Goal: Obtain resource: Download file/media

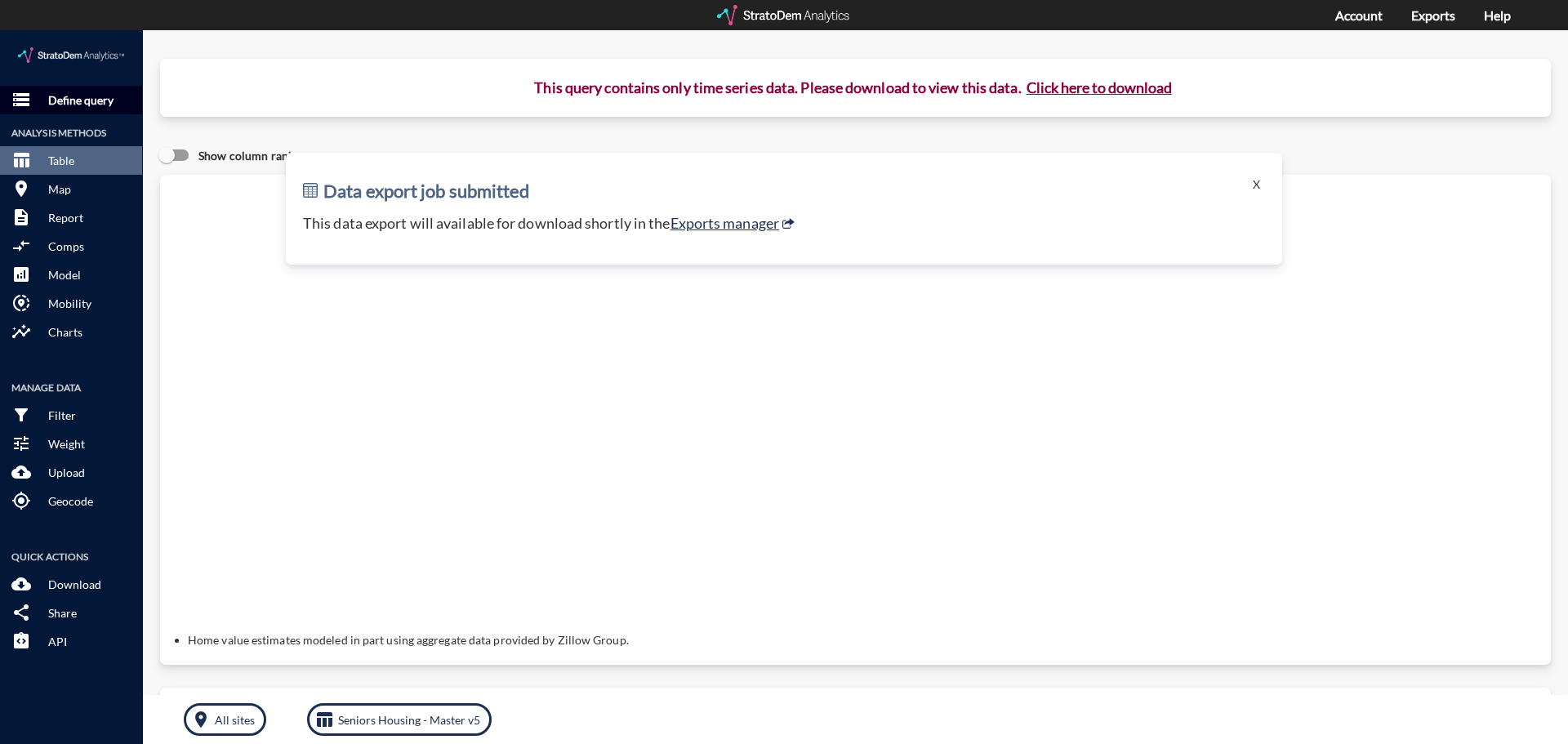
click p "Define query"
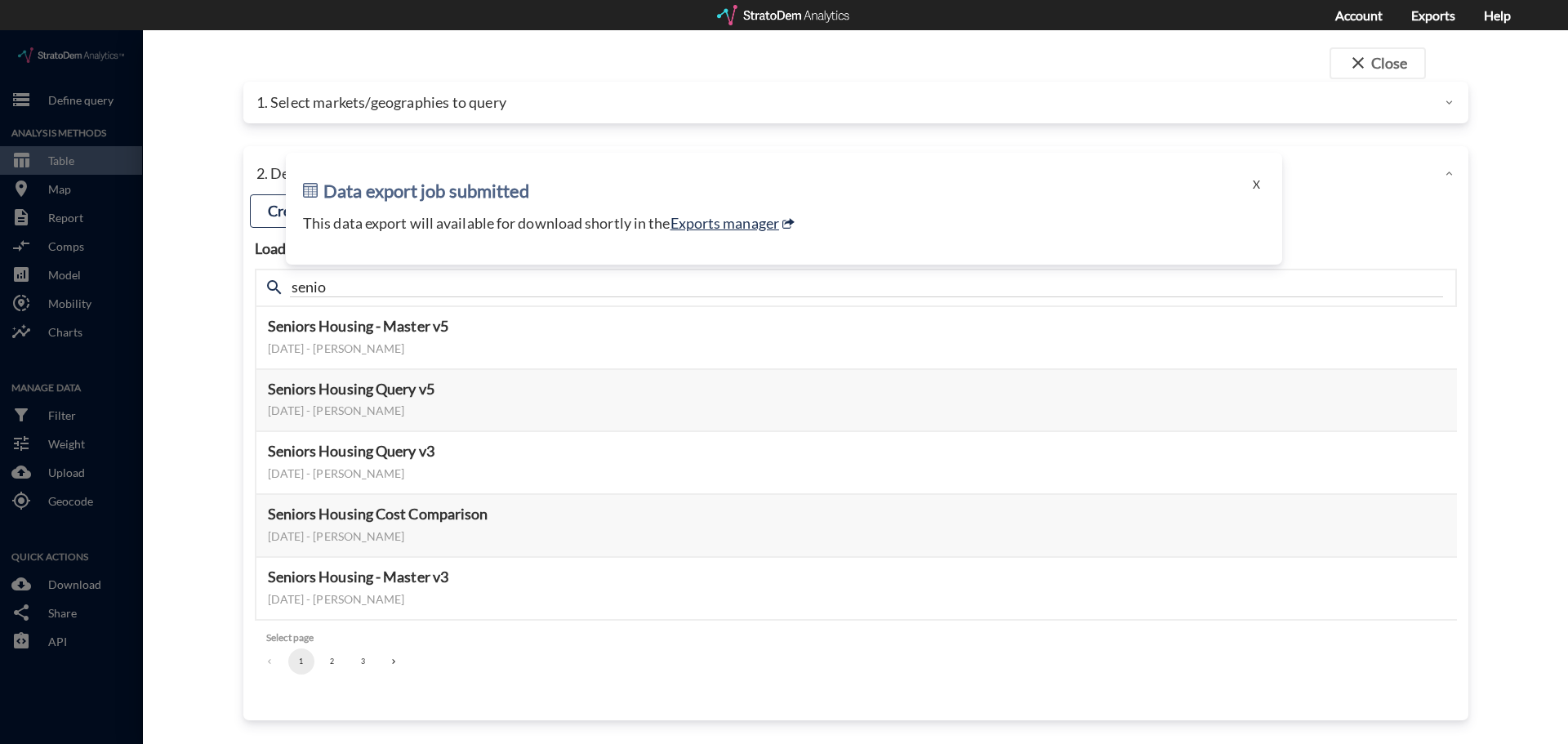
click p "1. Select markets/geographies to query"
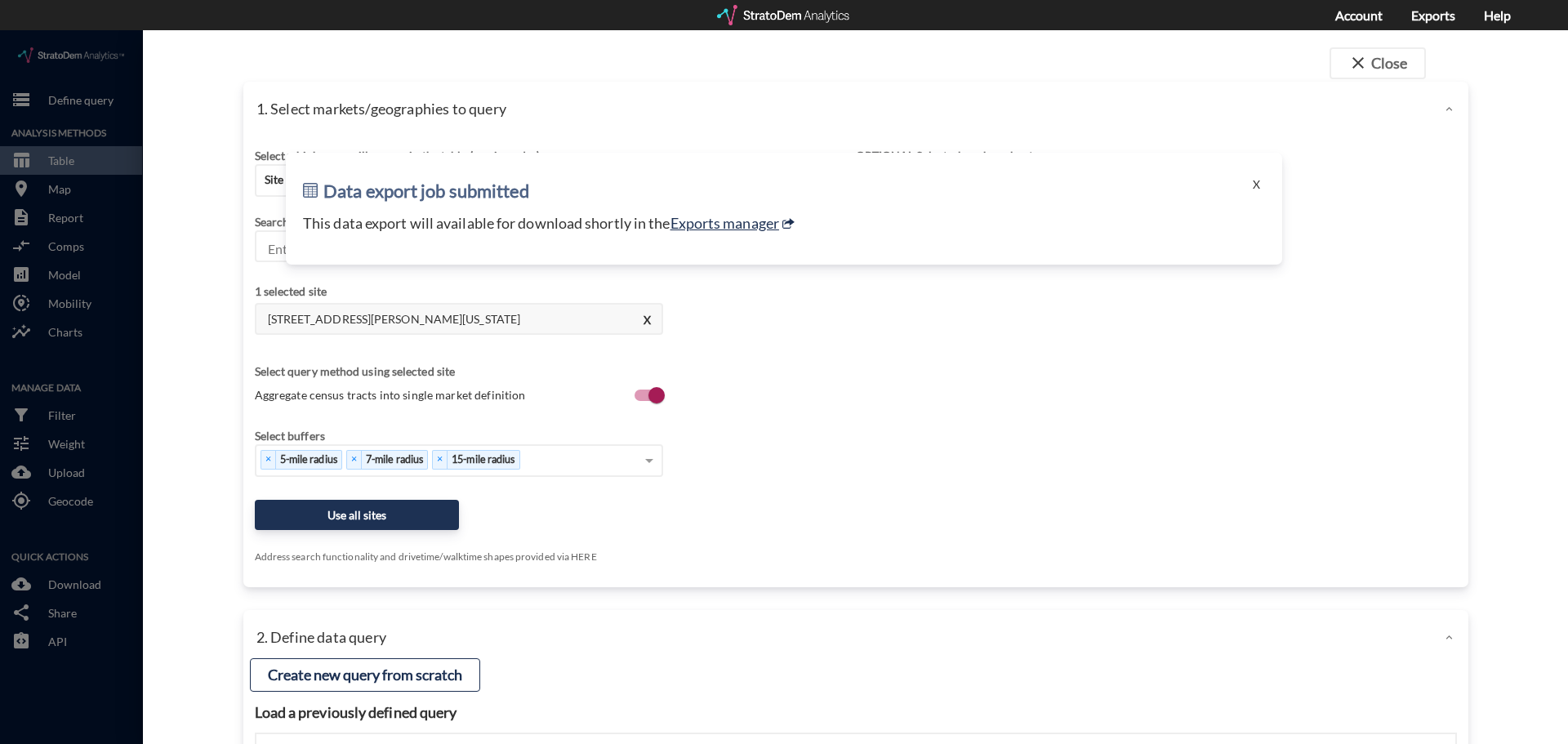
click div "Data export job submitted X This data export will available for download shortl…"
click h2 "Data export job submitted"
click button "X"
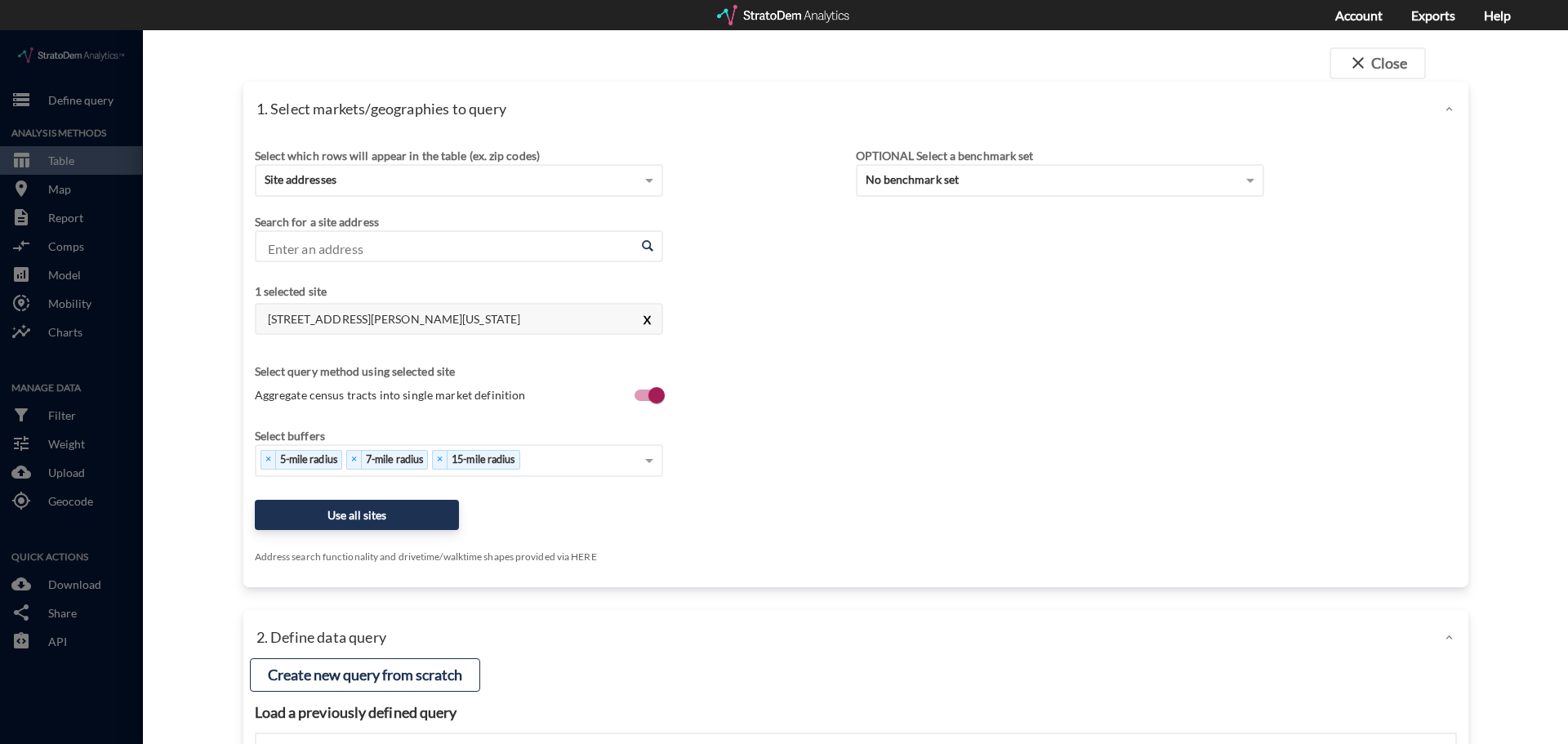
click button "X"
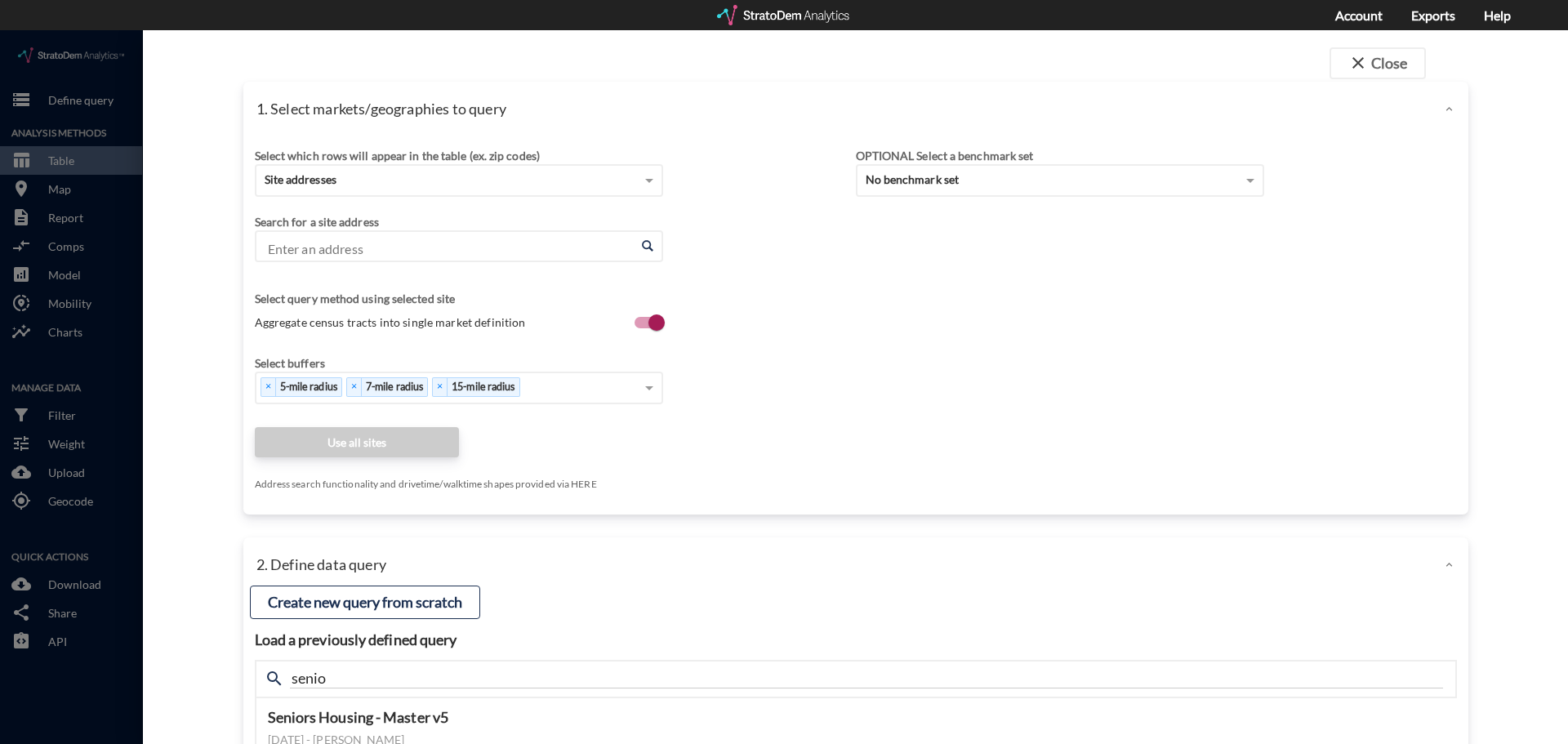
click input "Enter an address"
paste input "2241 N Union Rd, Manteca, CA 95336"
click li "2241 N Union Rd, Manteca, California"
click div "Enter an address 2241 N Union Rd, Manteca, California Enter an address"
click span
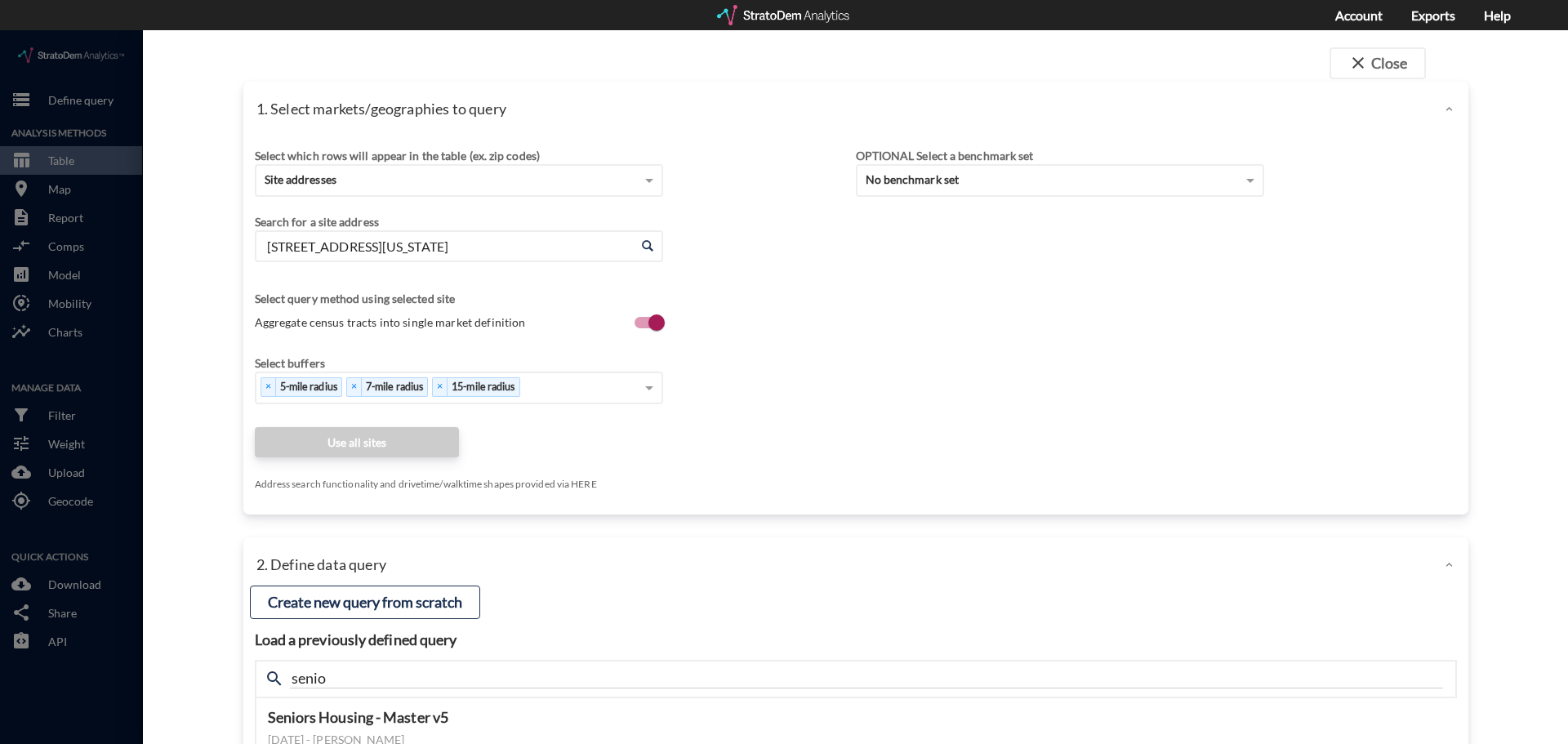
click span
click div "2241 N Union Rd, Manteca, California Enter an address"
drag, startPoint x: 600, startPoint y: 215, endPoint x: 587, endPoint y: 207, distance: 15.3
click div "2241 N Union Rd, Manteca, California Enter an address"
type input "."
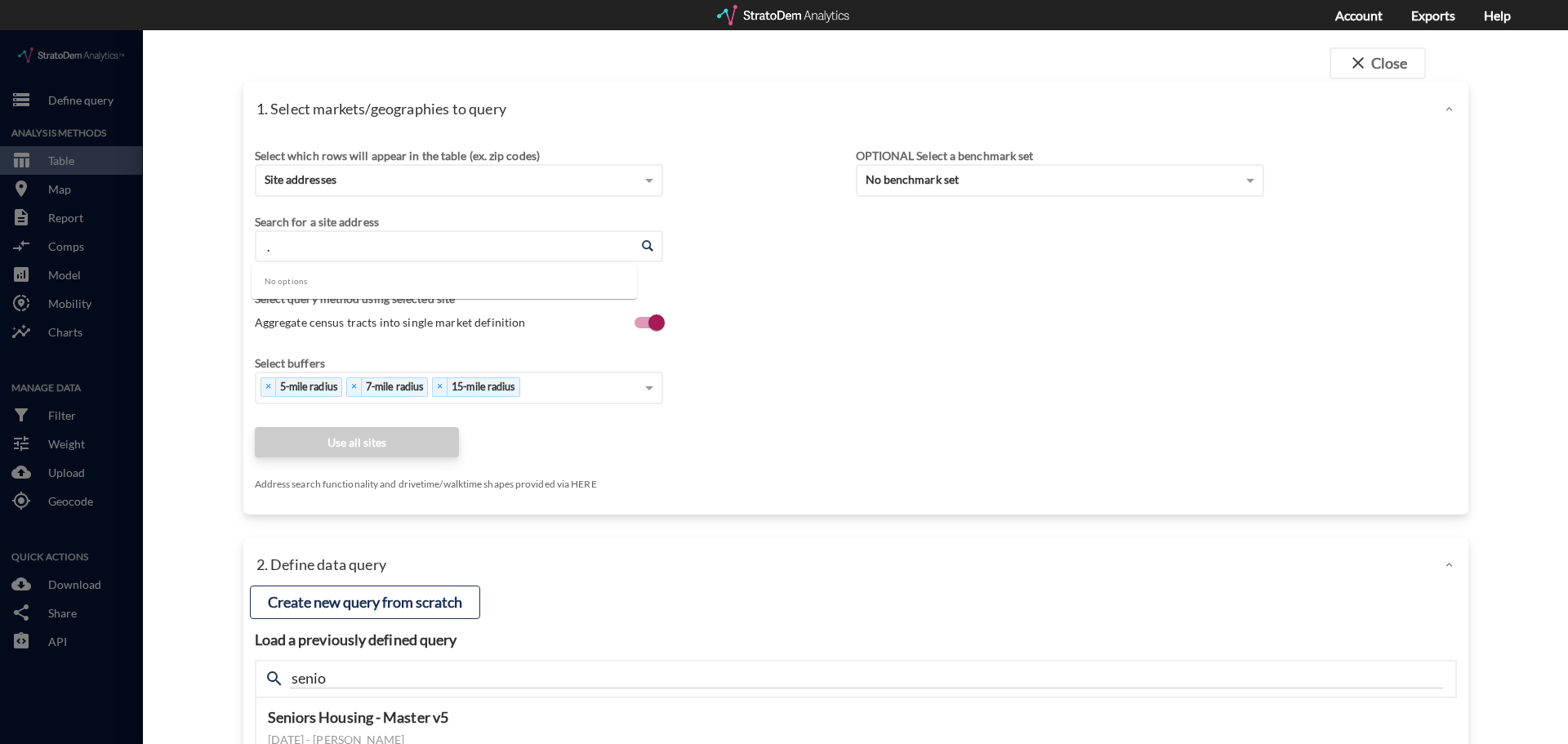
click input "."
paste input "2241 N Union Rd, Manteca, CA 95336"
drag, startPoint x: 610, startPoint y: 213, endPoint x: 650, endPoint y: 225, distance: 41.8
click div "2241 N Union Rd, Manteca, CA 95336 Enter an address"
type input "2241 N Union Rd, Manteca, California"
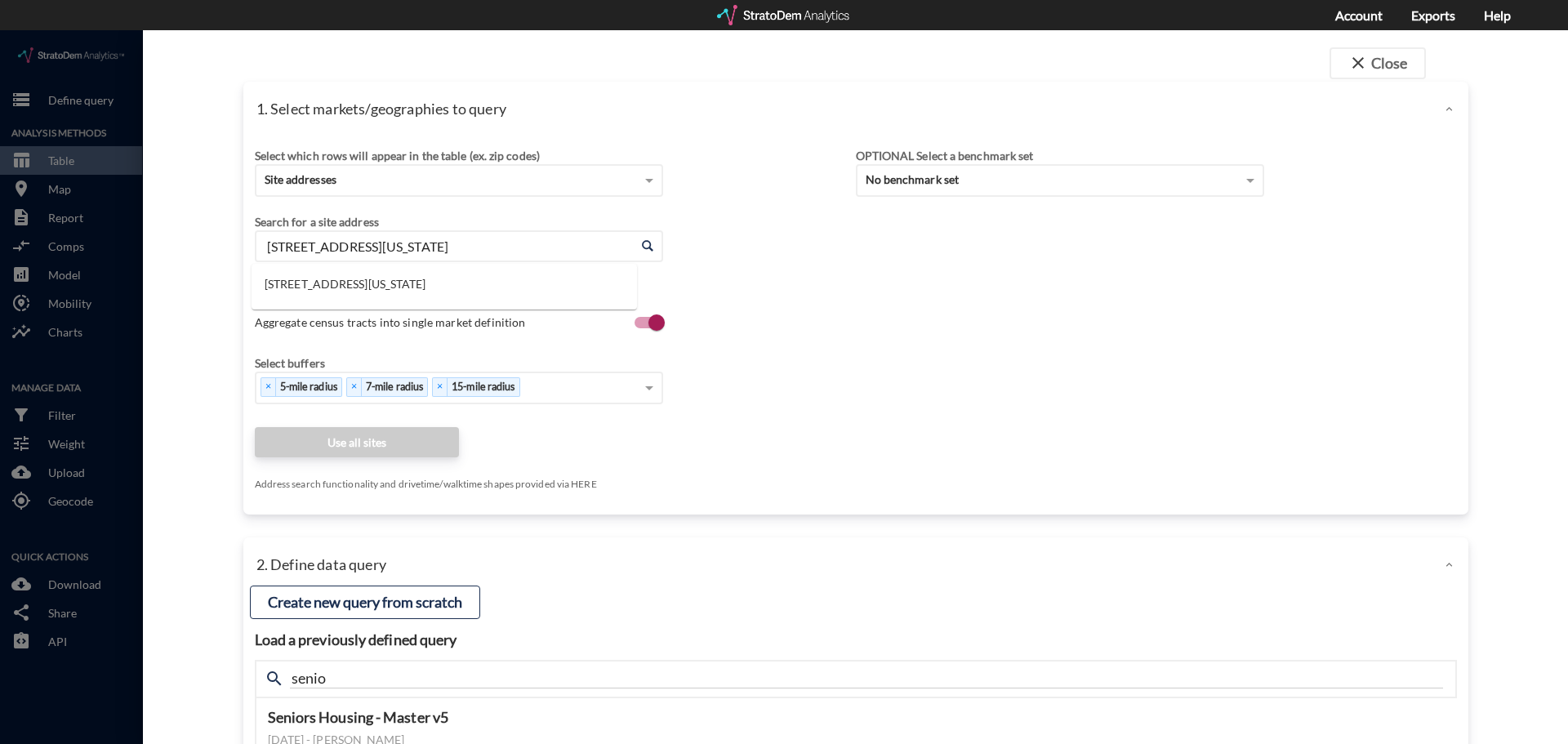
click div "Search for a site address Enter an address 2241 N Union Rd, Manteca, California…"
click span
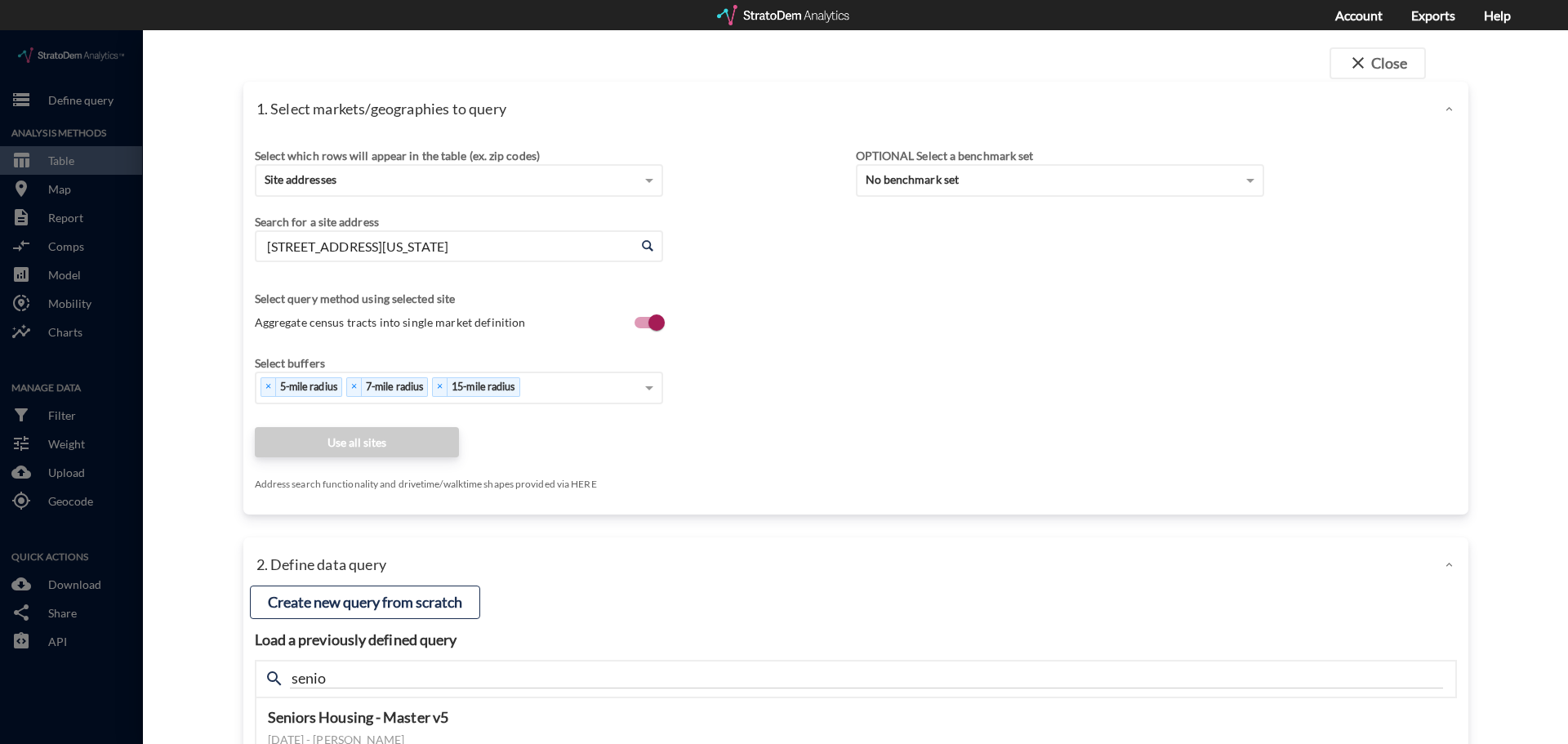
click span
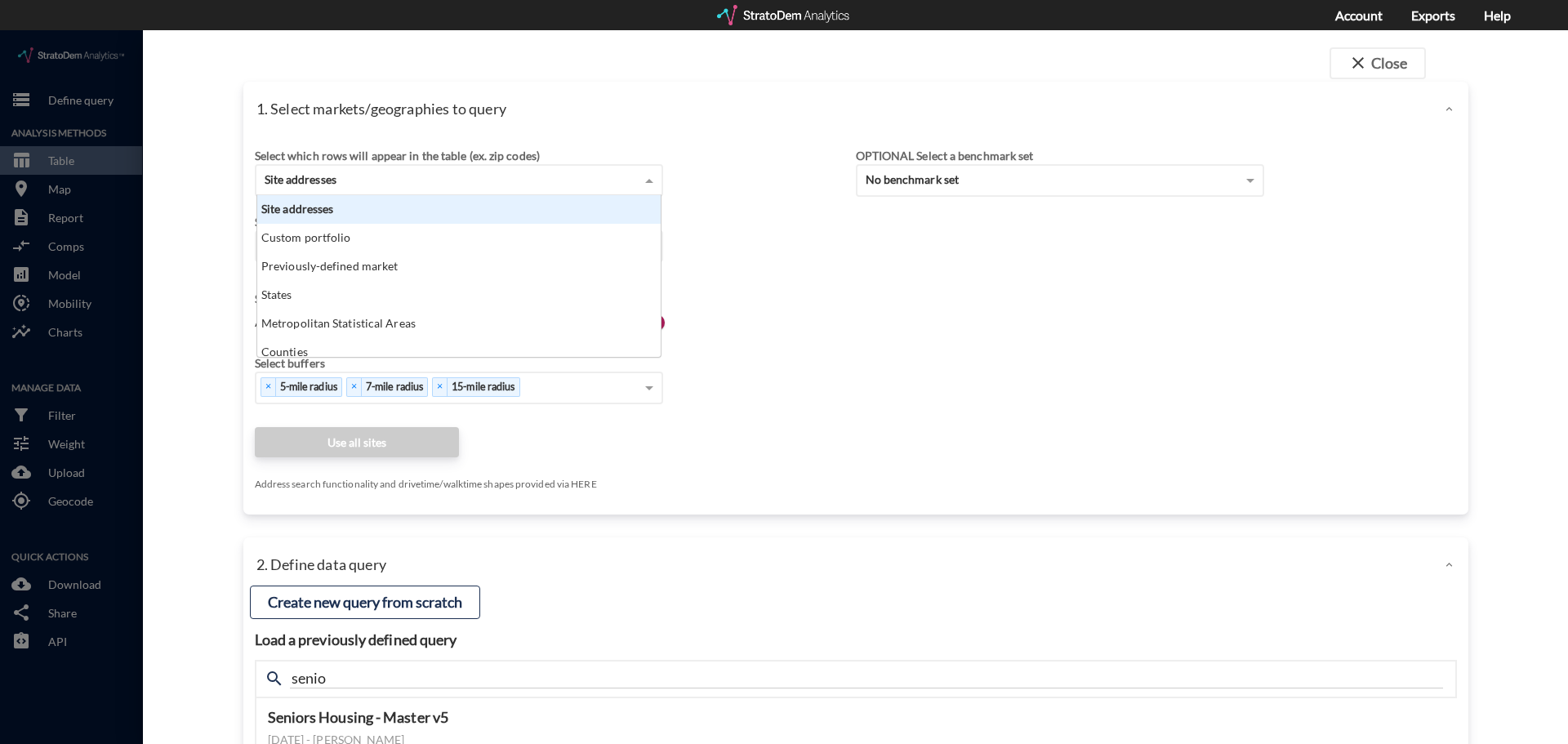
click div "Site addresses"
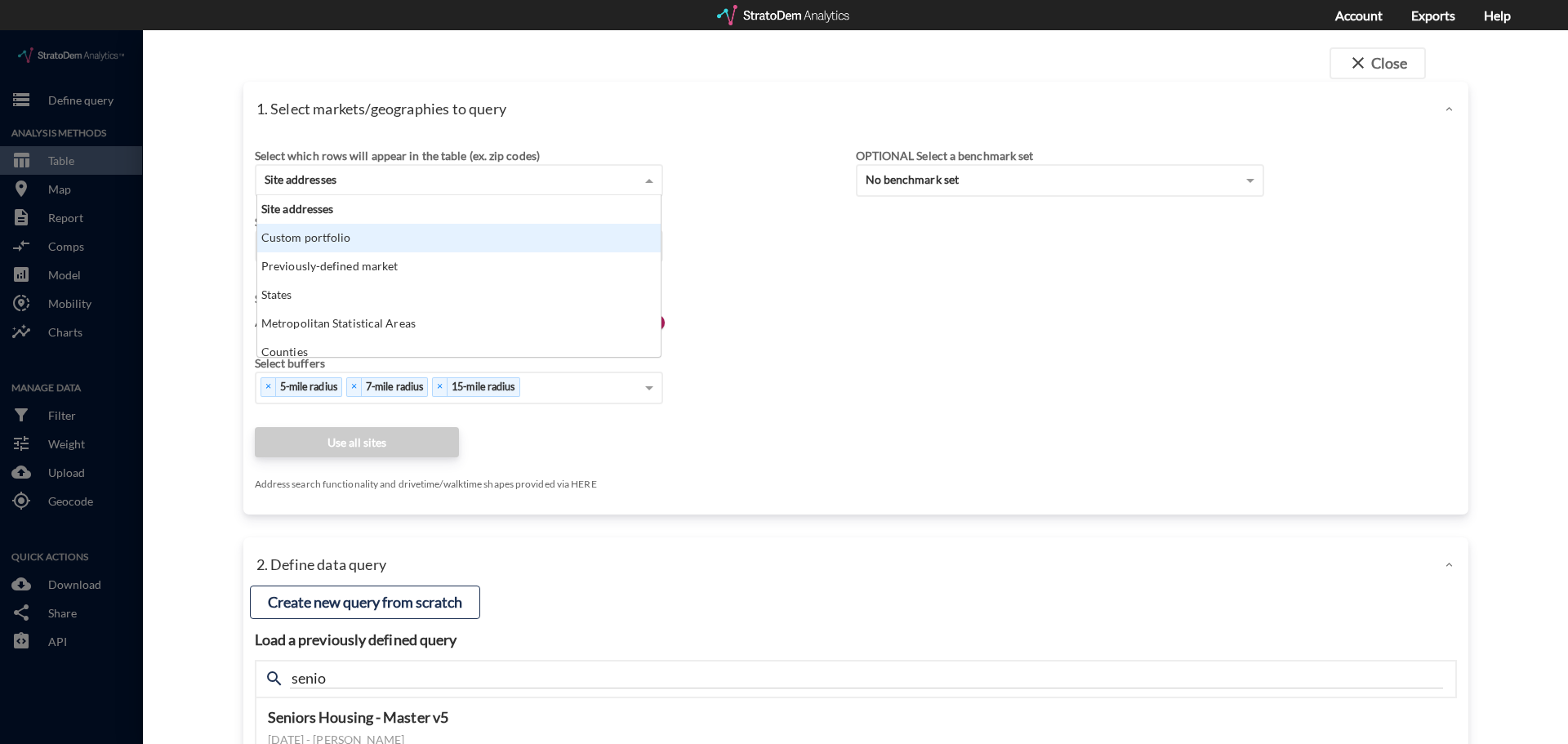
click div "Previously-defined market"
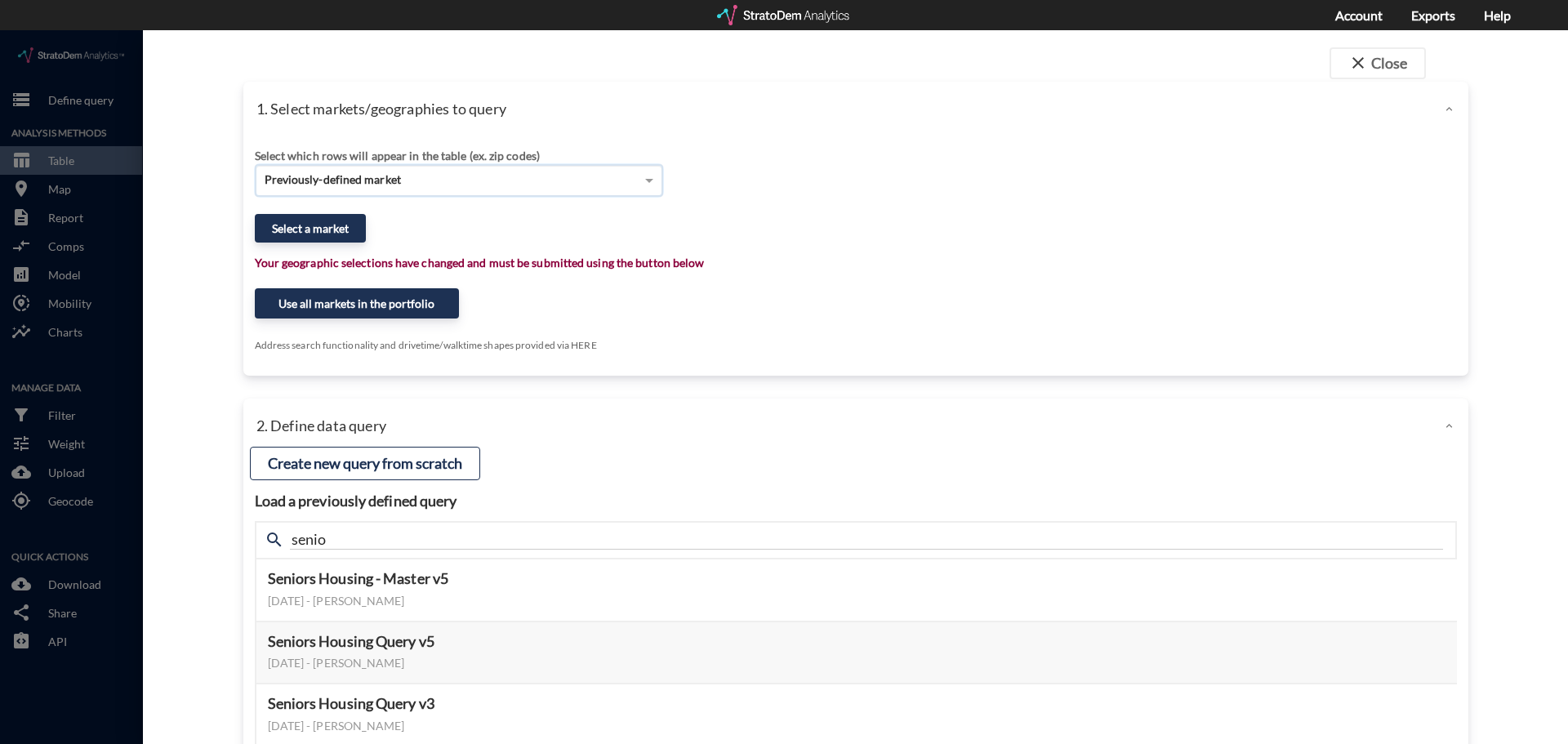
click div "Previously-defined market"
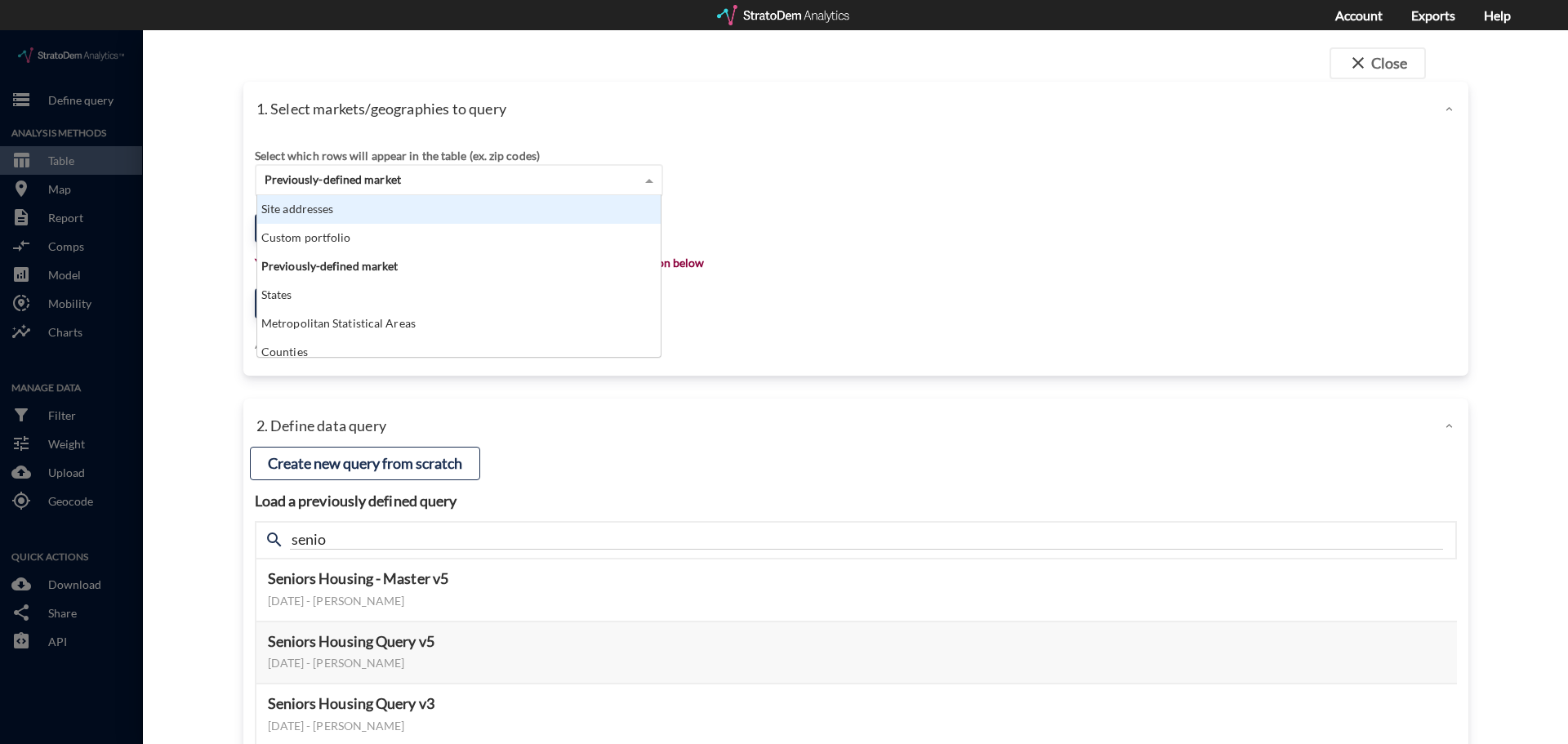
click div "Site addresses"
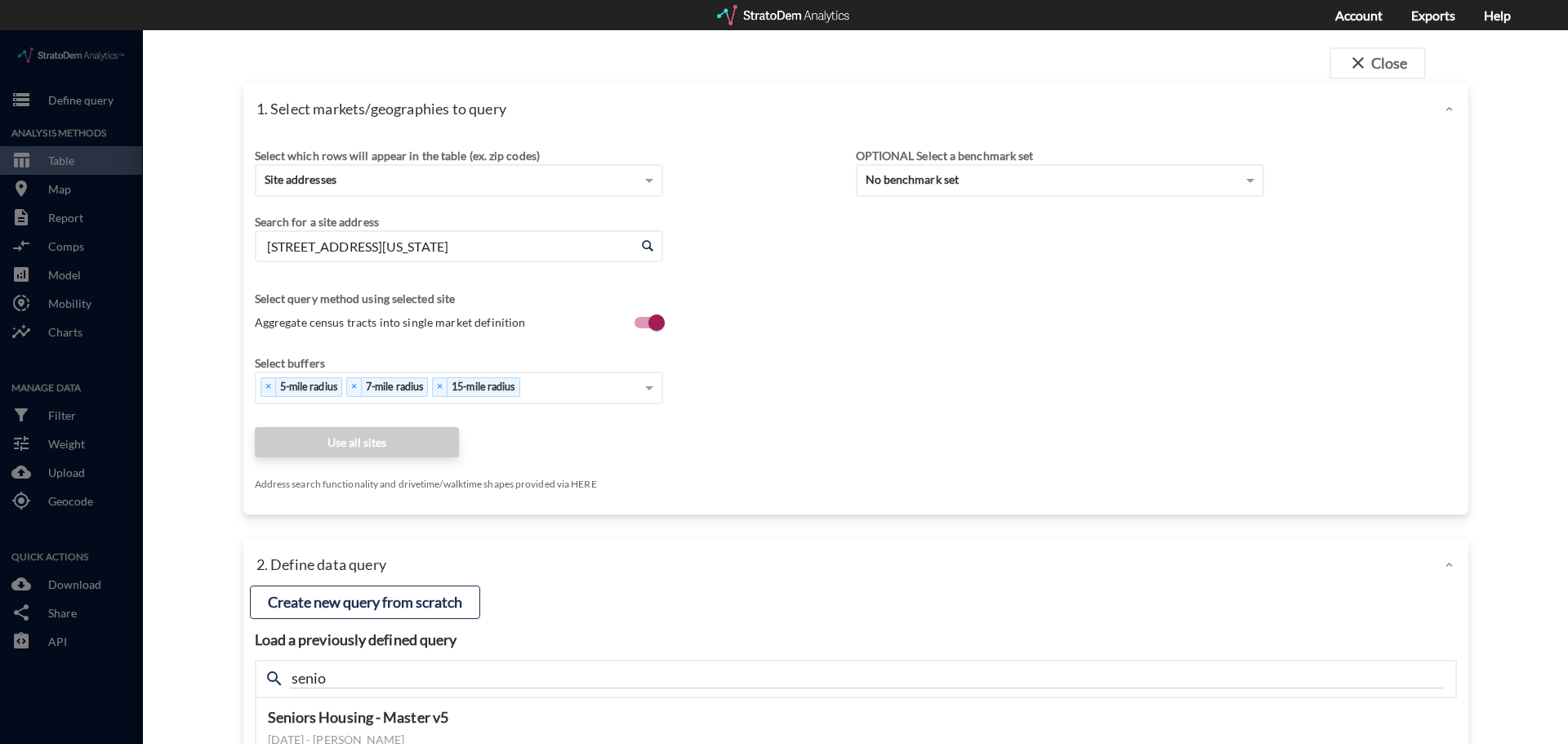
click span
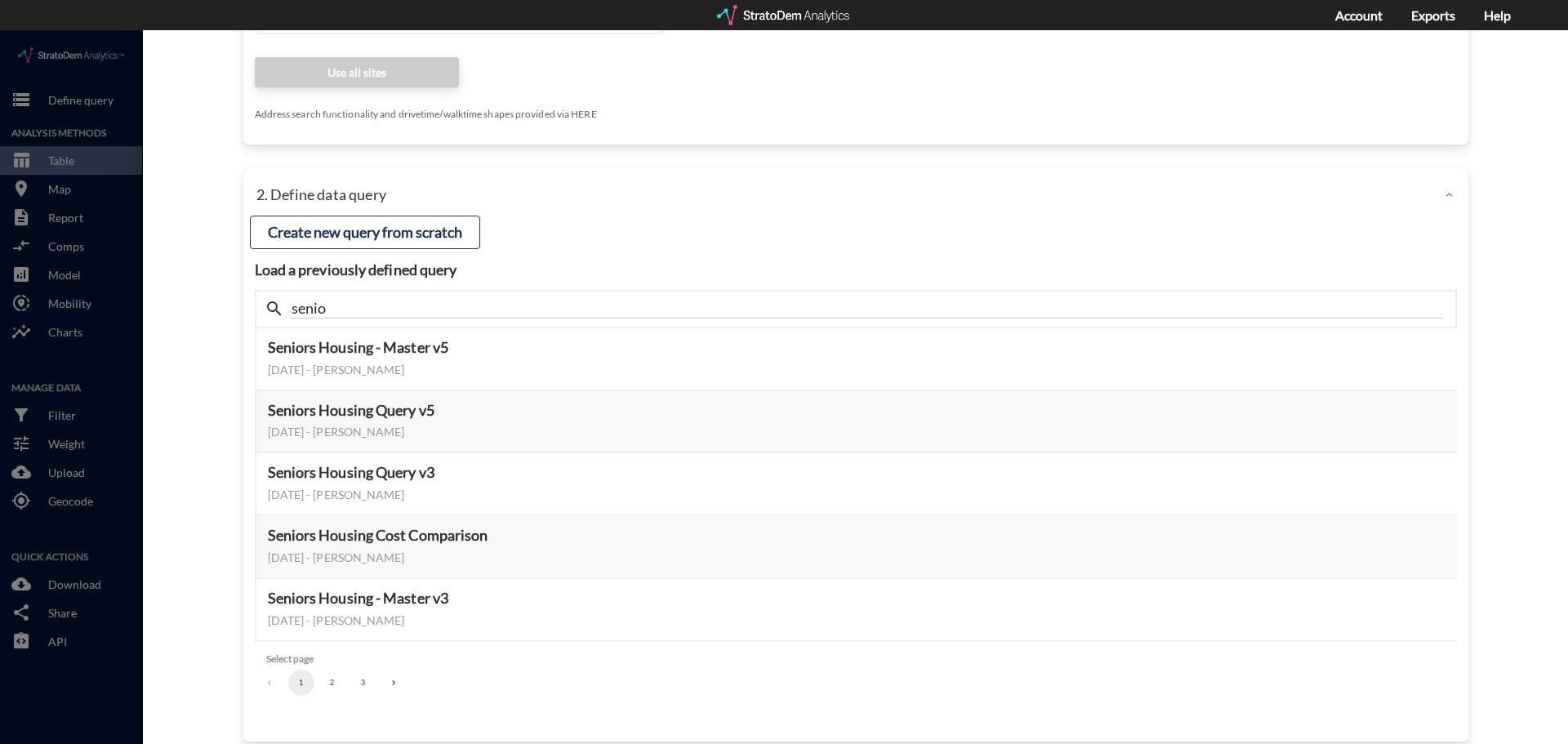
scroll to position [0, 0]
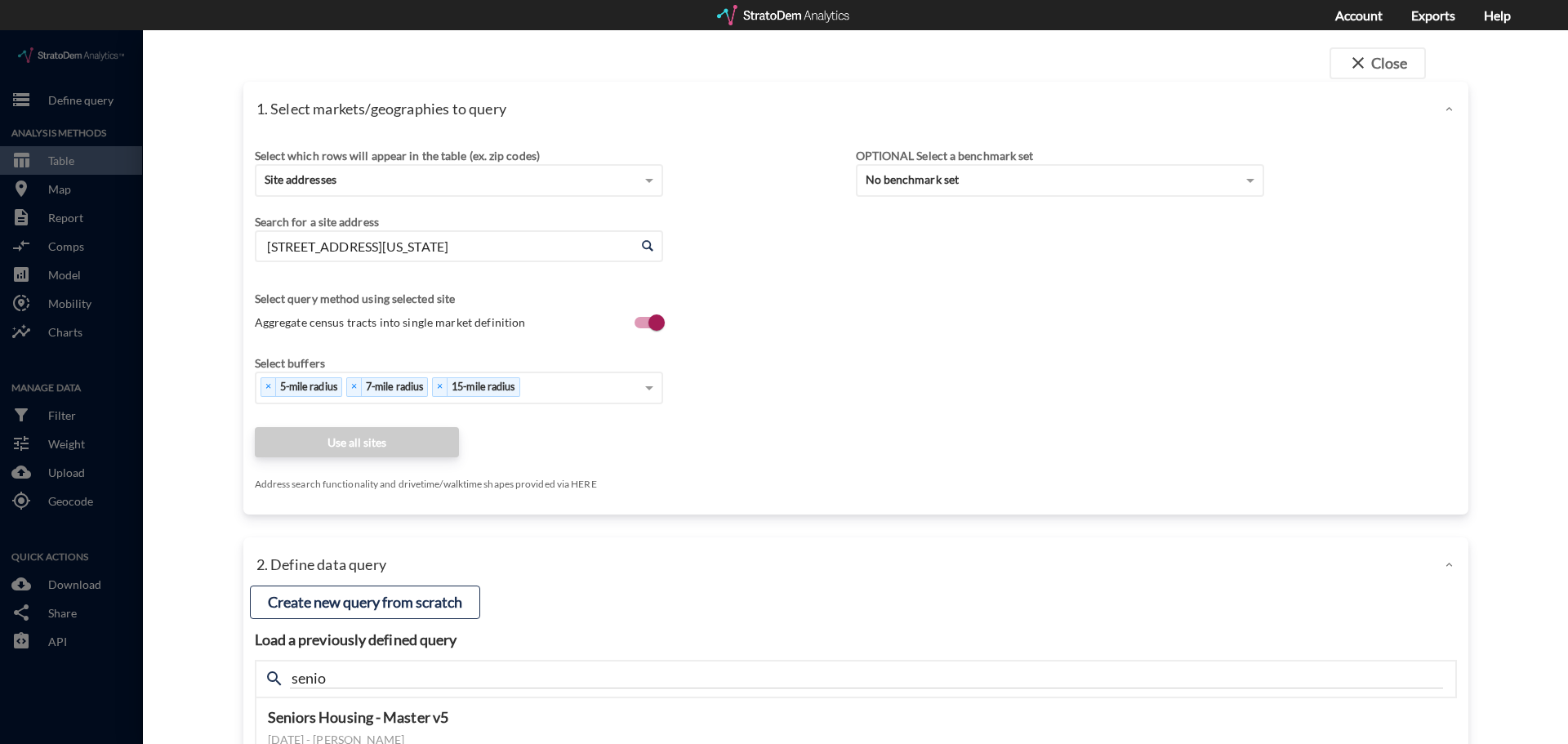
drag, startPoint x: 885, startPoint y: 272, endPoint x: 1212, endPoint y: 212, distance: 332.5
click div "Select which rows will appear in the table (ex. zip codes) Site addresses Selec…"
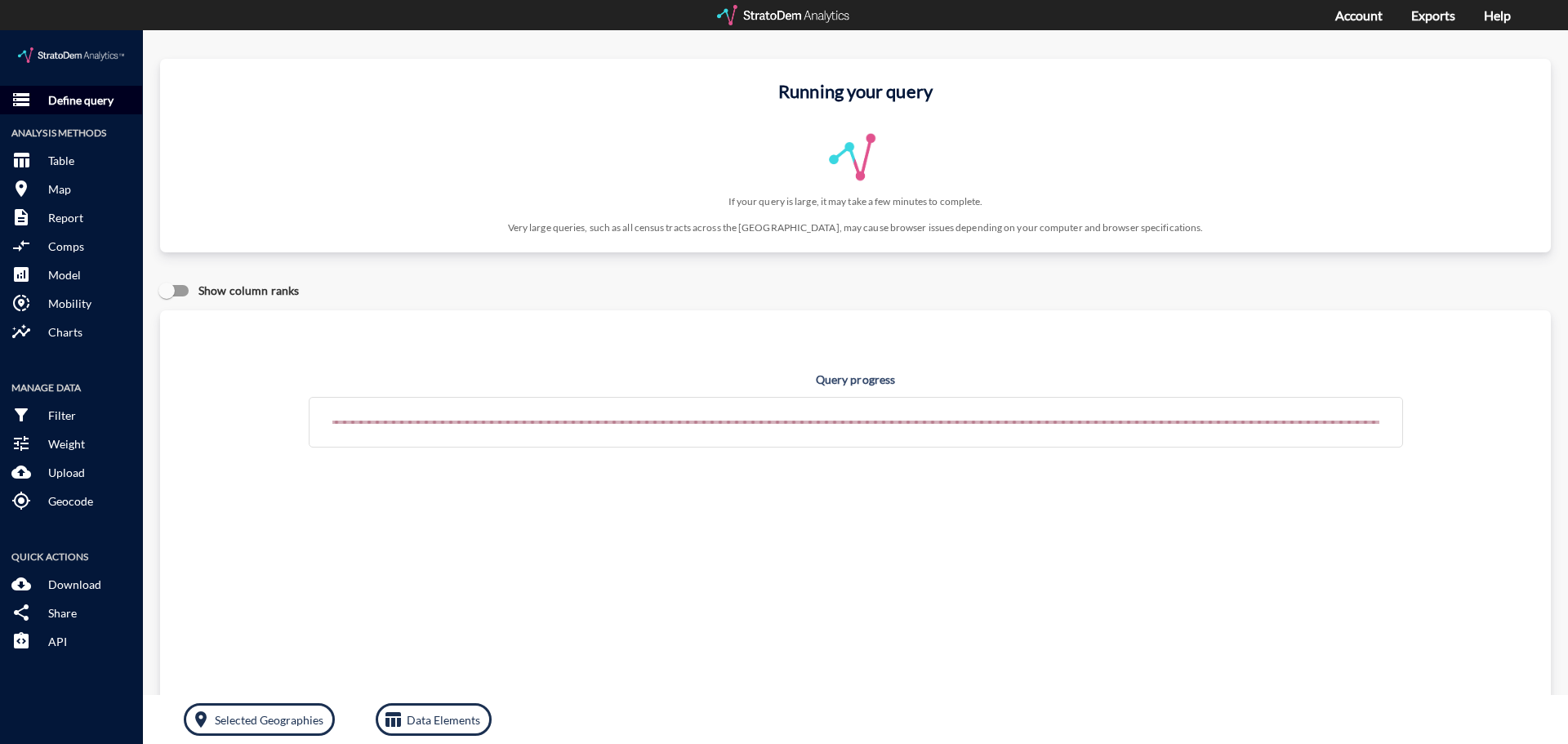
click button "storage Define query"
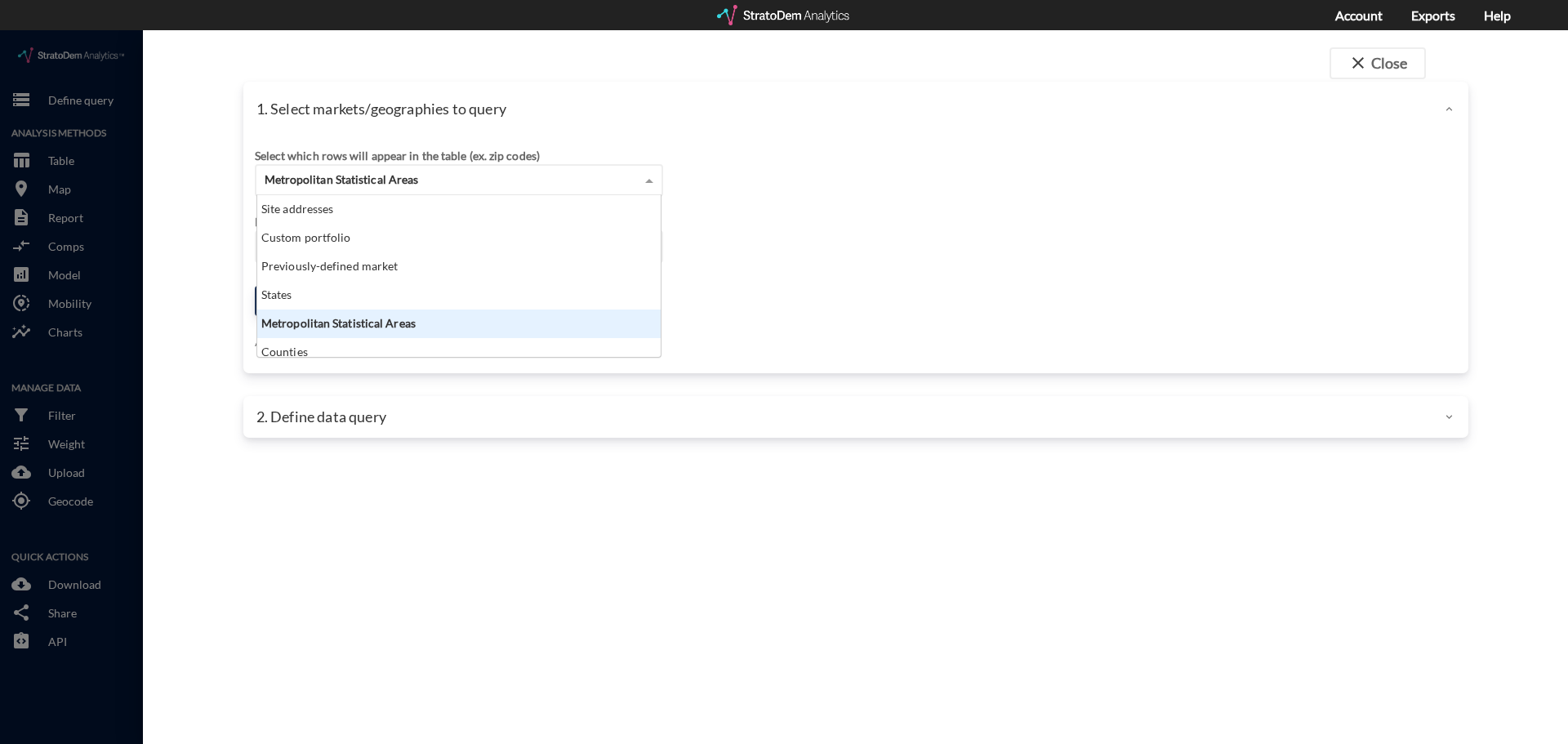
click div "Metropolitan Statistical Areas"
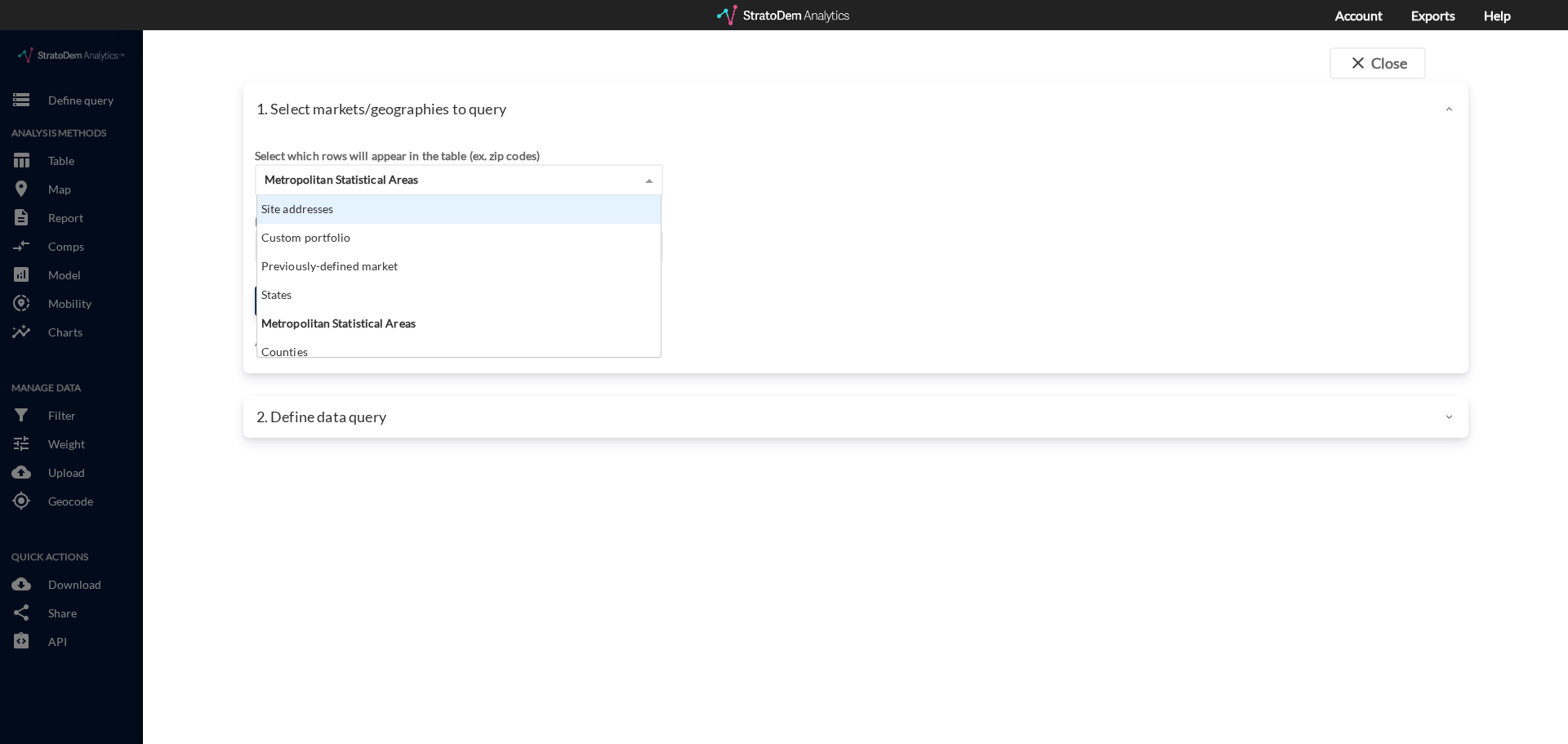
click div "Site addresses"
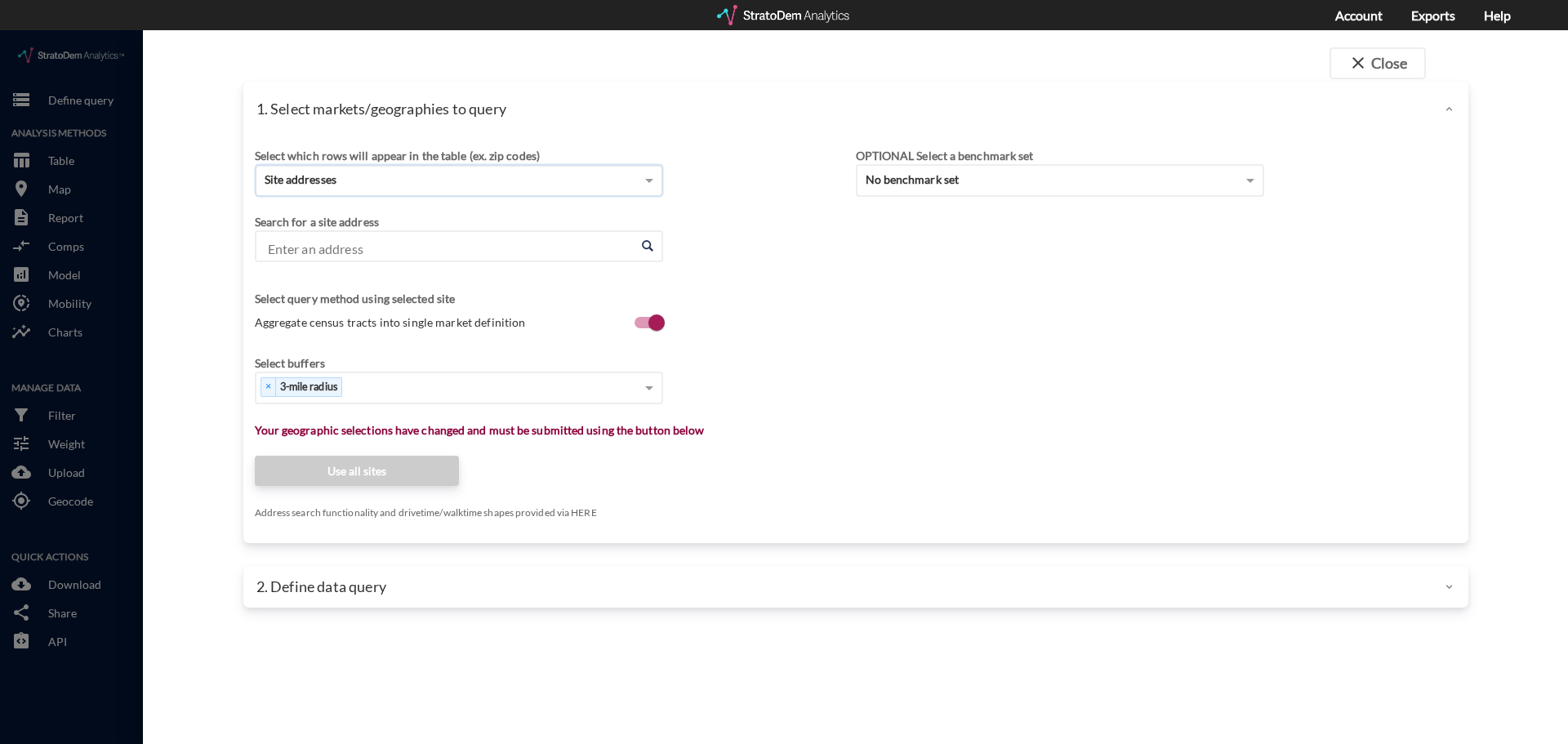
click input "Enter an address"
paste input "2241 N Union Rd, Manteca, CA 95336"
click li "2241 N Union Rd, Manteca, California"
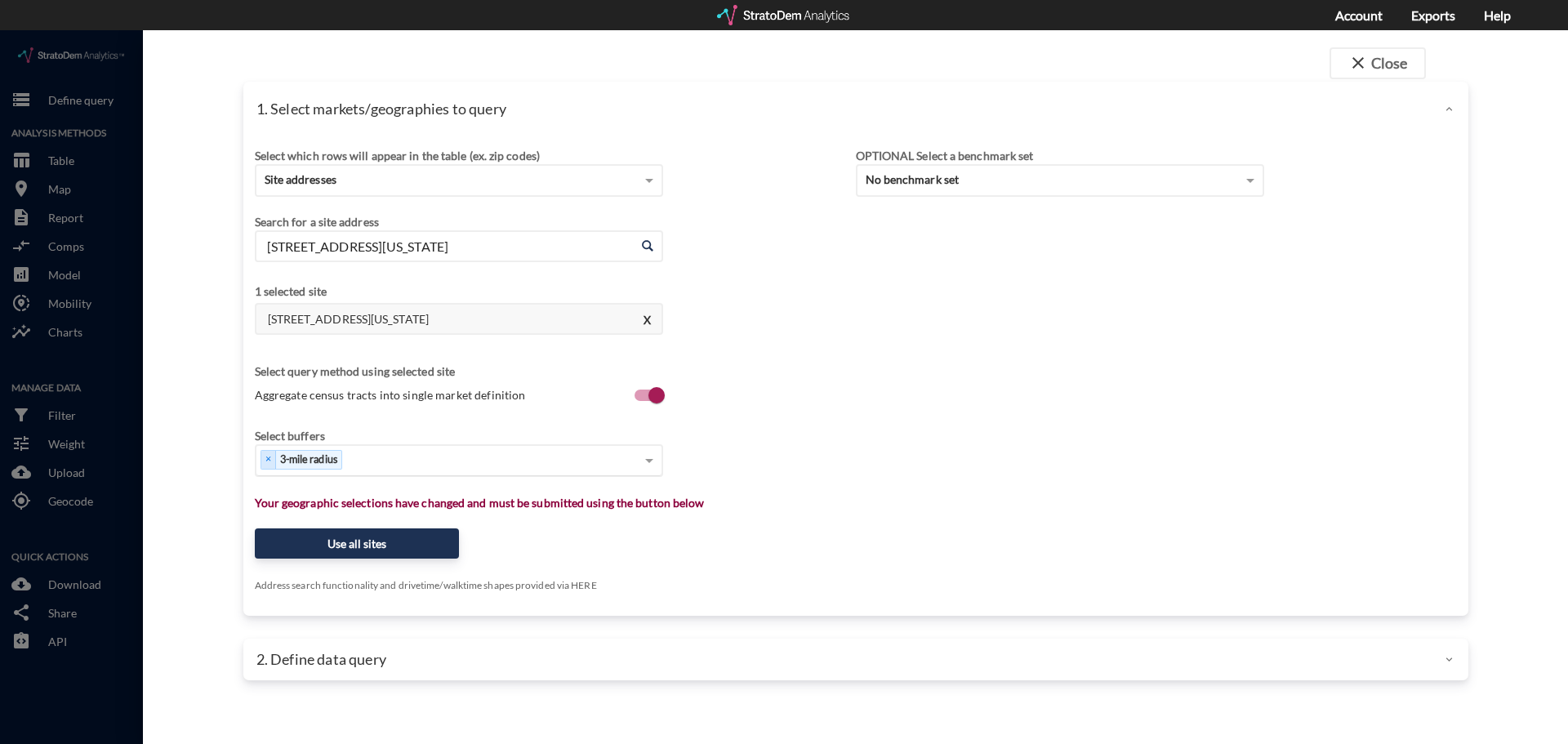
type input "2241 N Union Rd, Manteca, California"
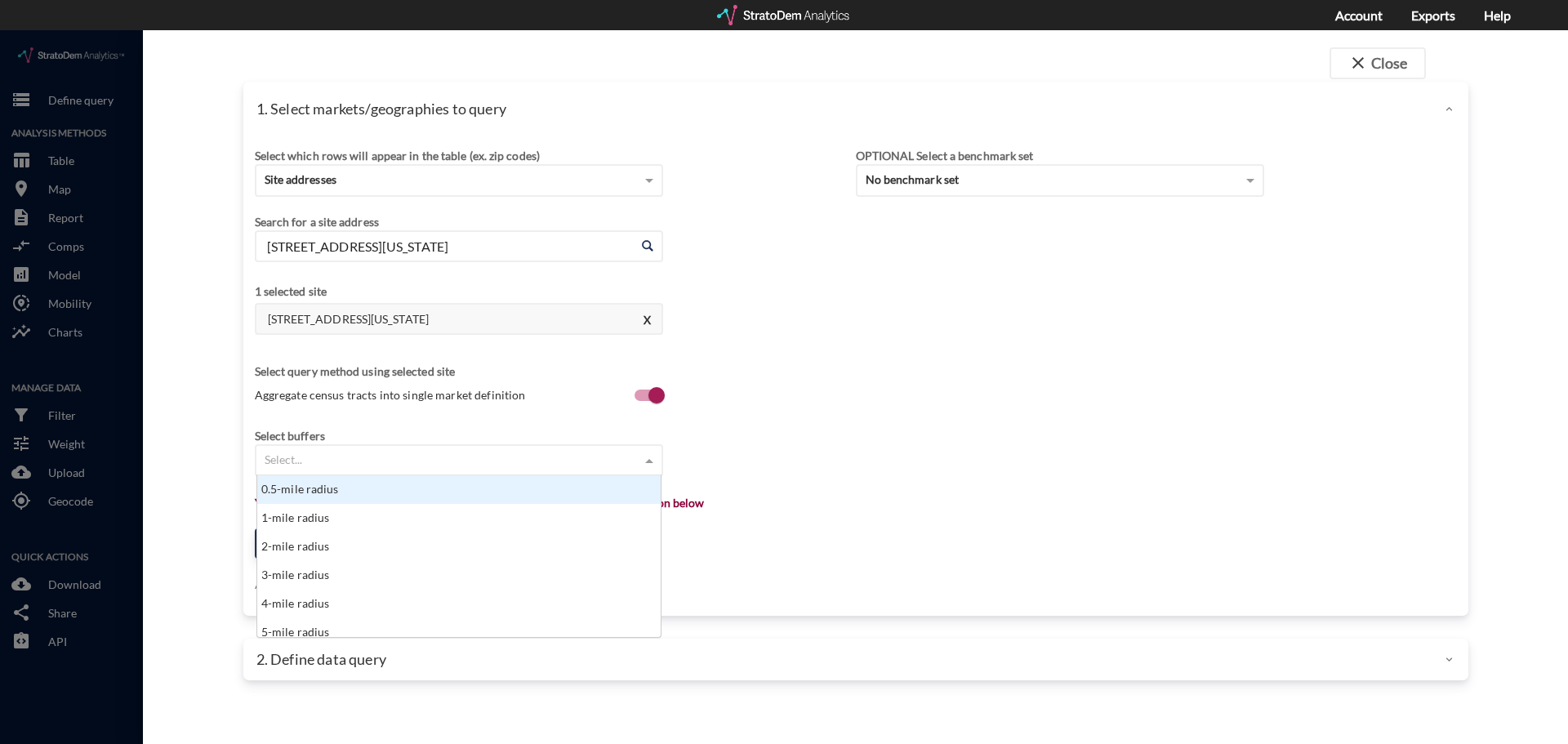
click div "Select..."
type input "5"
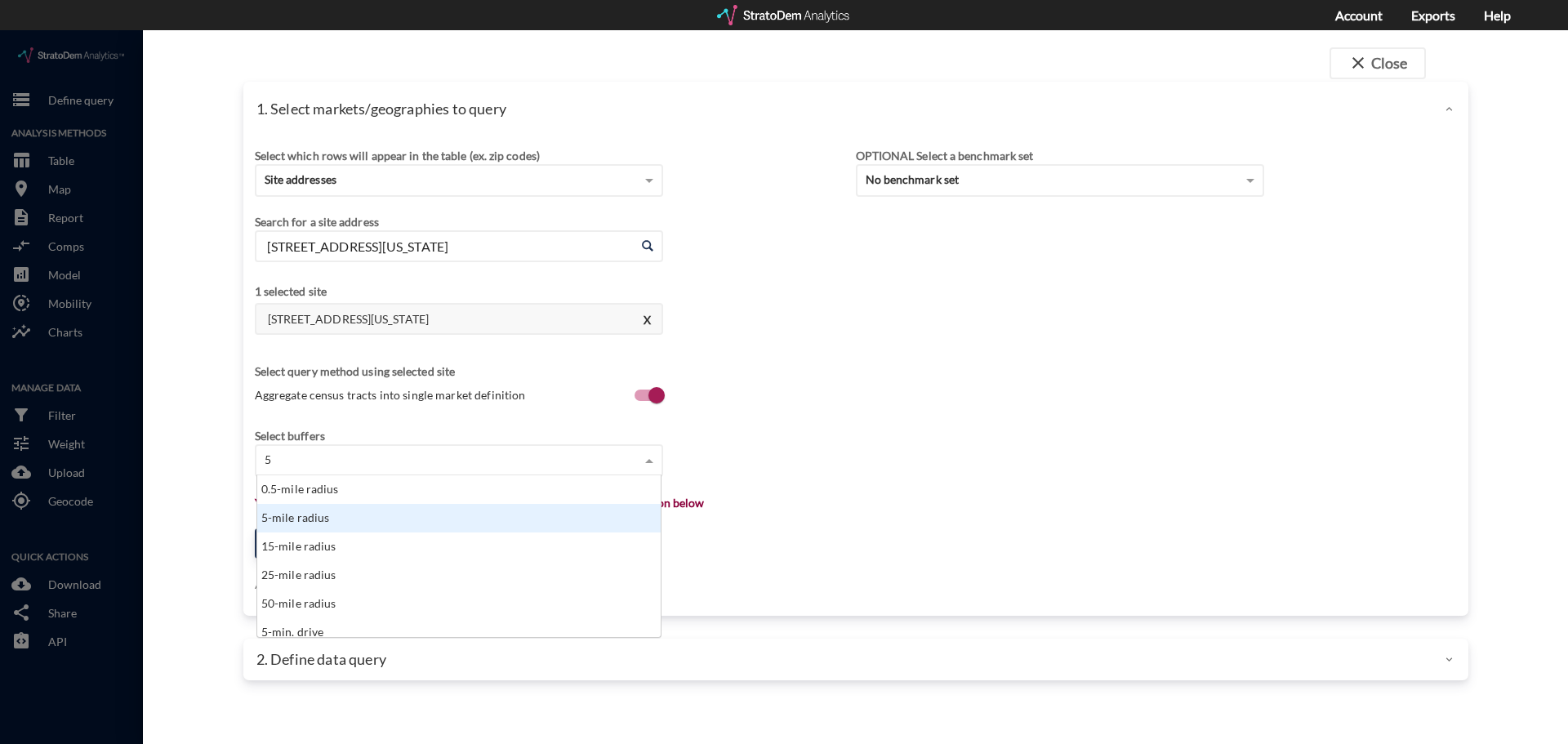
click div "5-mile radius"
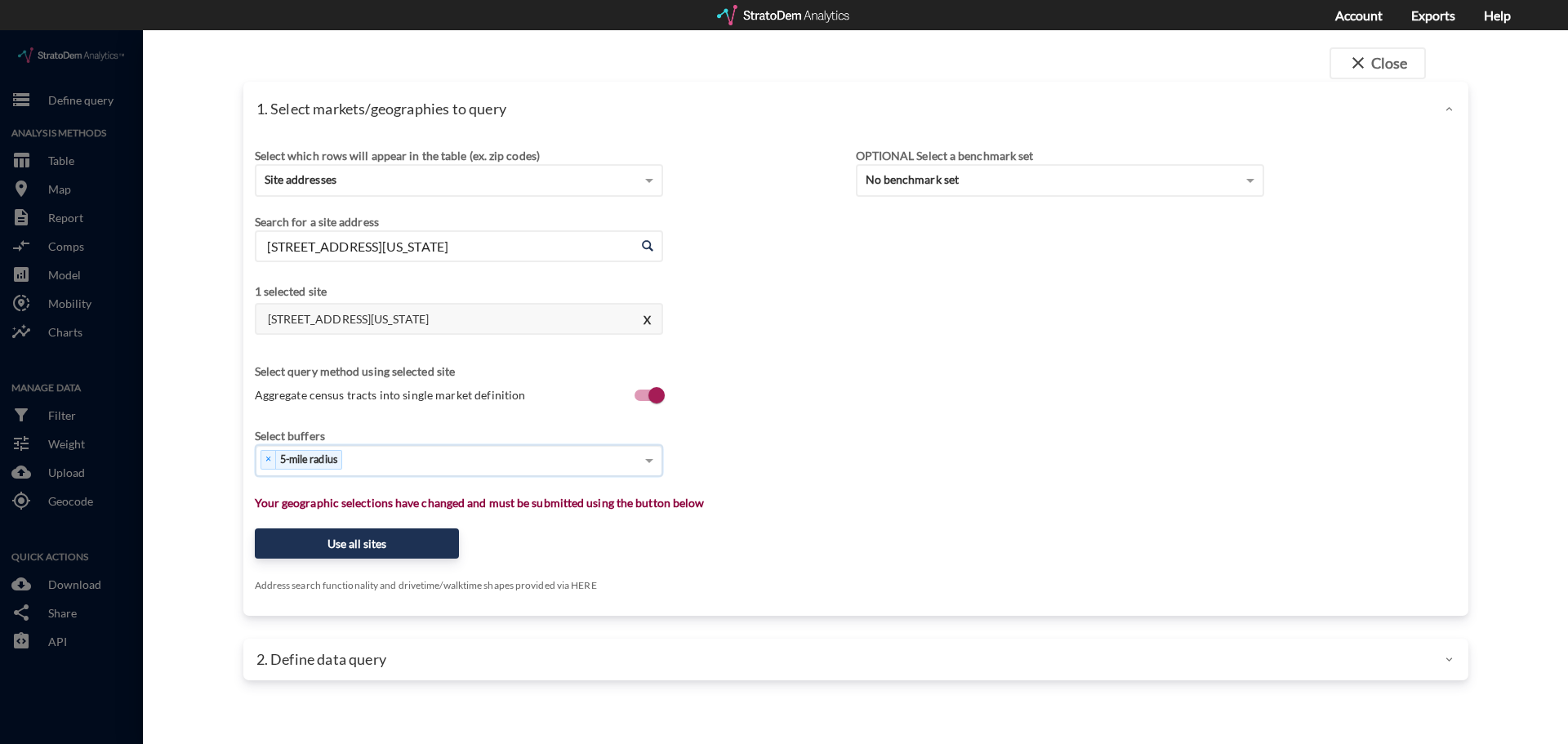
type input "7"
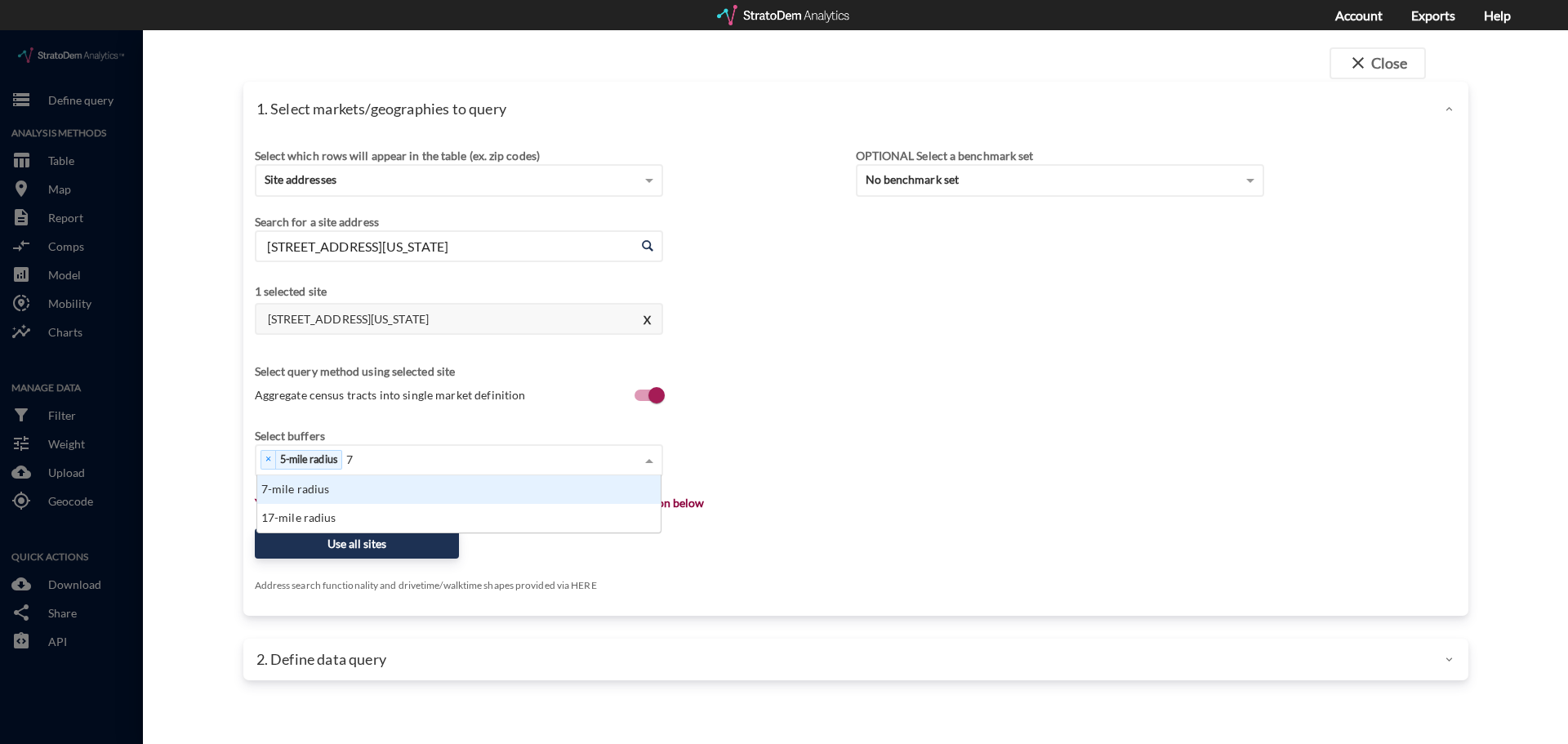
scroll to position [45, 393]
click div "7-mile radius"
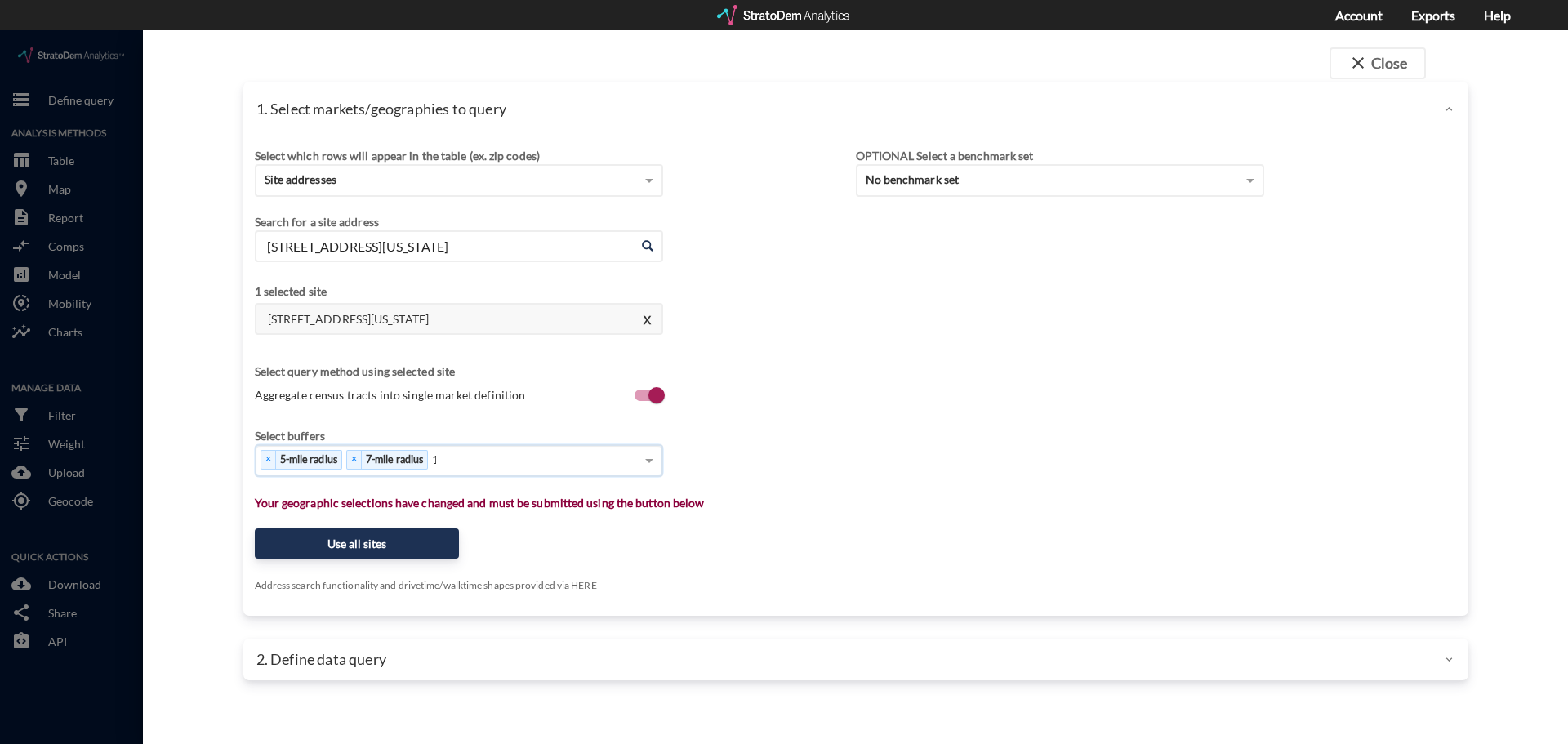
type input "15"
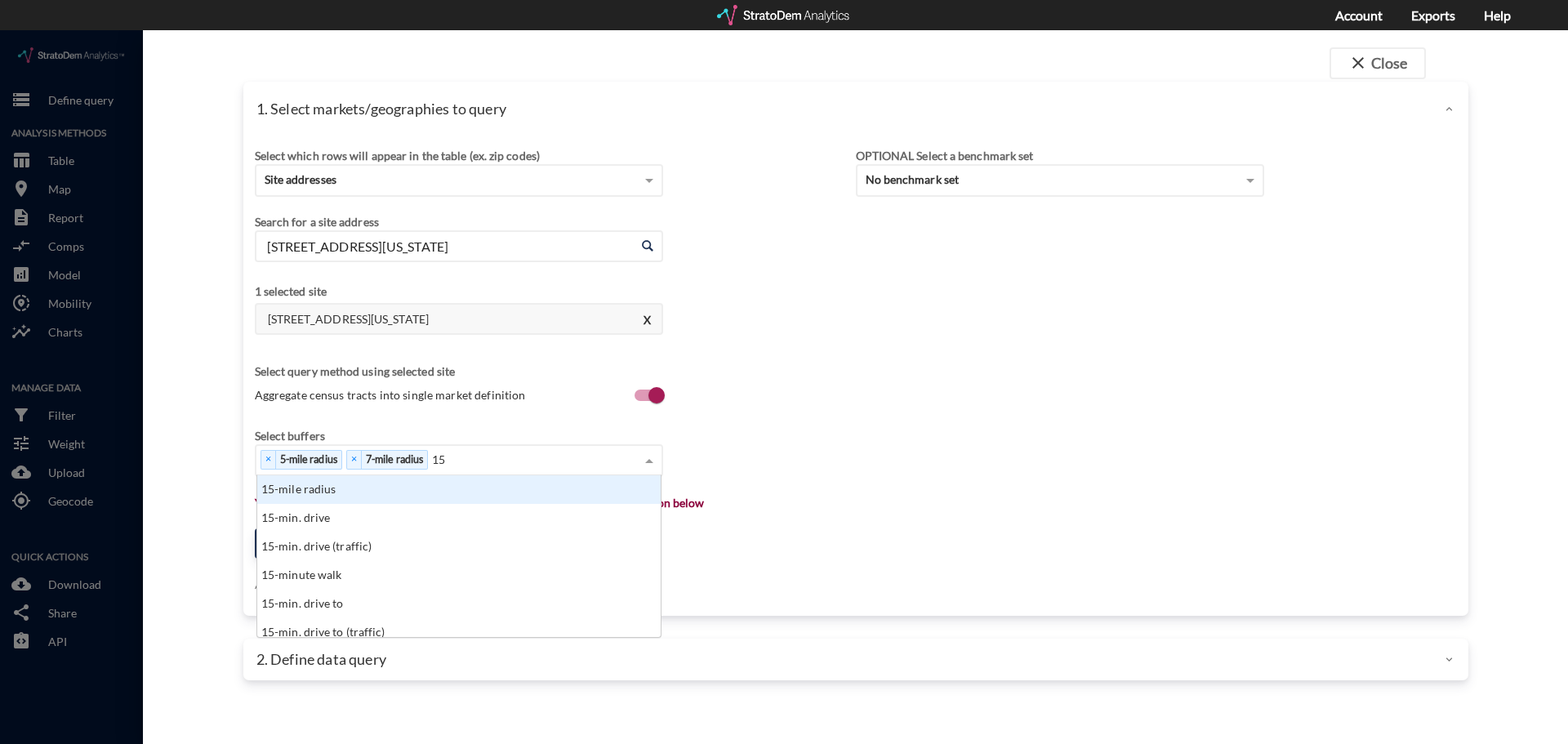
scroll to position [149, 393]
click div "15-mile radius"
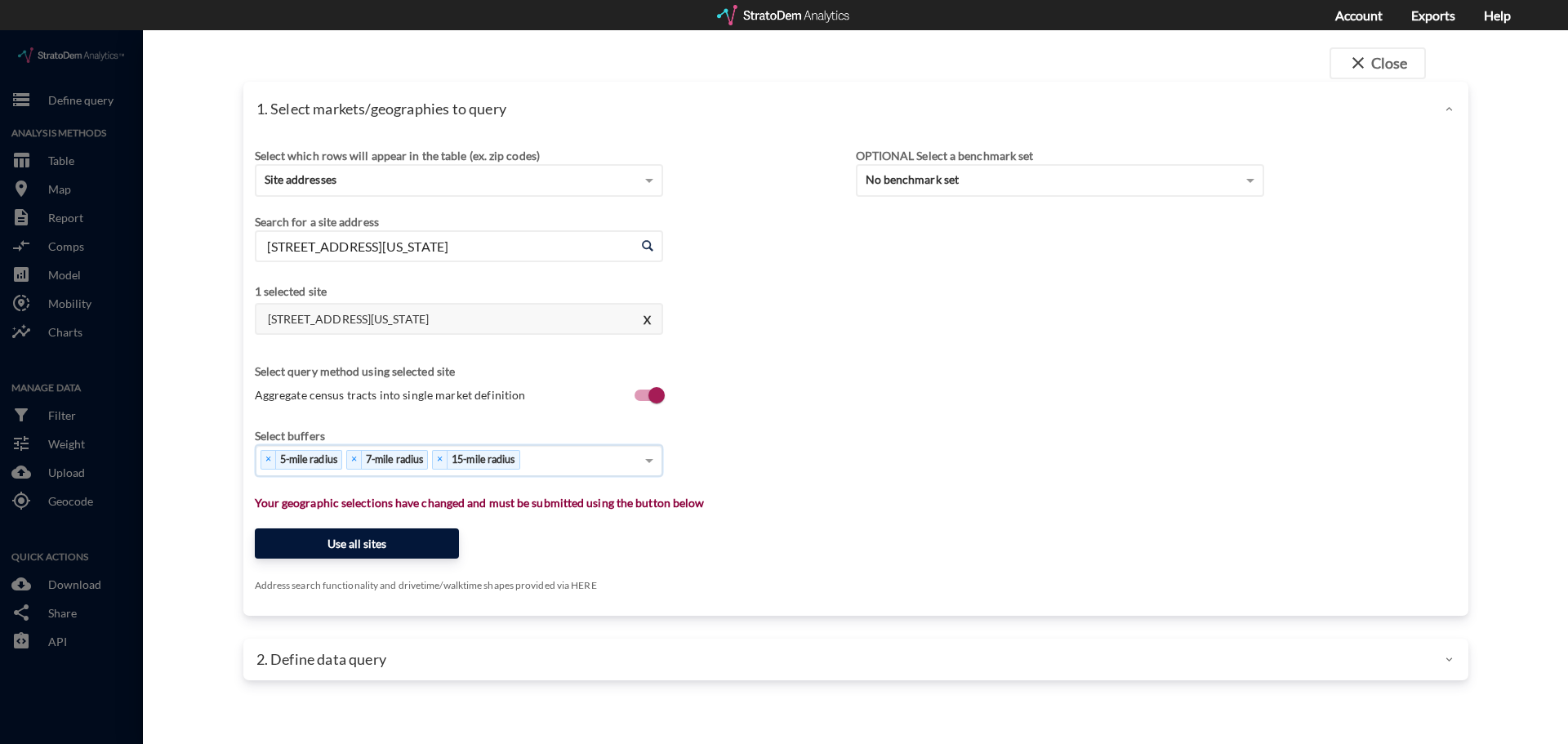
click button "Use all sites"
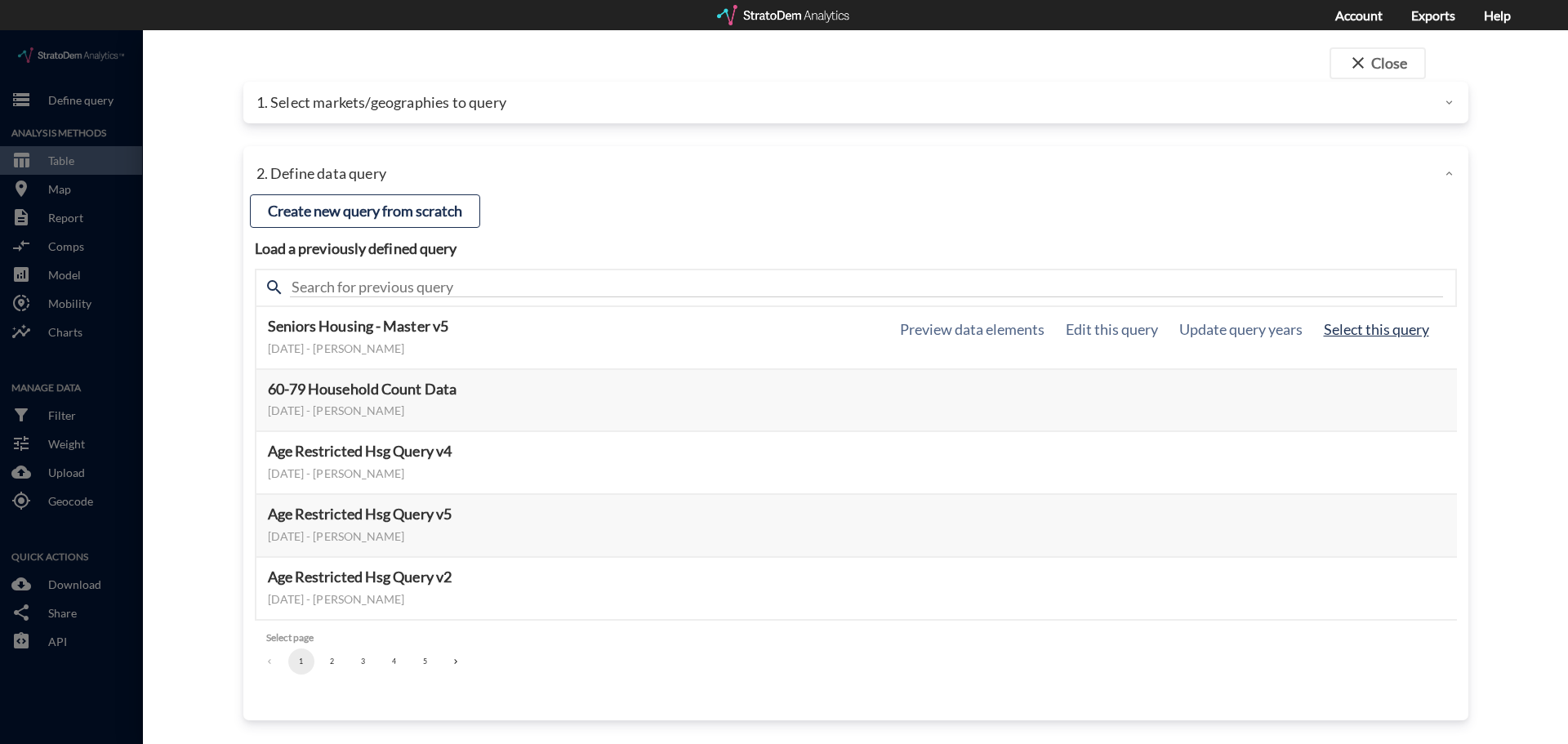
click button "Select this query"
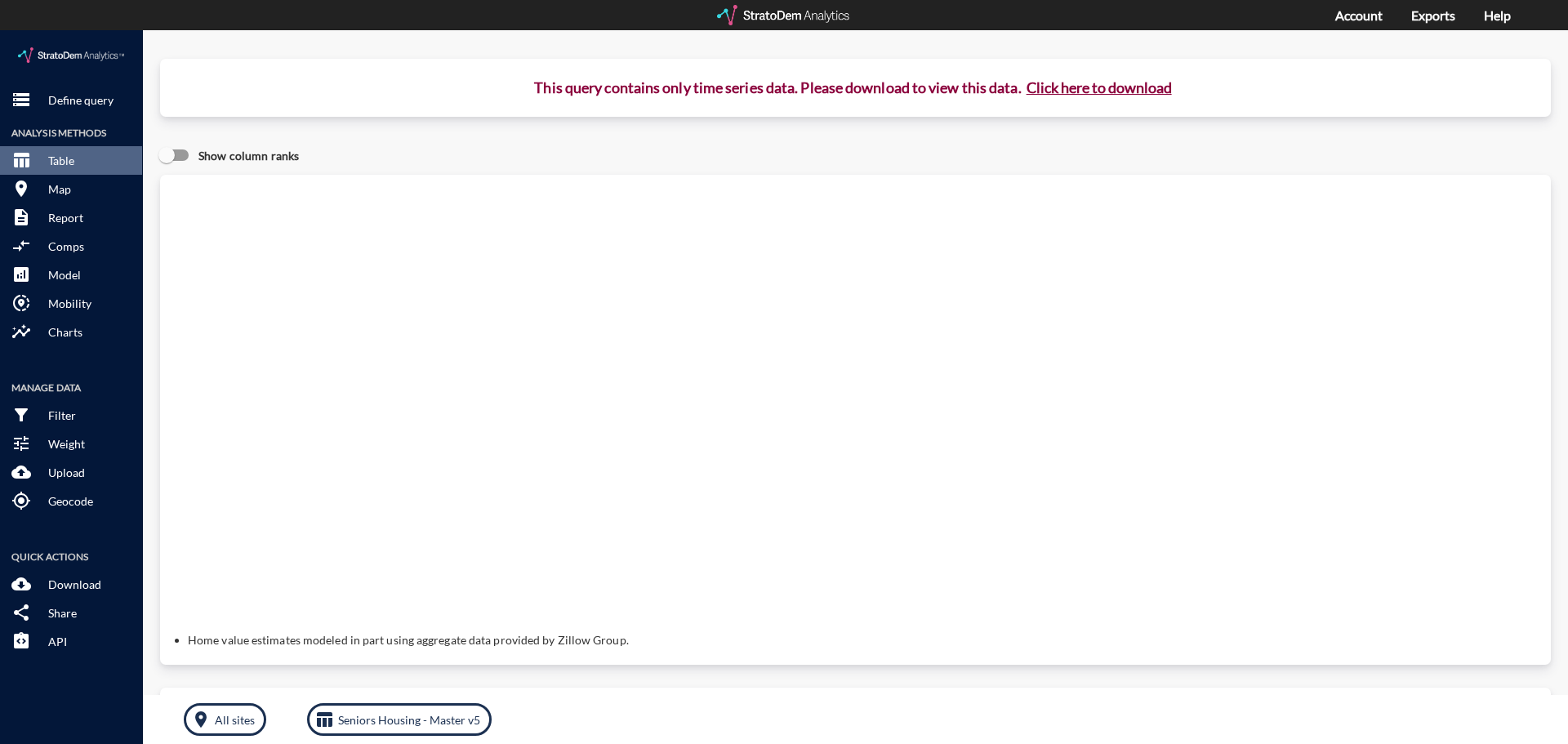
click button "Click here to download"
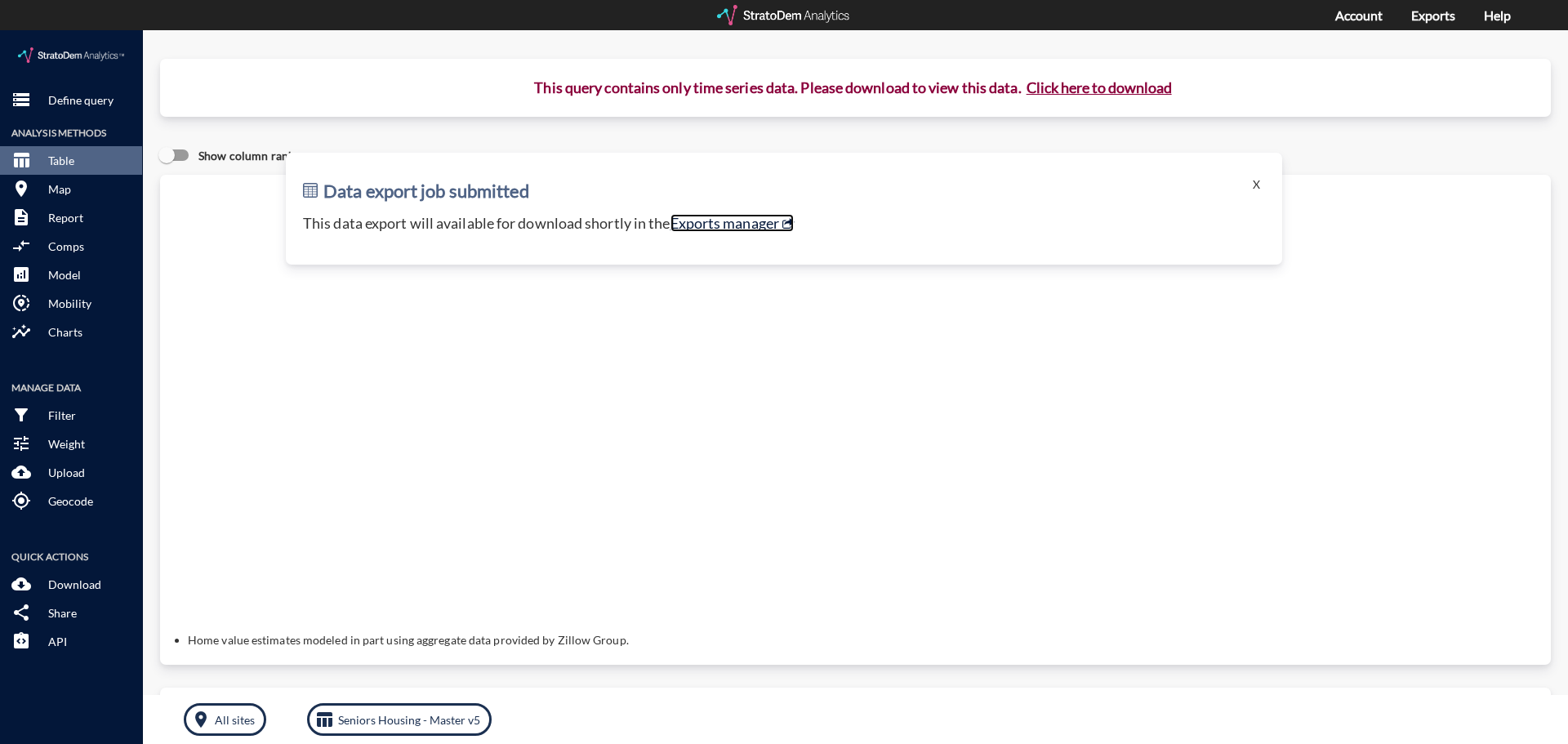
click link "Exports manager"
click p "Define query"
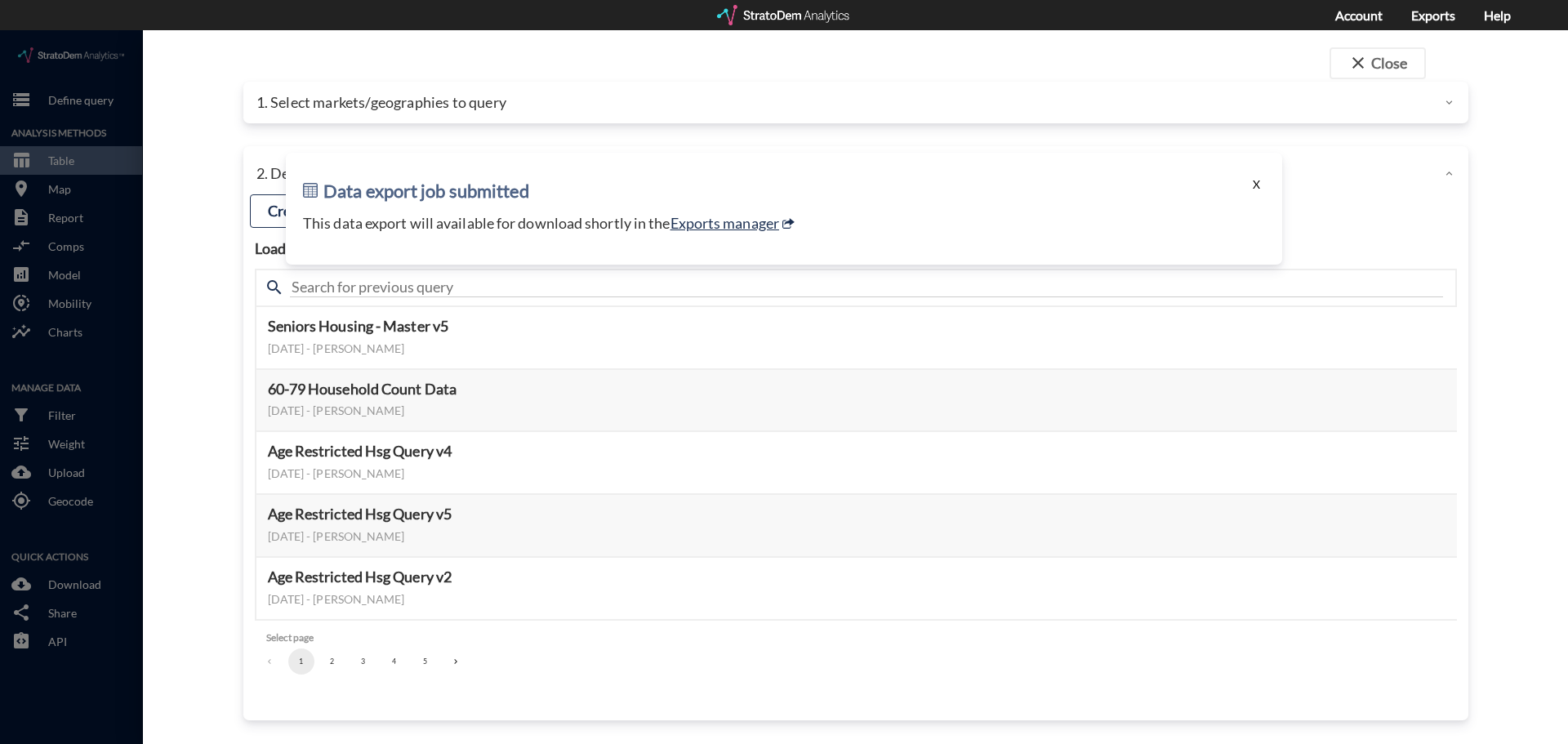
click button "X"
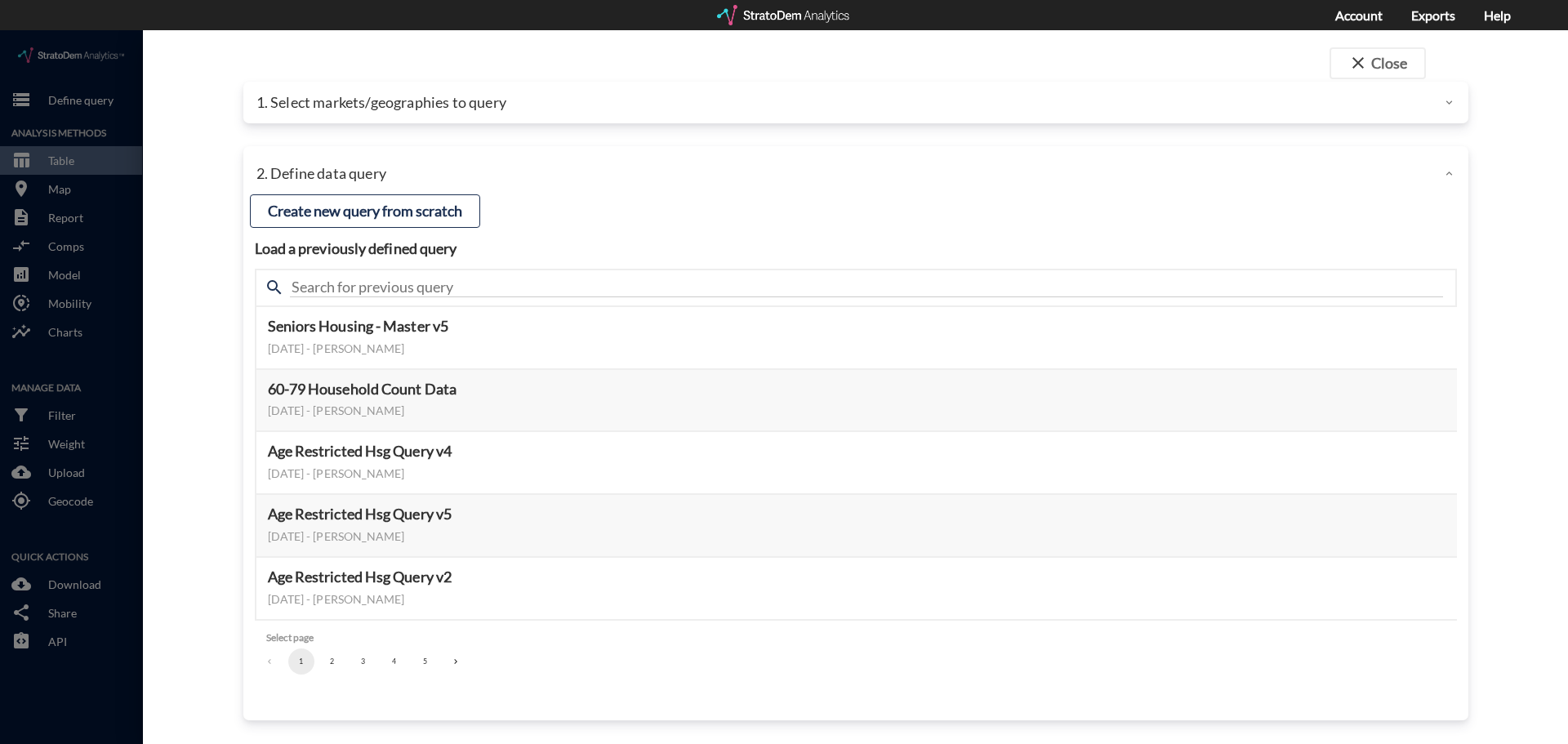
click div "2. Define data query"
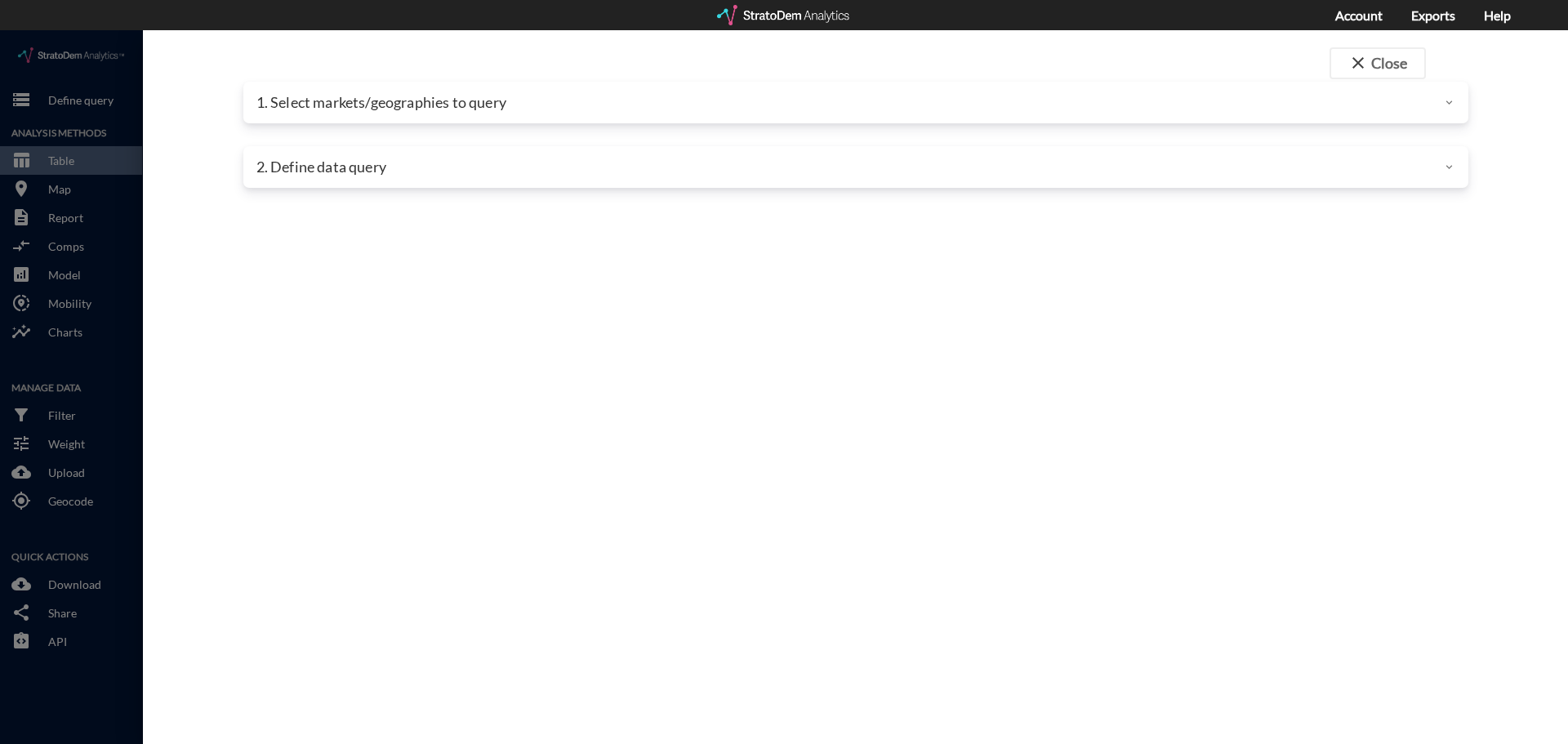
click div "1. Select markets/geographies to query"
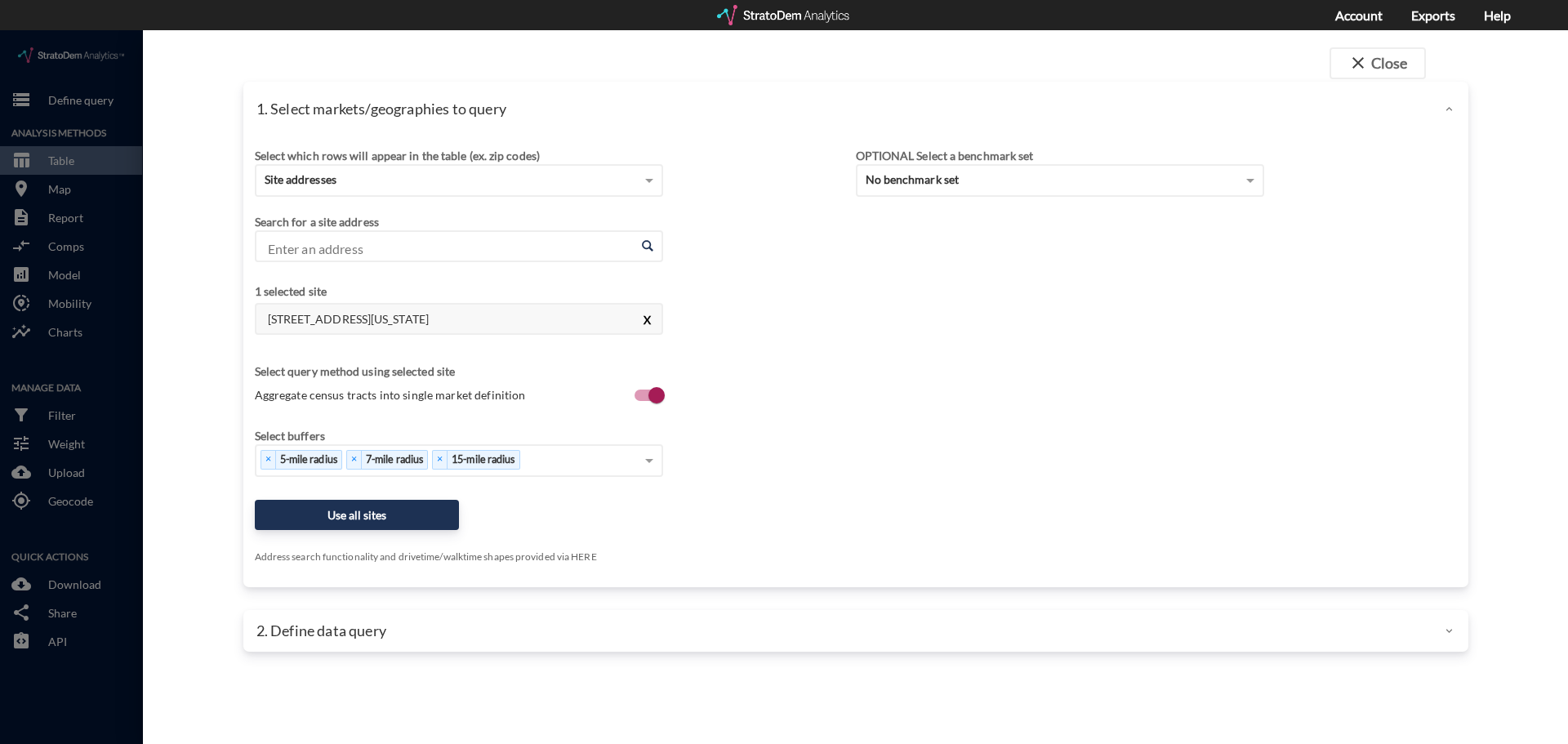
click button "X"
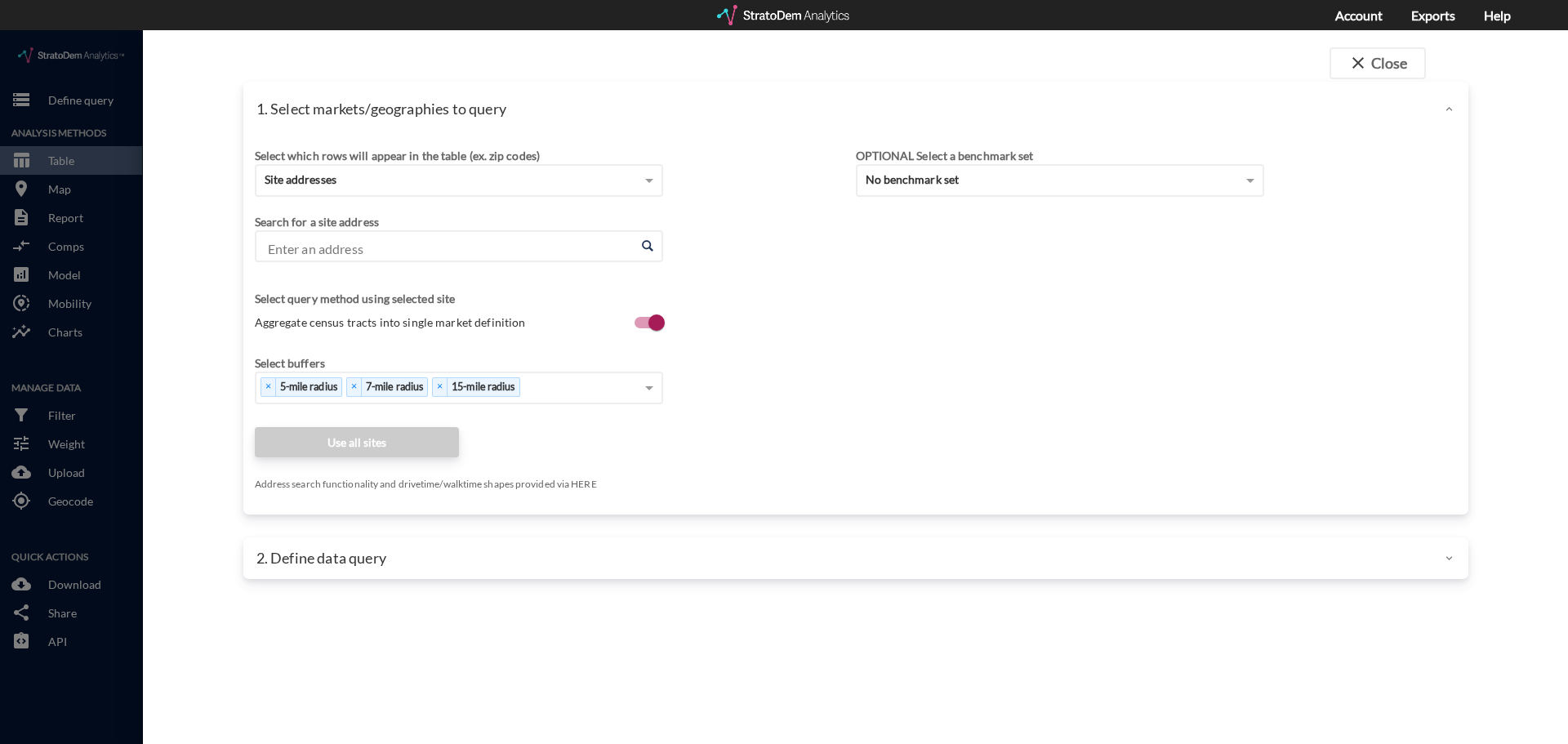
click input "Enter an address"
paste input "37587 n Encanterra Dr. San Tan Valley, AZ"
click li "2241 N Union Rd, Manteca, California"
click input "2241 N Union Rd, Manteca, California"
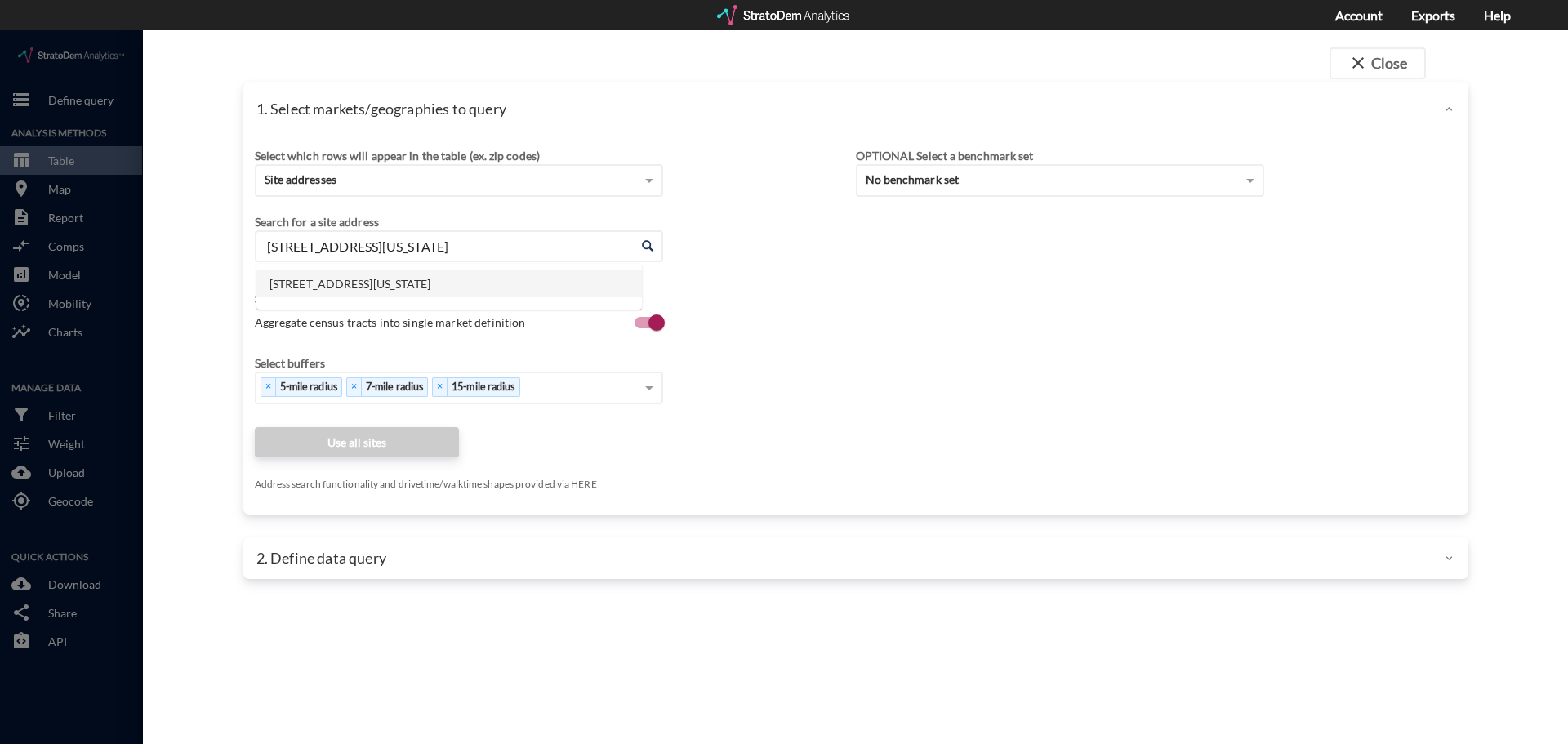
click input "2241 N Union Rd, Manteca, California"
drag, startPoint x: 546, startPoint y: 230, endPoint x: 296, endPoint y: 221, distance: 250.2
click input "2241 N Union Rd, Manteca, California"
type input "2"
paste input "37587 n Encanterra Dr. San Tan Valley, AZ"
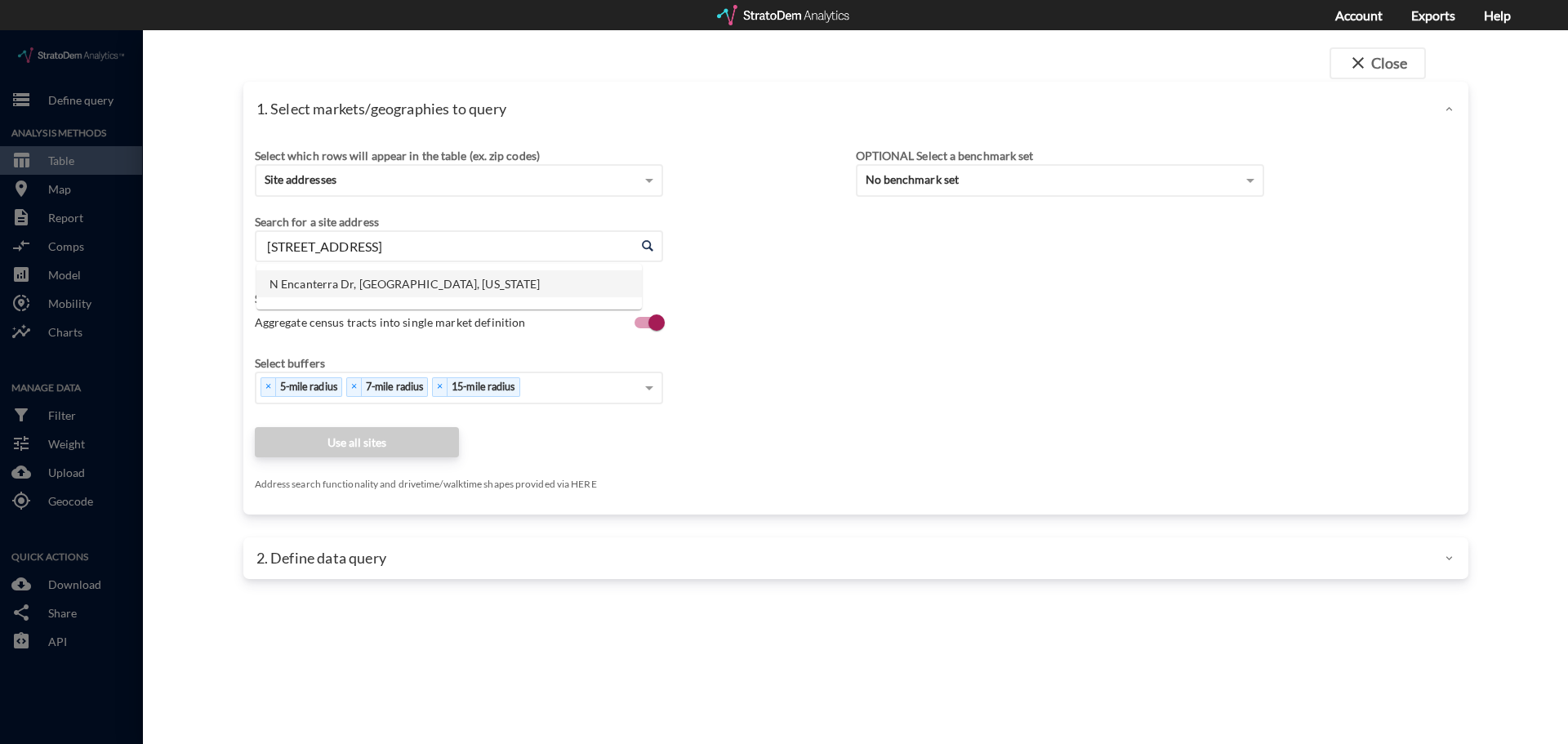
click li "N Encanterra Dr, San Tan Valley, Arizona"
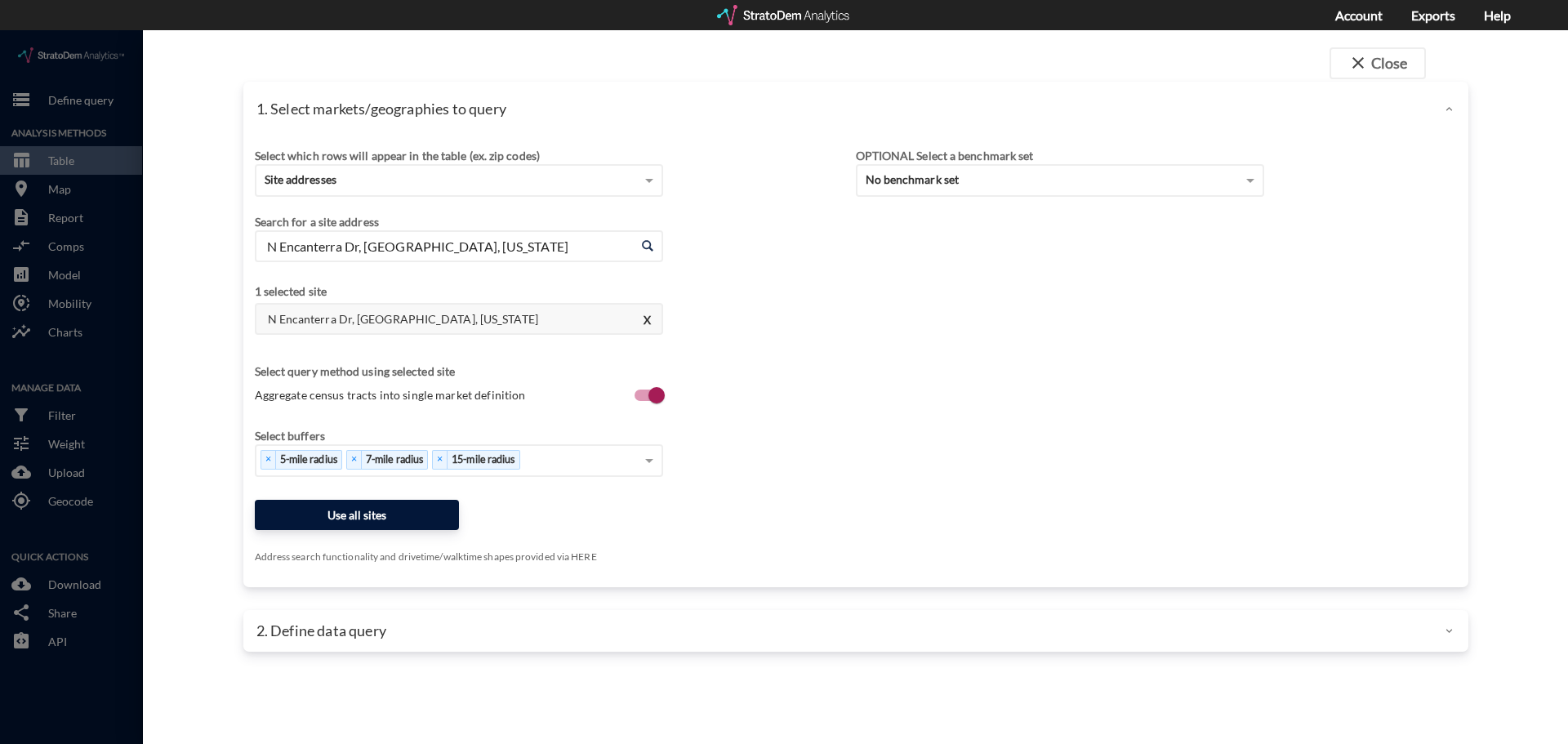
type input "N Encanterra Dr, San Tan Valley, Arizona"
click button "Use all sites"
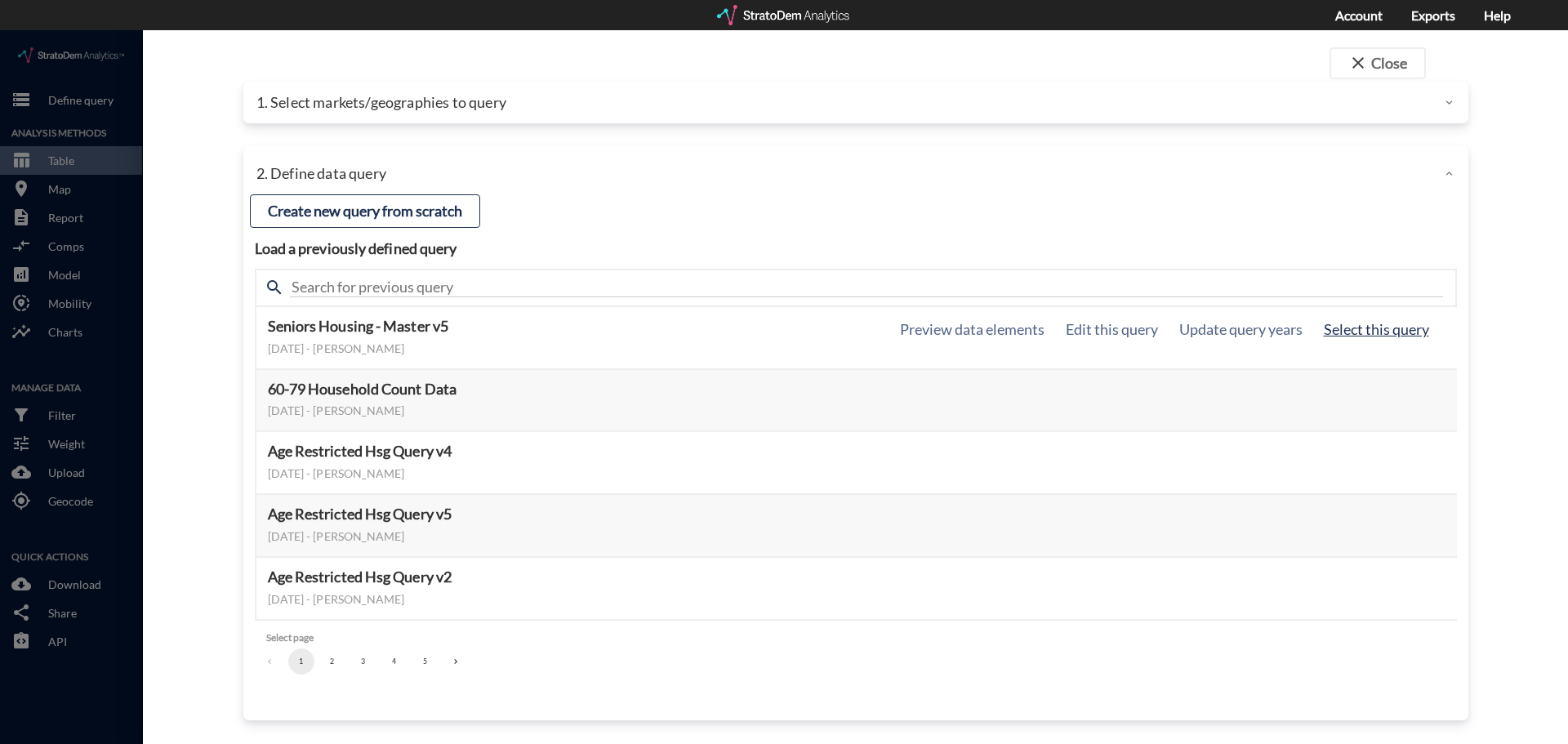
click button "Select this query"
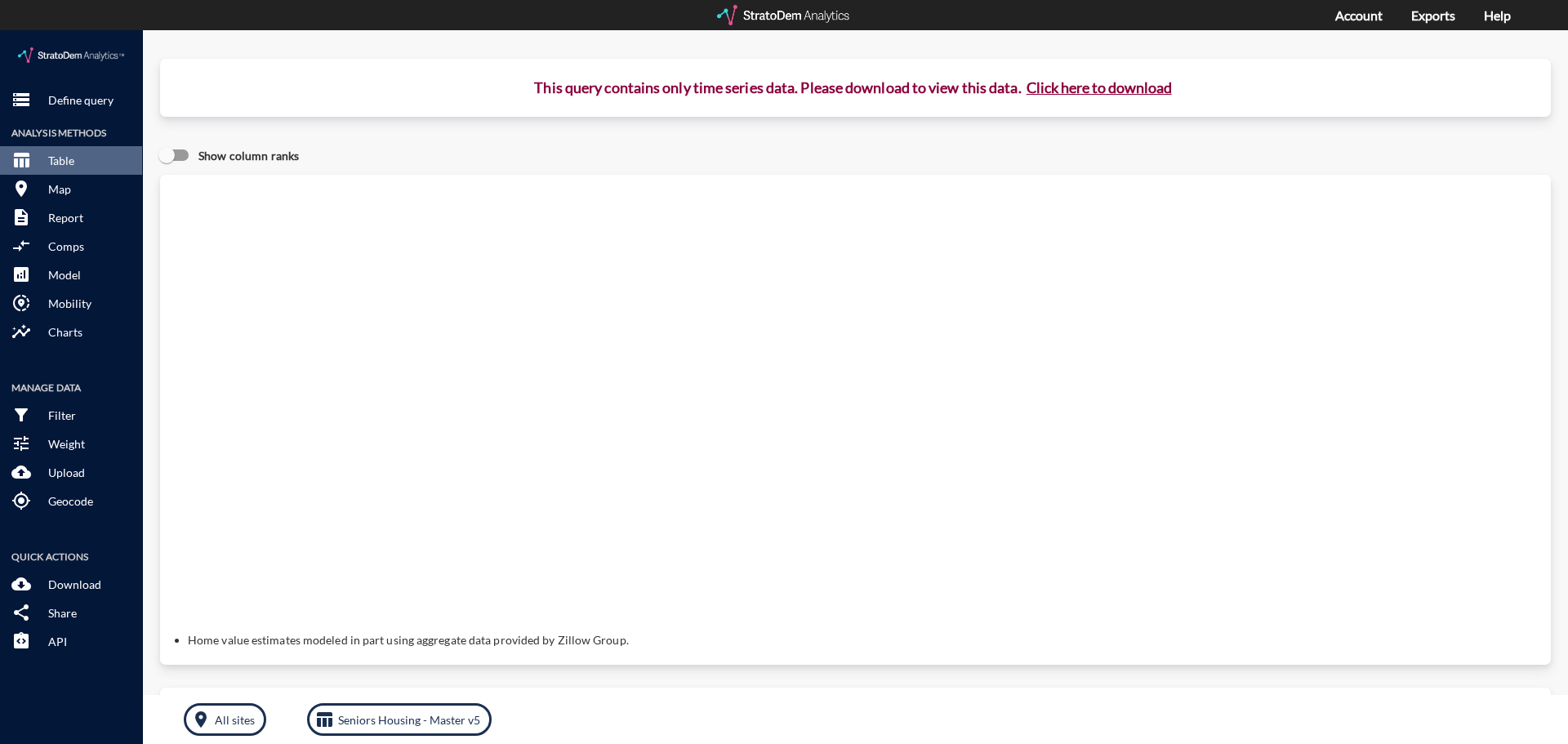
click button "Click here to download"
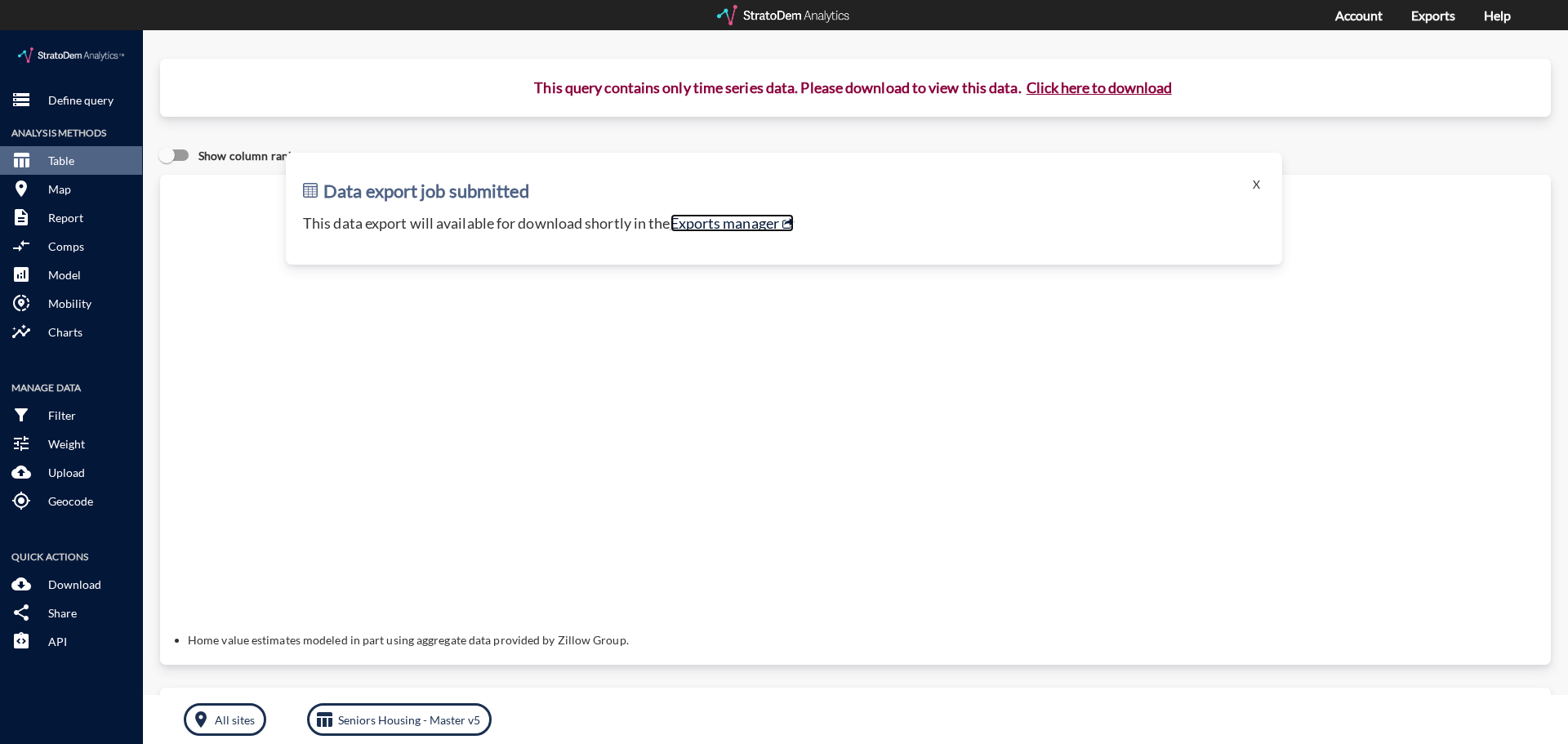
click link "Exports manager"
click p "Define query"
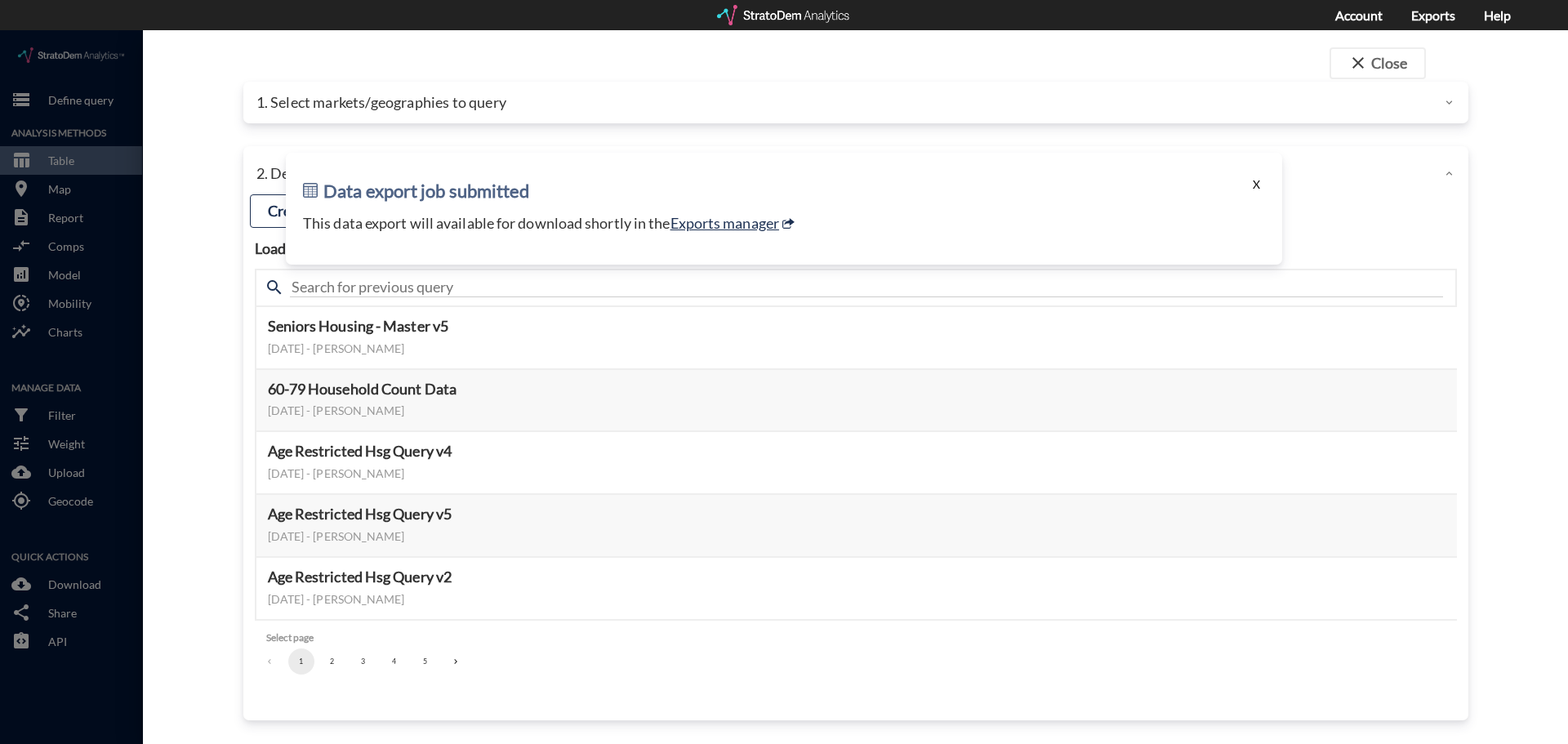
click button "X"
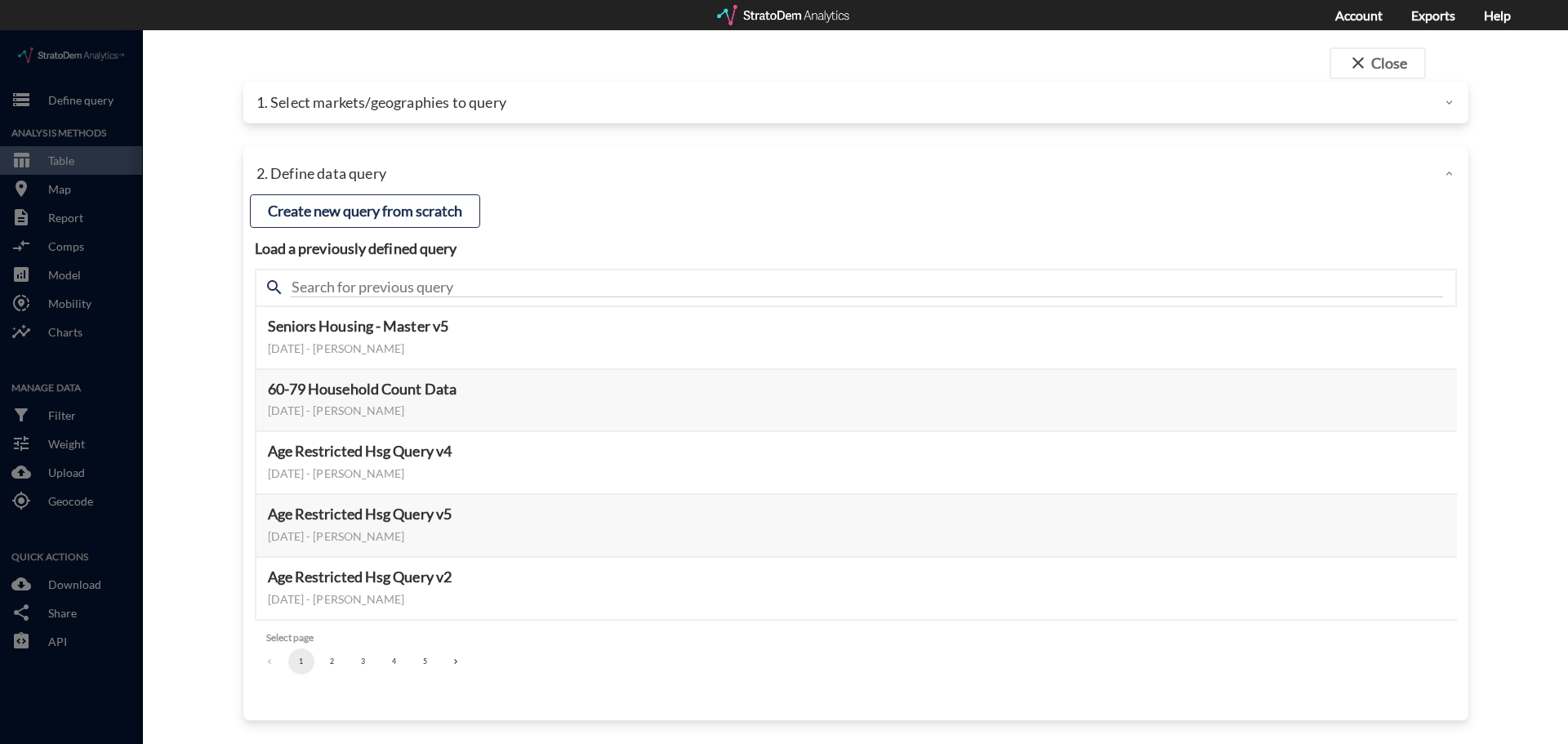
click div
drag, startPoint x: 77, startPoint y: 70, endPoint x: 125, endPoint y: 83, distance: 49.7
click div
click button "close Close"
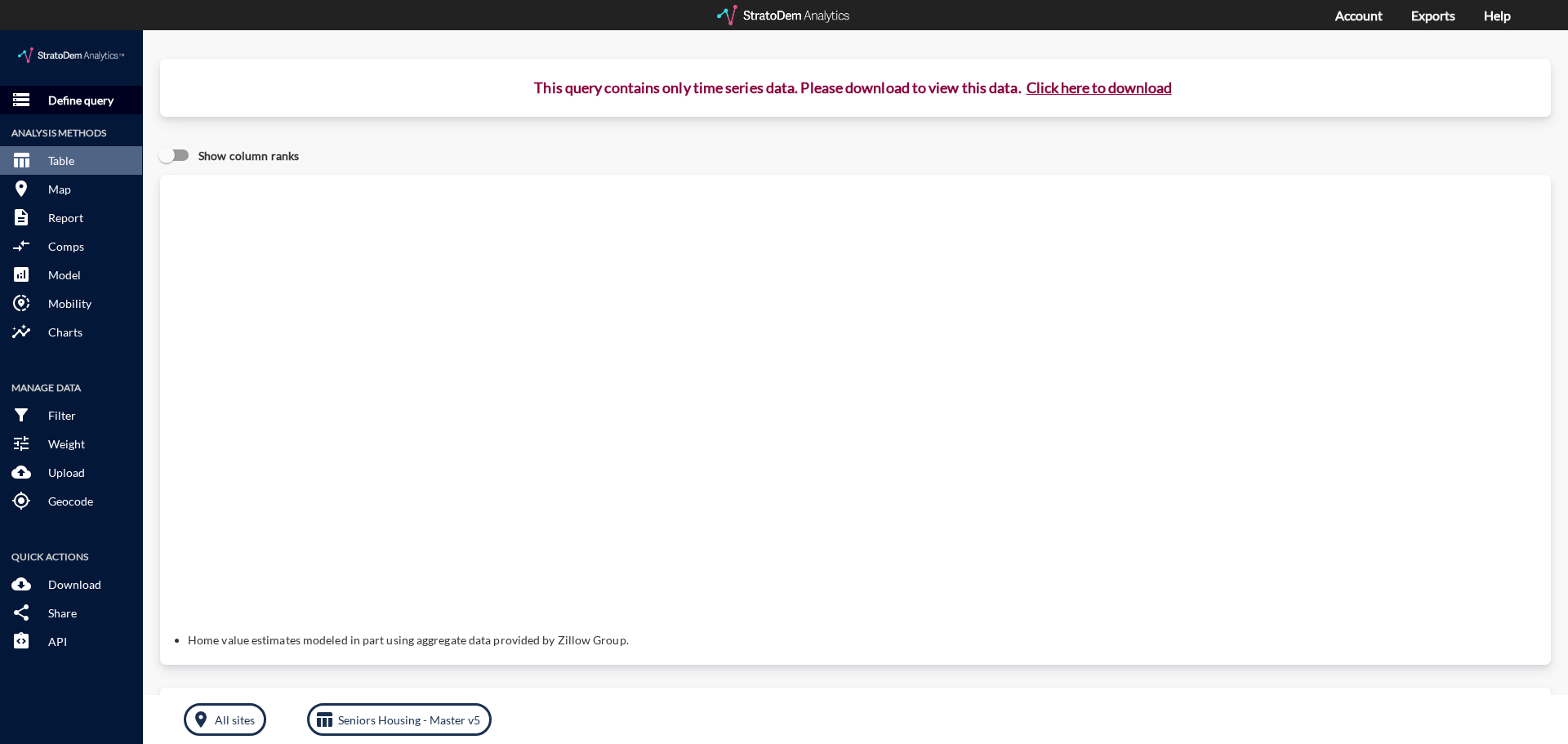
click p "Define query"
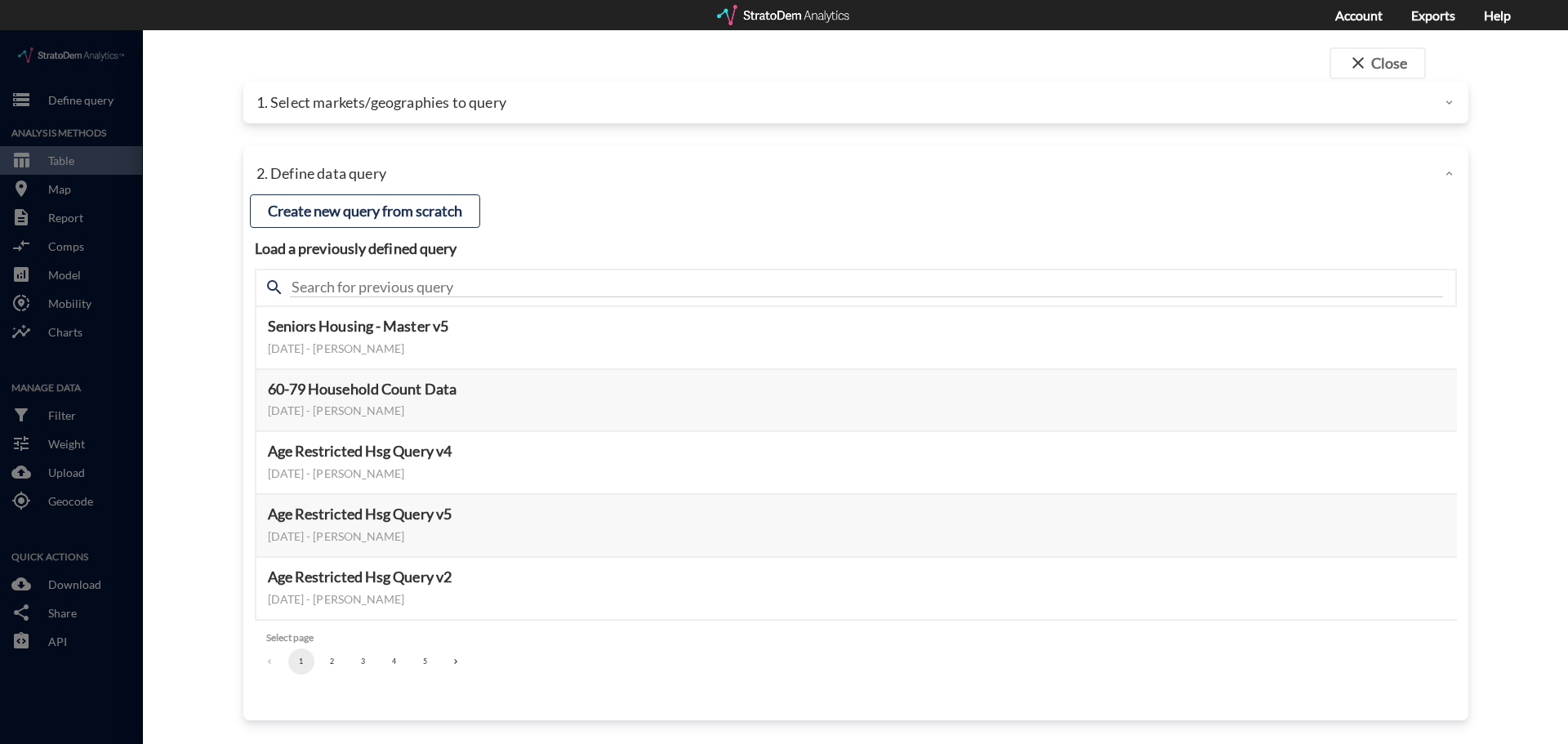
click div "1. Select markets/geographies to query"
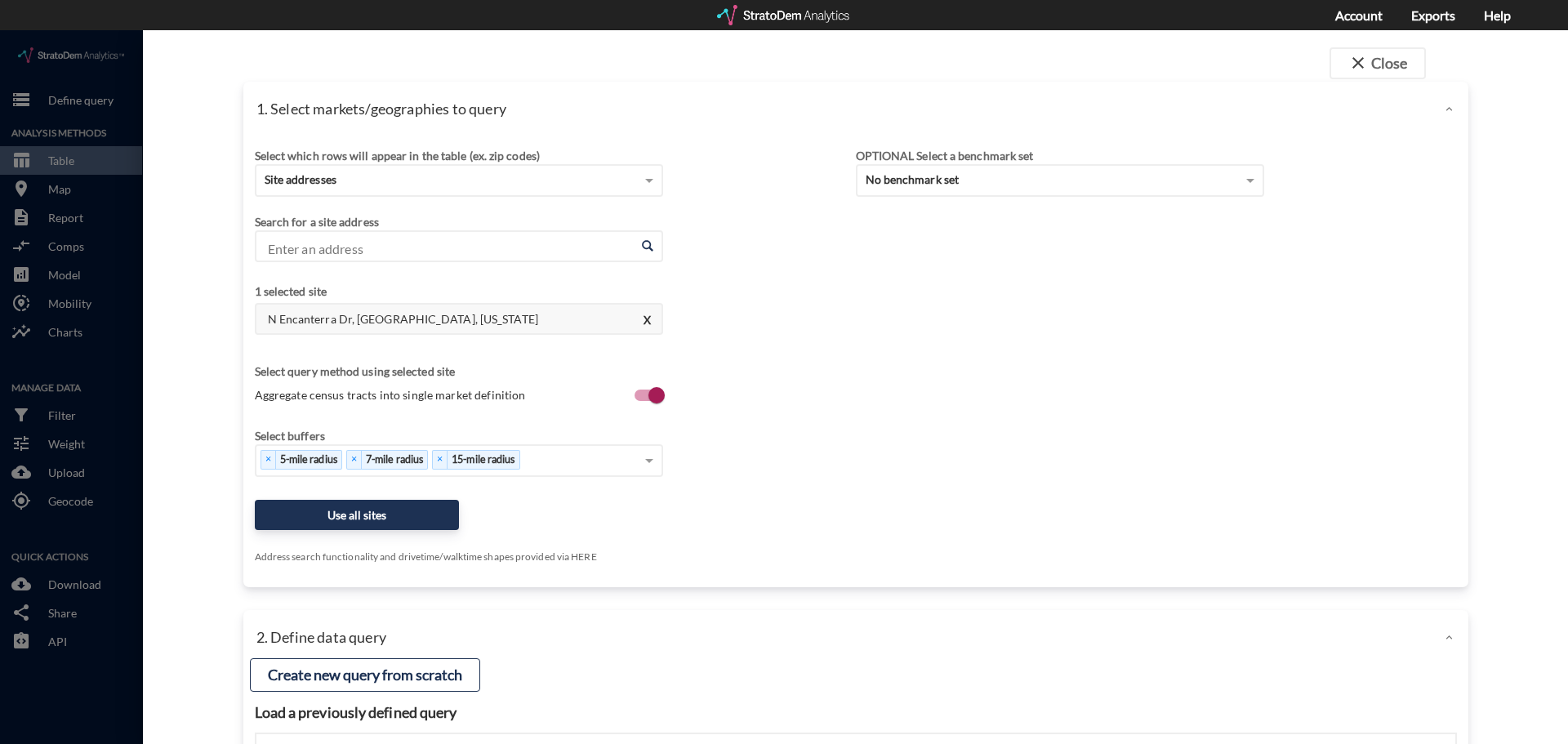
click input "Enter an address"
paste input "1909 Edinburgh Pkwy, Chesapeake, VA 23322"
click li "1909 Edinburgh Pkwy, Chesapeake, Virginia"
type input "1909 Edinburgh Pkwy, Chesapeake, Virginia"
click button "X"
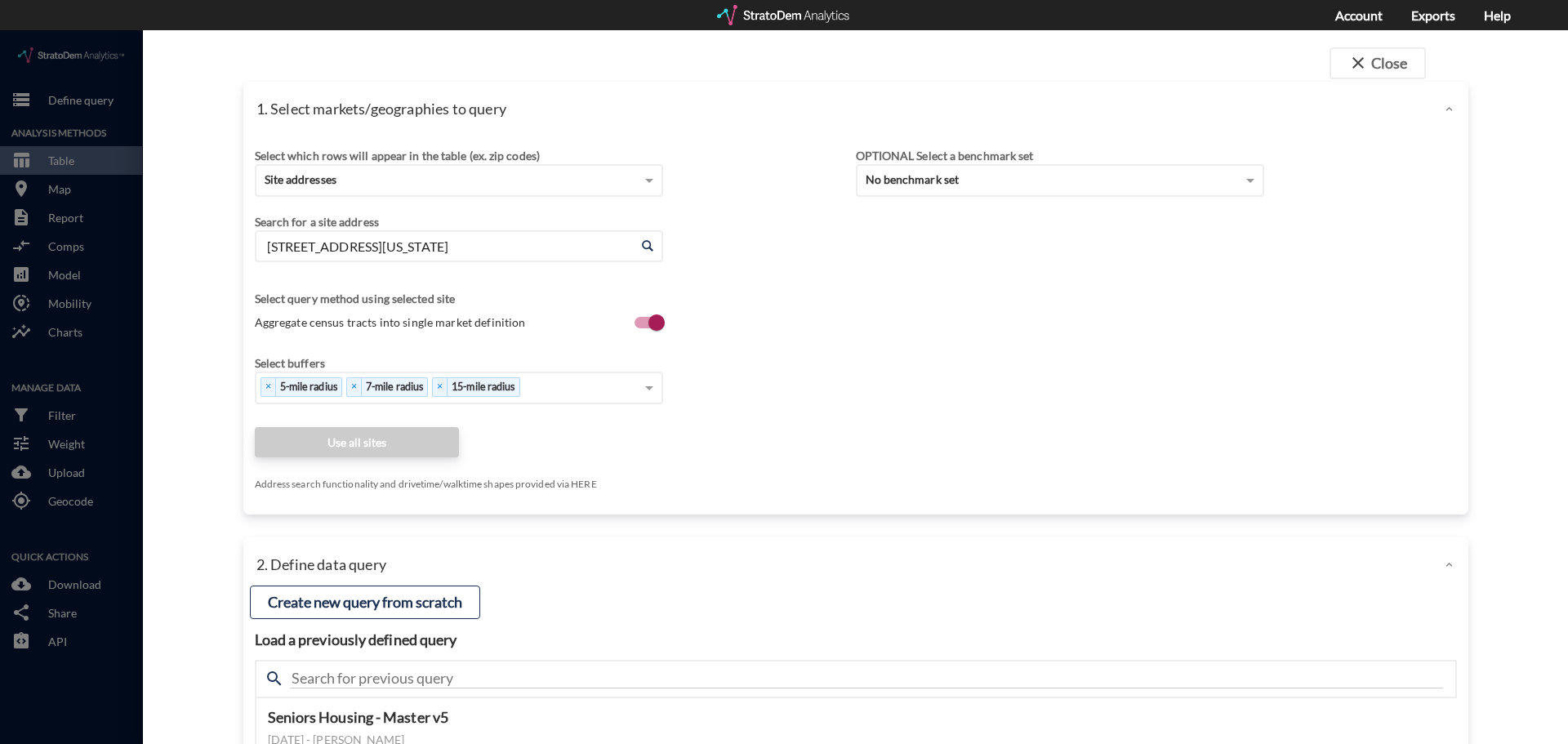
click div "1909 Edinburgh Pkwy, Chesapeake, Virginia Enter an address"
click span
drag, startPoint x: 999, startPoint y: 424, endPoint x: 825, endPoint y: 432, distance: 174.2
click div "Select which rows will appear in the table (ex. zip codes) Site addresses Selec…"
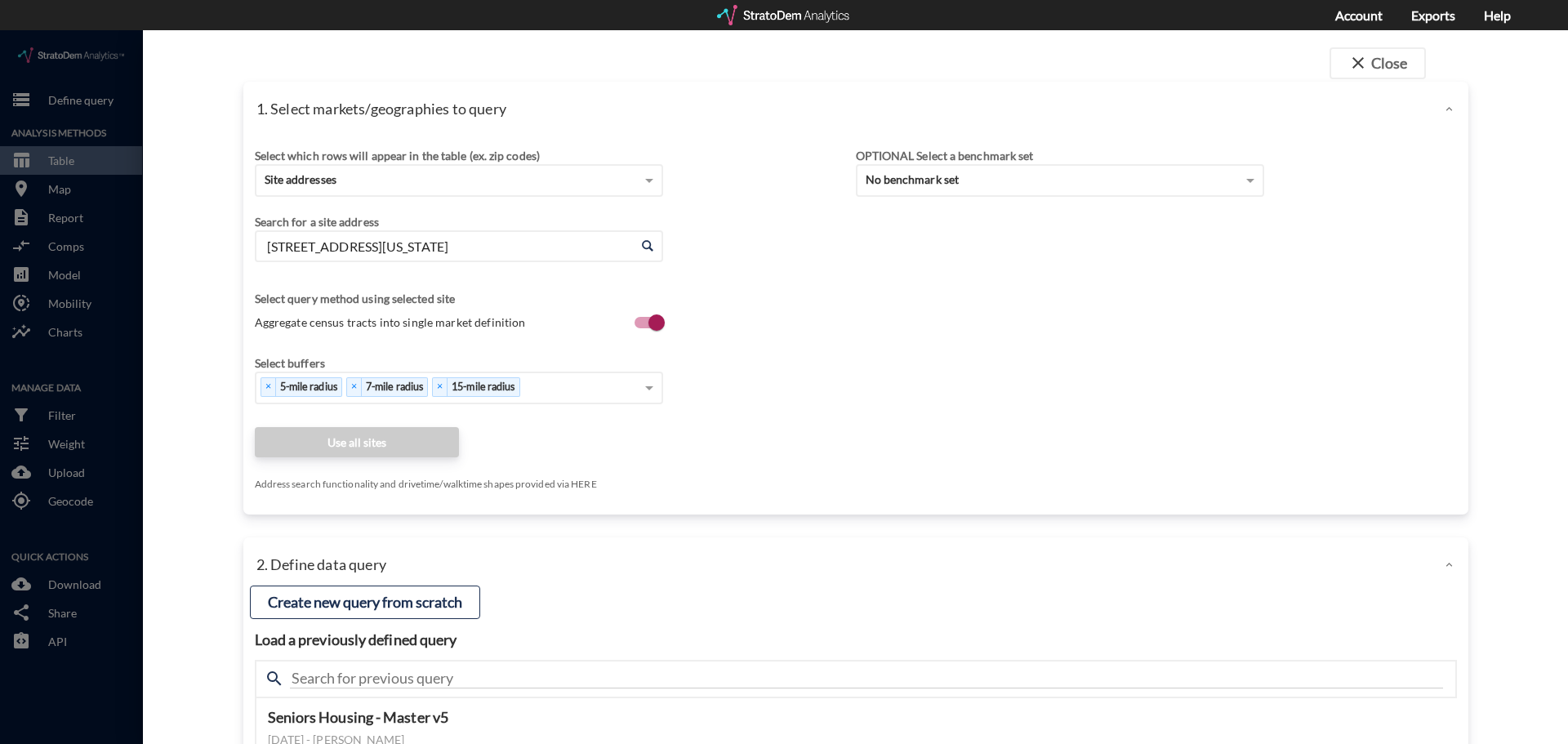
click div "Select which rows will appear in the table (ex. zip codes) Site addresses Selec…"
click input "1909 Edinburgh Pkwy, Chesapeake, Virginia"
click li "1909 Edinburgh Pkwy, Chesapeake, Virginia"
click div "Enter an address 1909 Edinburgh Pkwy, Chesapeake, Virginia Enter an address"
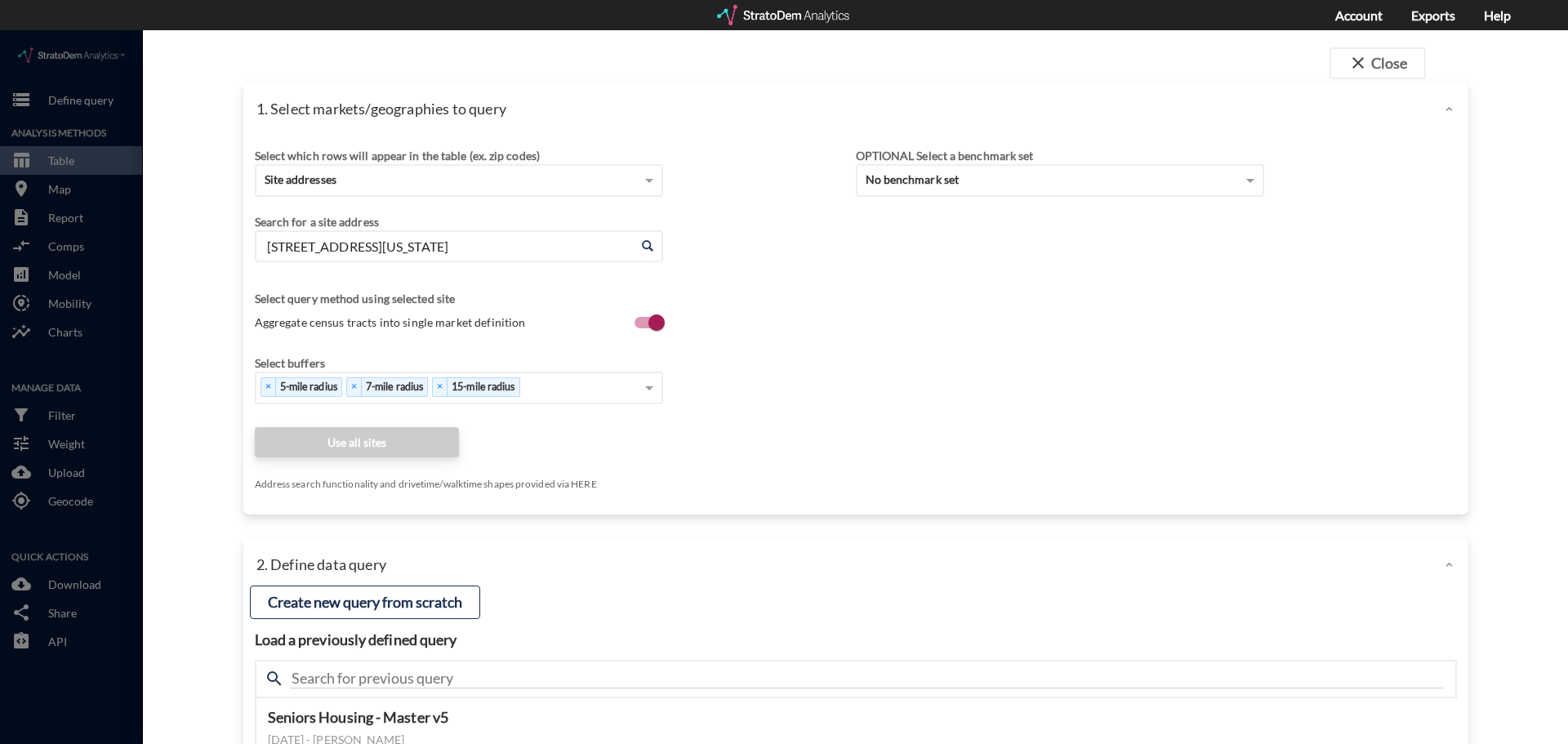
click span
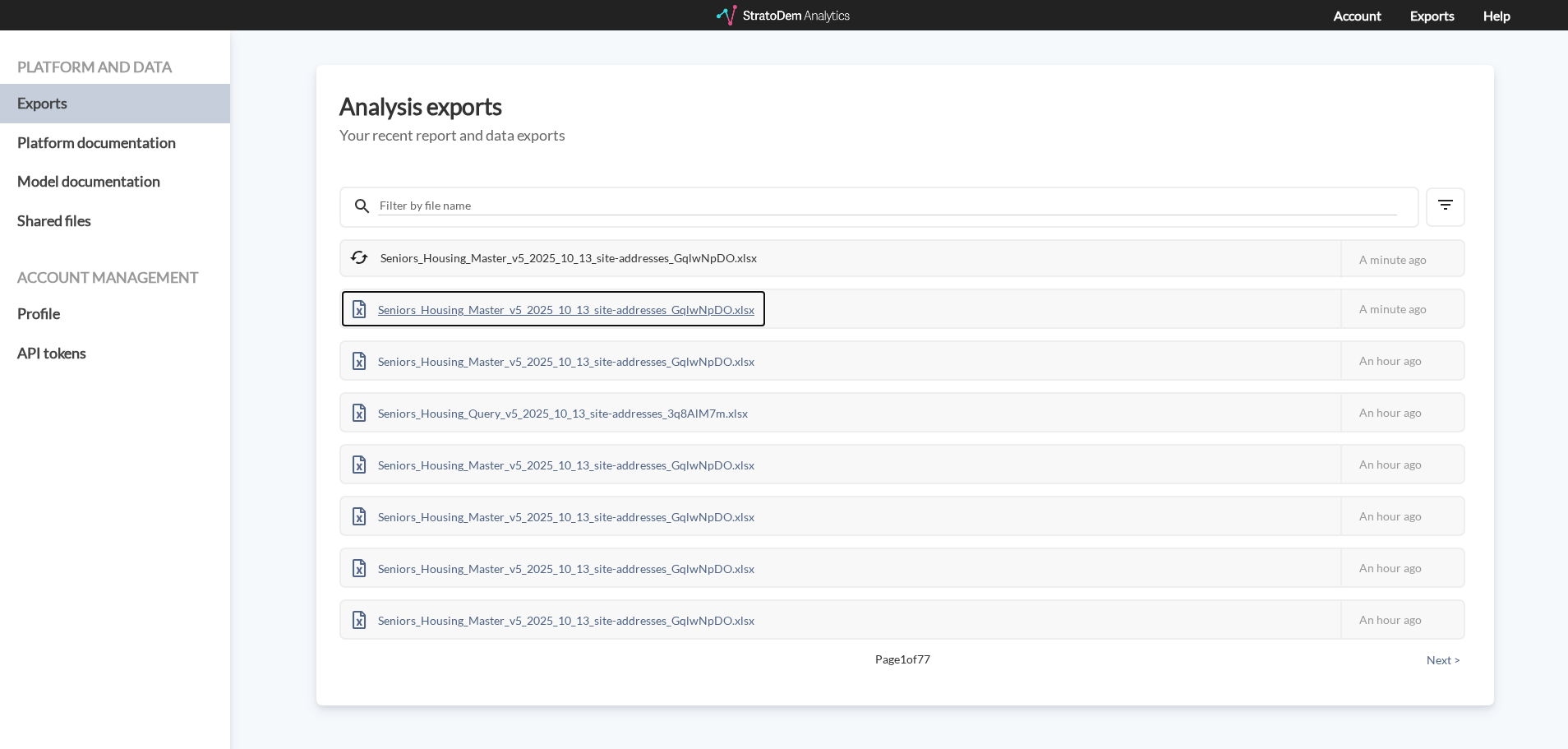
click at [719, 308] on div "Seniors_Housing_Master_v5_2025_10_13_site-addresses_GqlwNpDO.xlsx" at bounding box center [553, 309] width 425 height 37
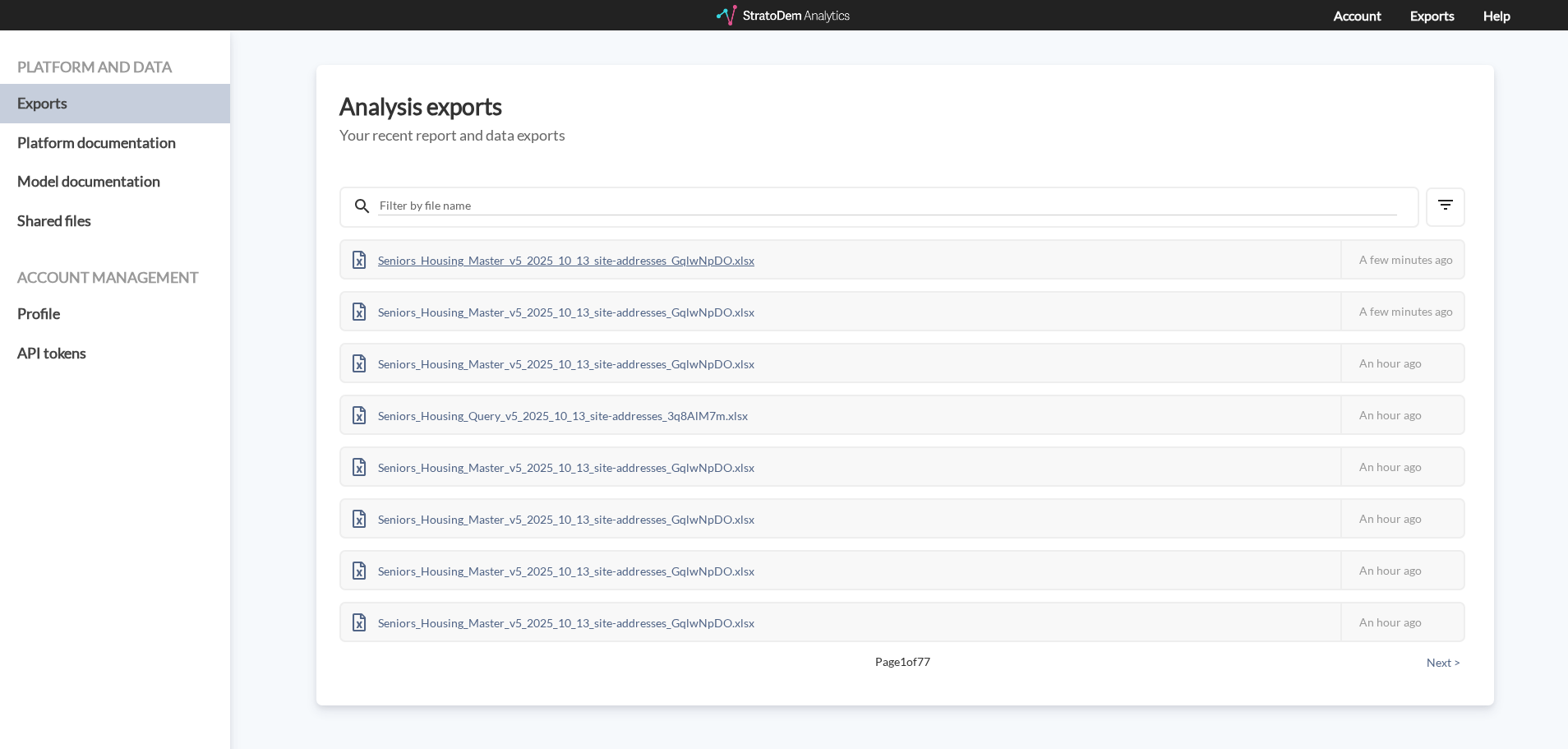
click at [627, 262] on div "Seniors_Housing_Master_v5_2025_10_13_site-addresses_GqlwNpDO.xlsx" at bounding box center [553, 259] width 425 height 37
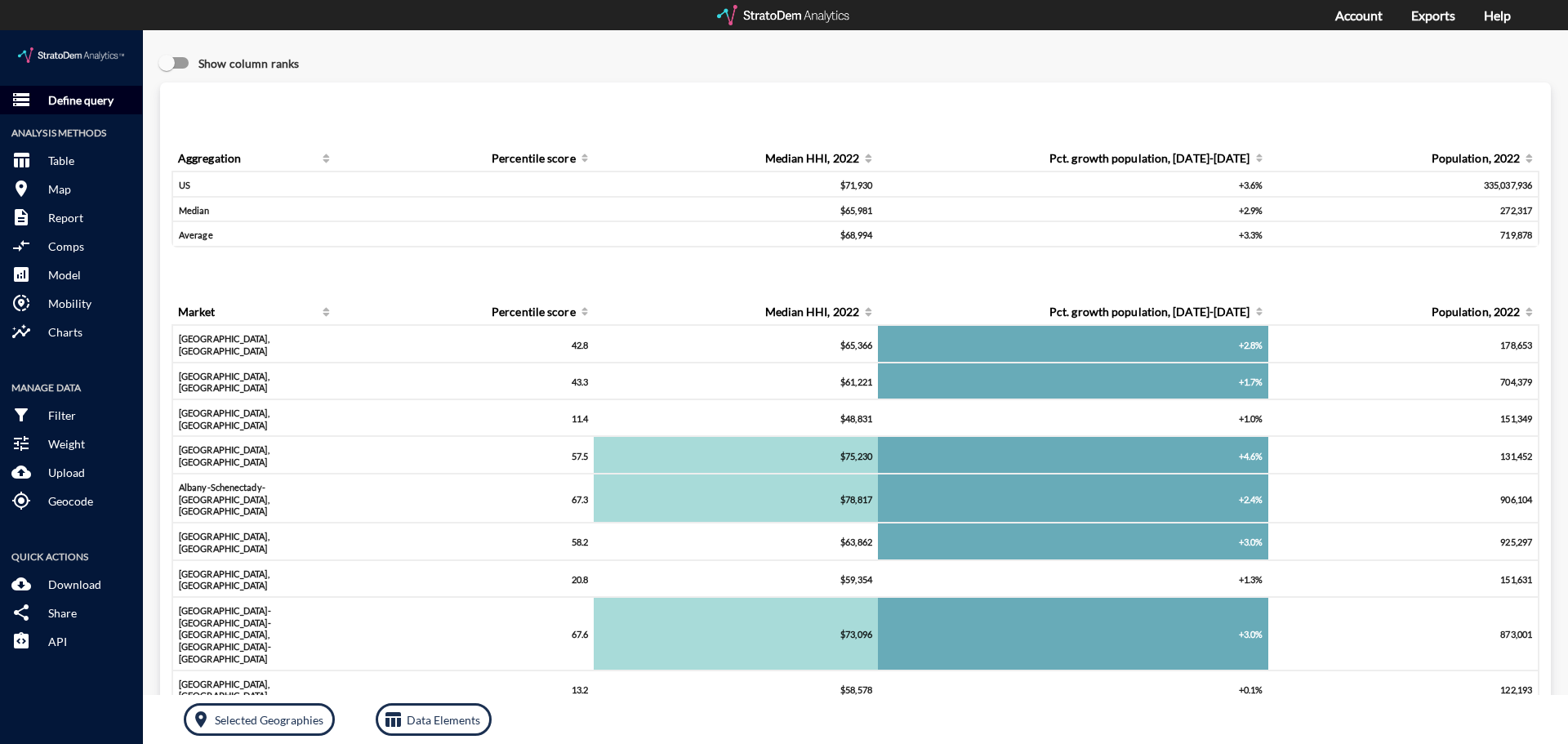
click button "storage Define query"
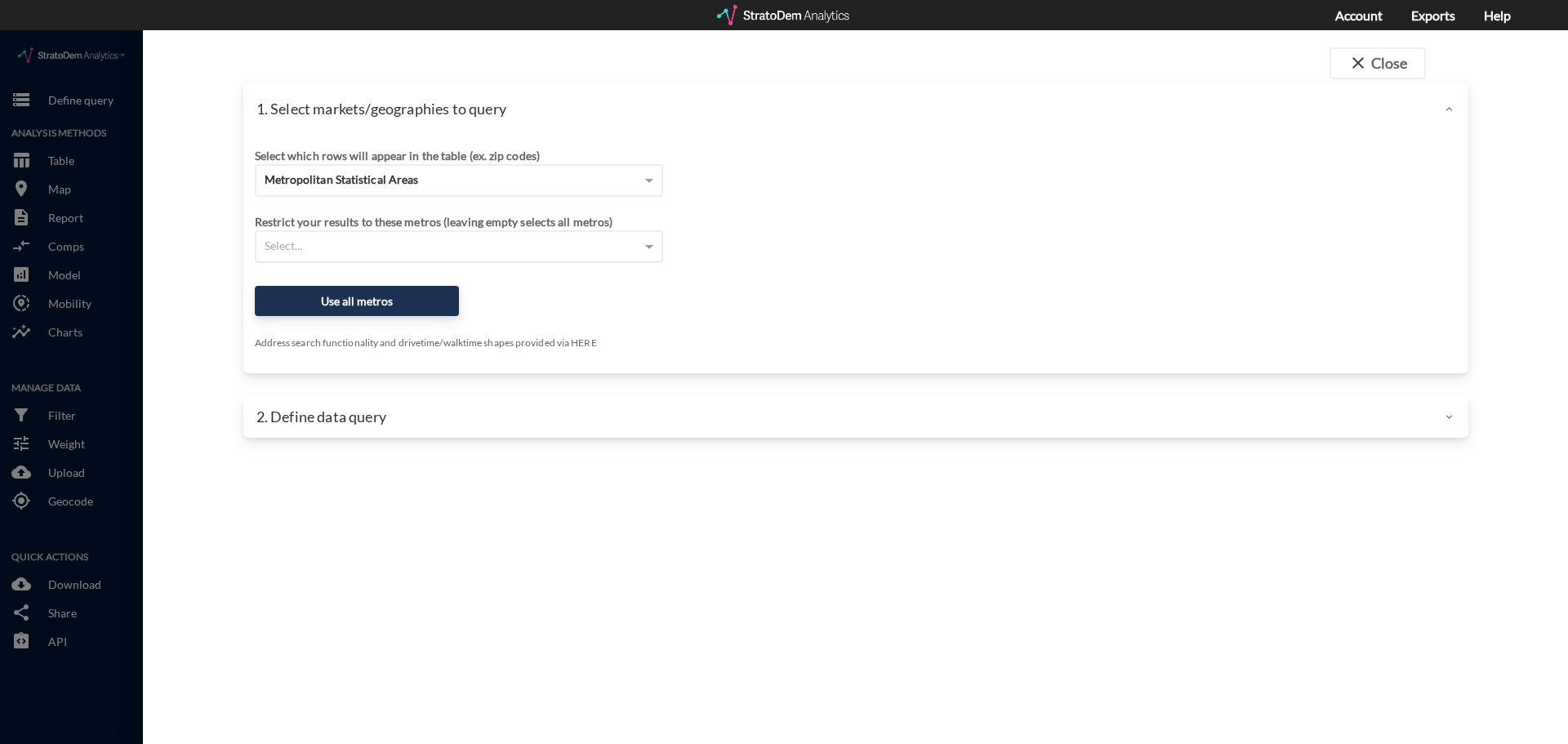
click div "Select..."
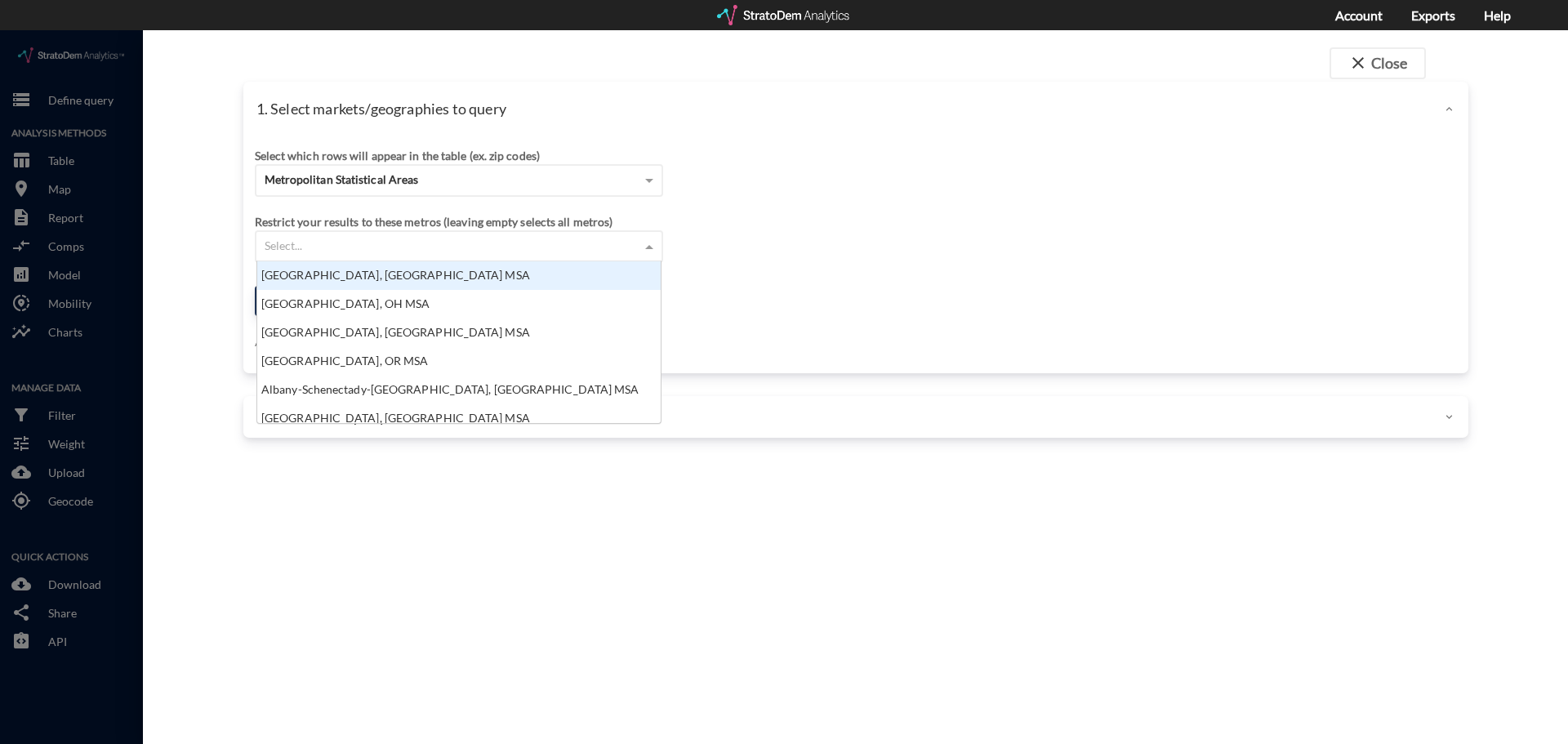
scroll to position [149, 393]
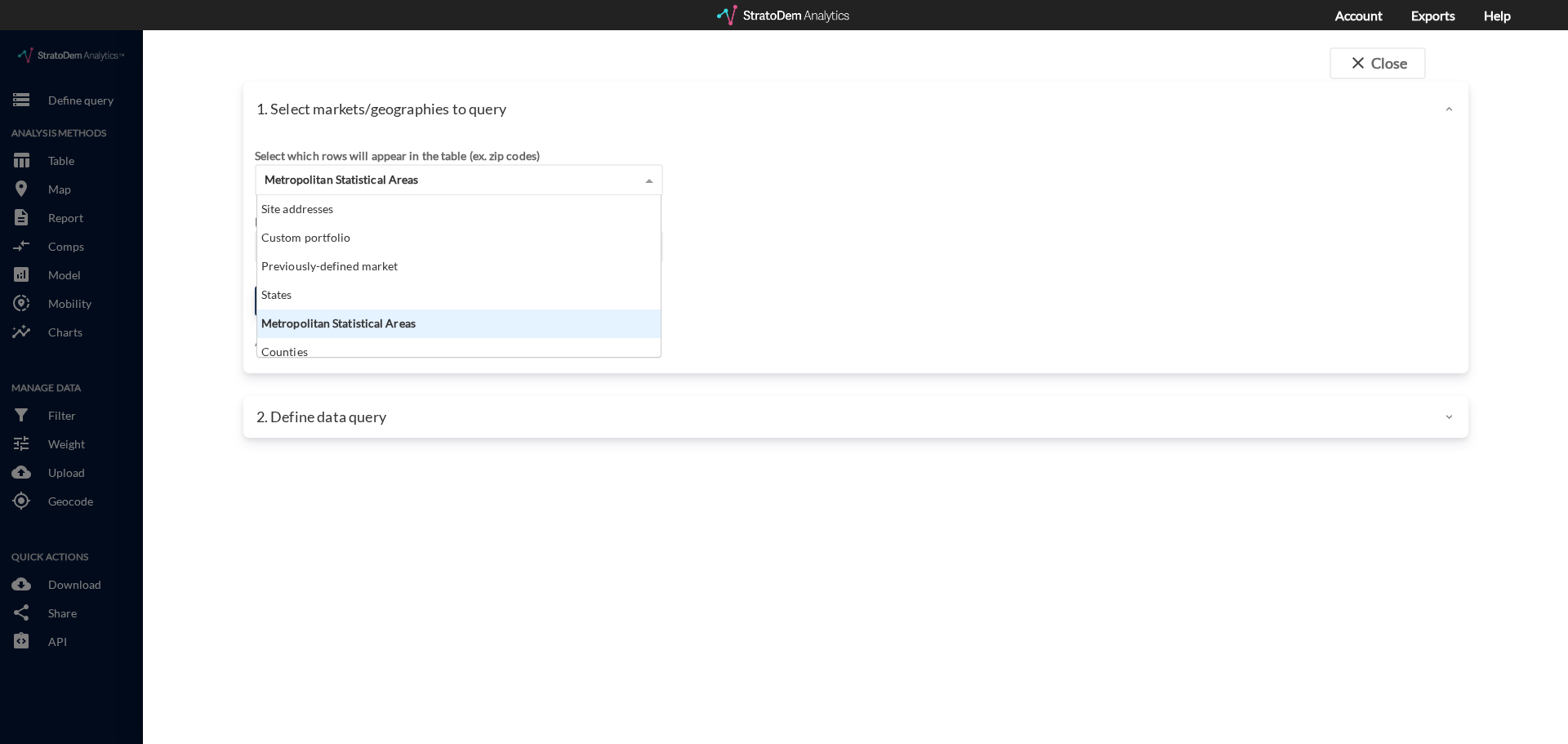
click div "Metropolitan Statistical Areas"
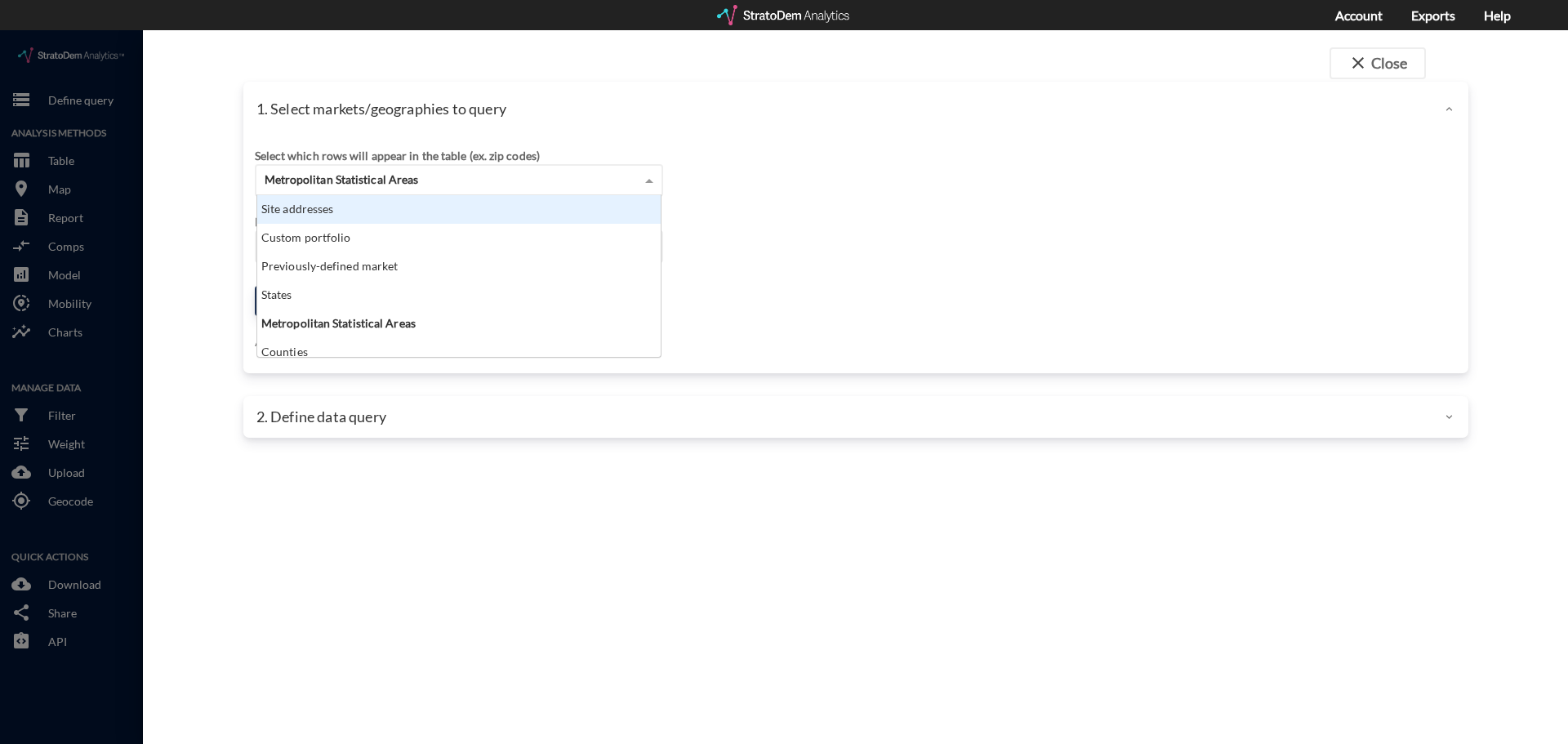
click div "Site addresses"
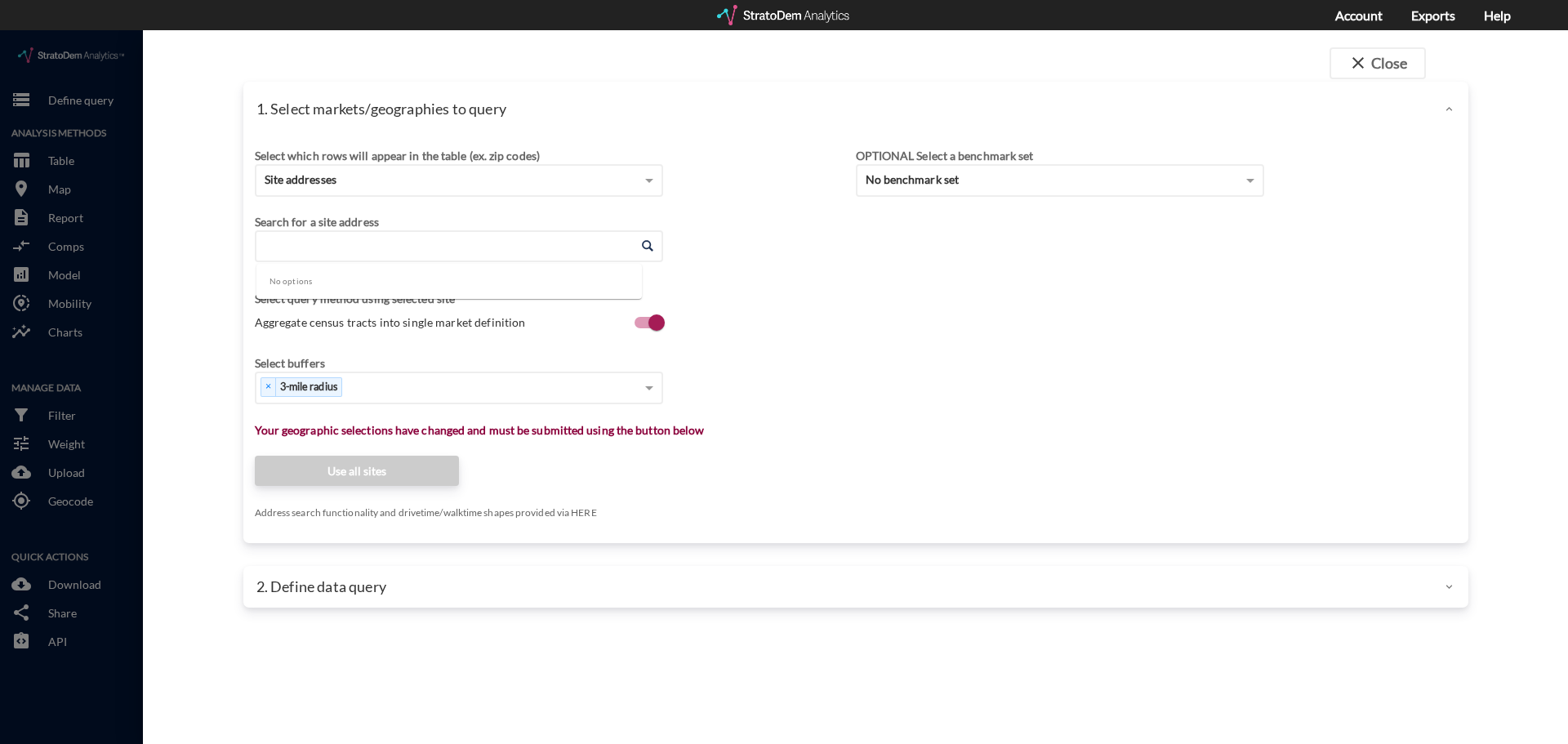
click input "Enter an address"
paste input "1909 Edinburgh Pkwy, Chesapeake, VA 23322"
click li "1909 Edinburgh Pkwy, Chesapeake, Virginia"
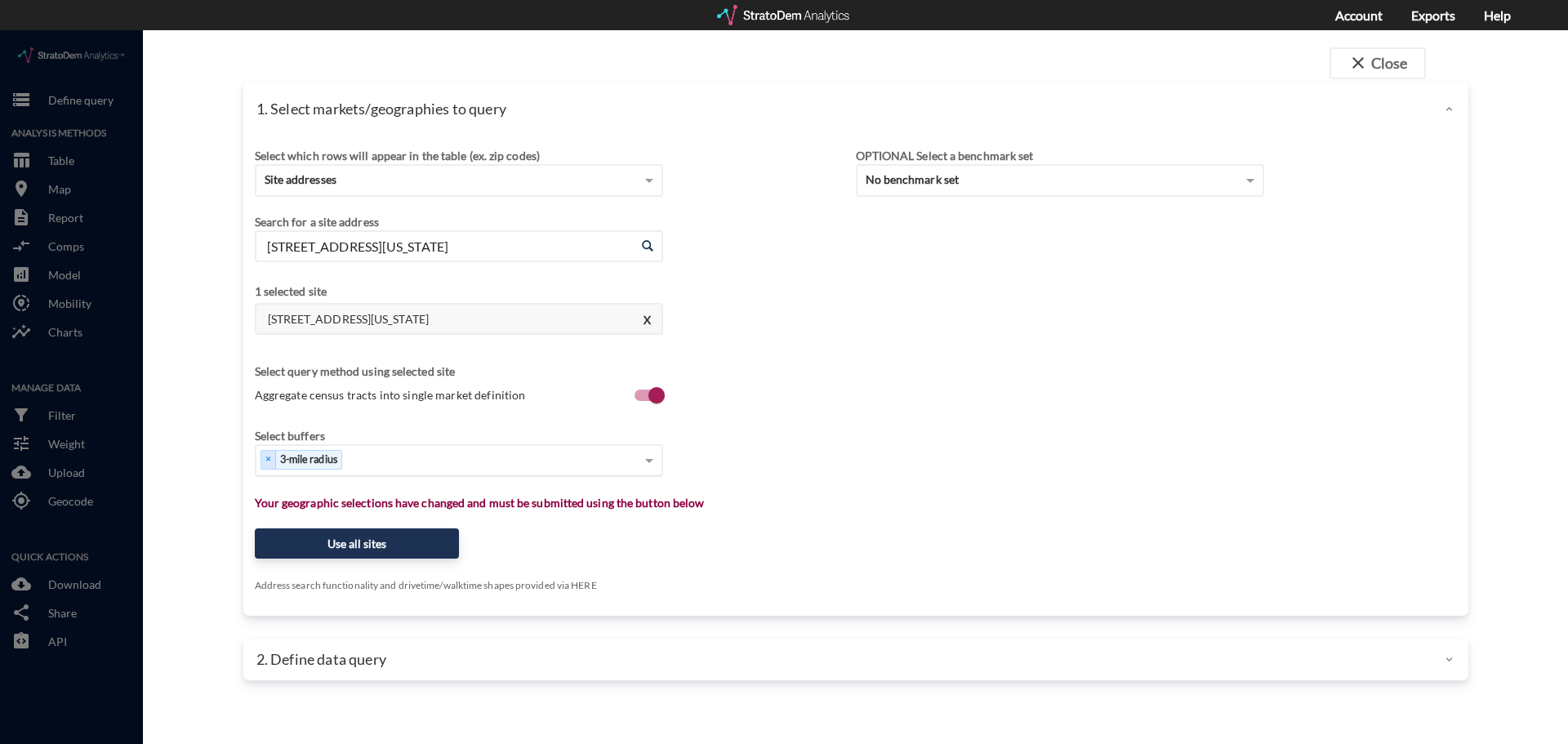
type input "1909 Edinburgh Pkwy, Chesapeake, Virginia"
type input "5"
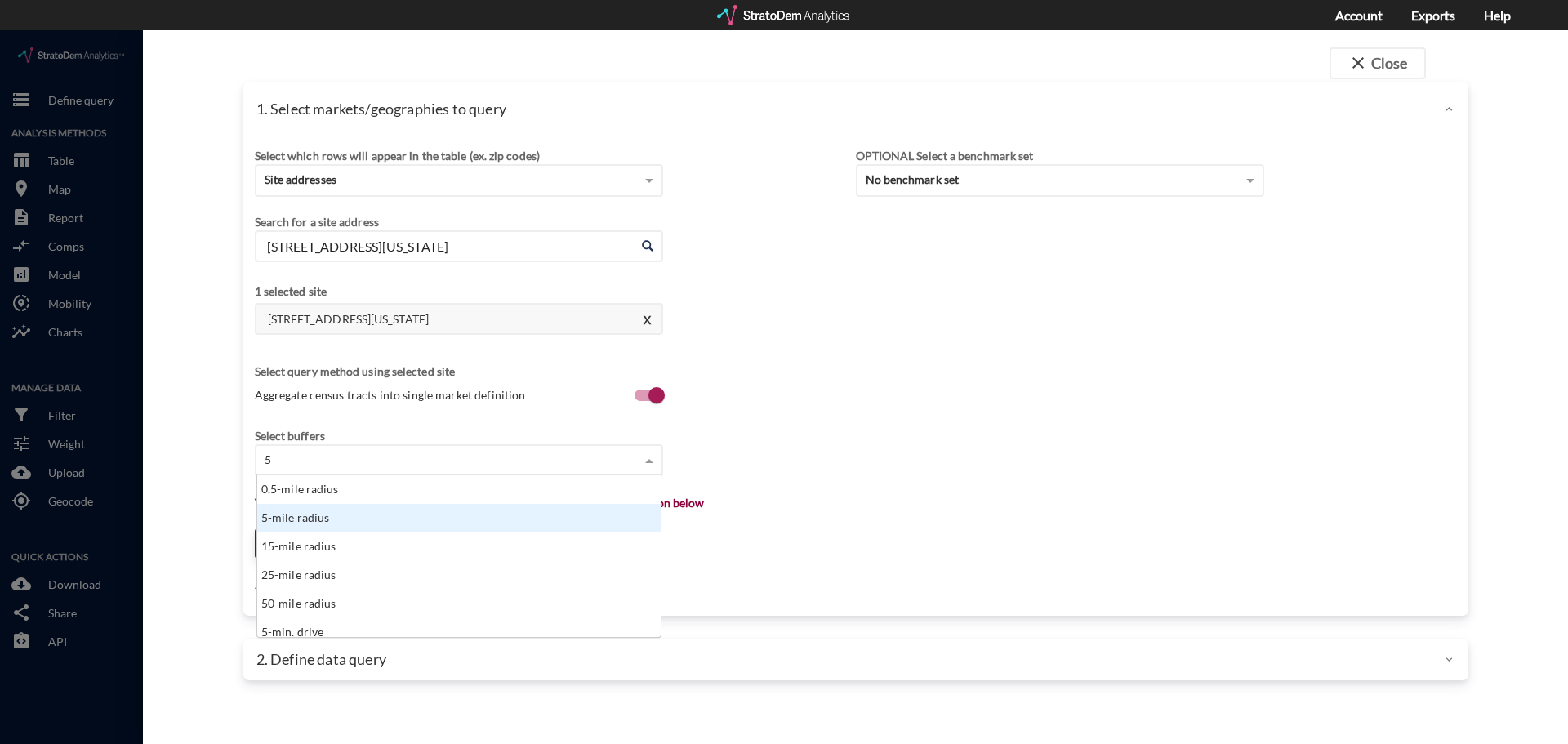
click div "5-mile radius"
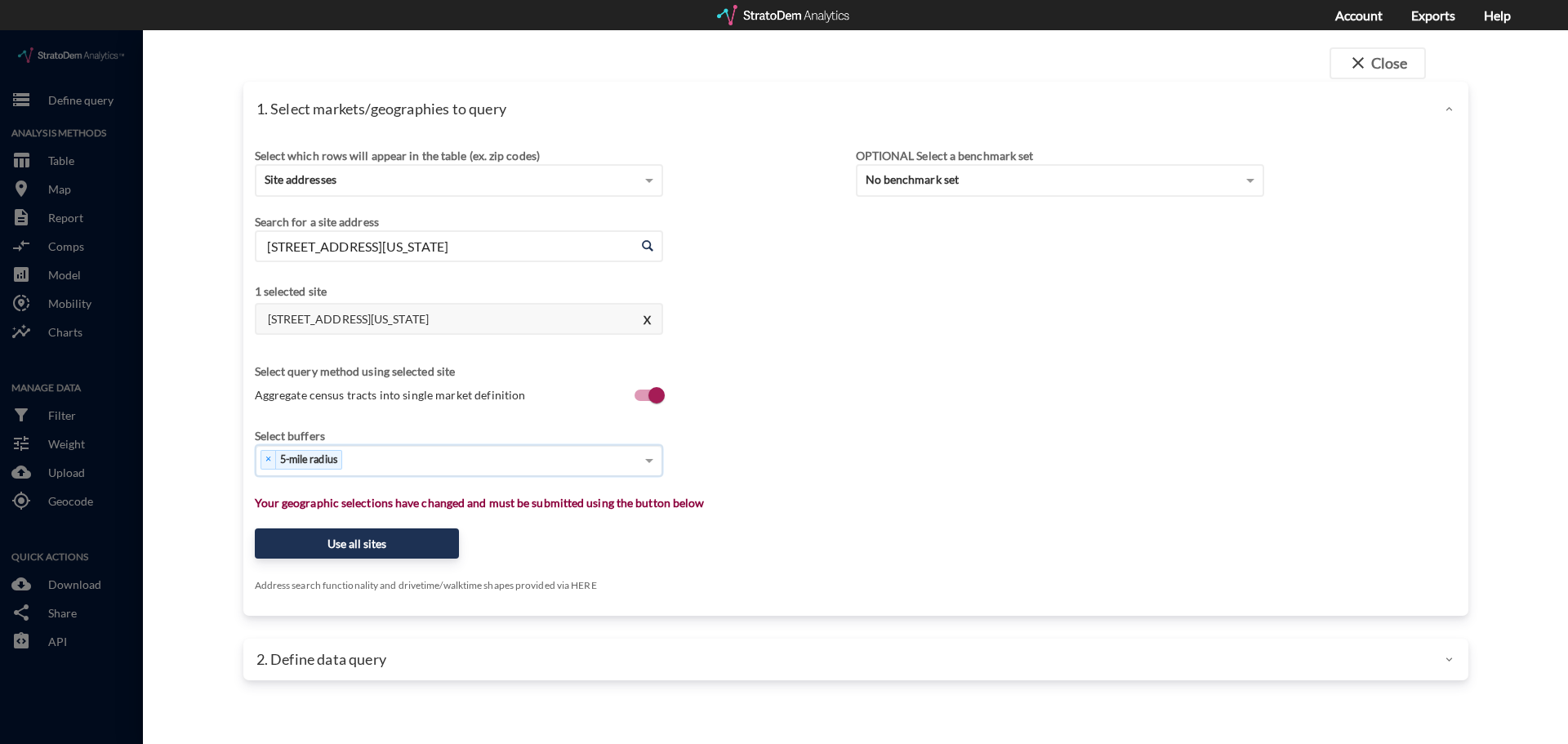
type input "7"
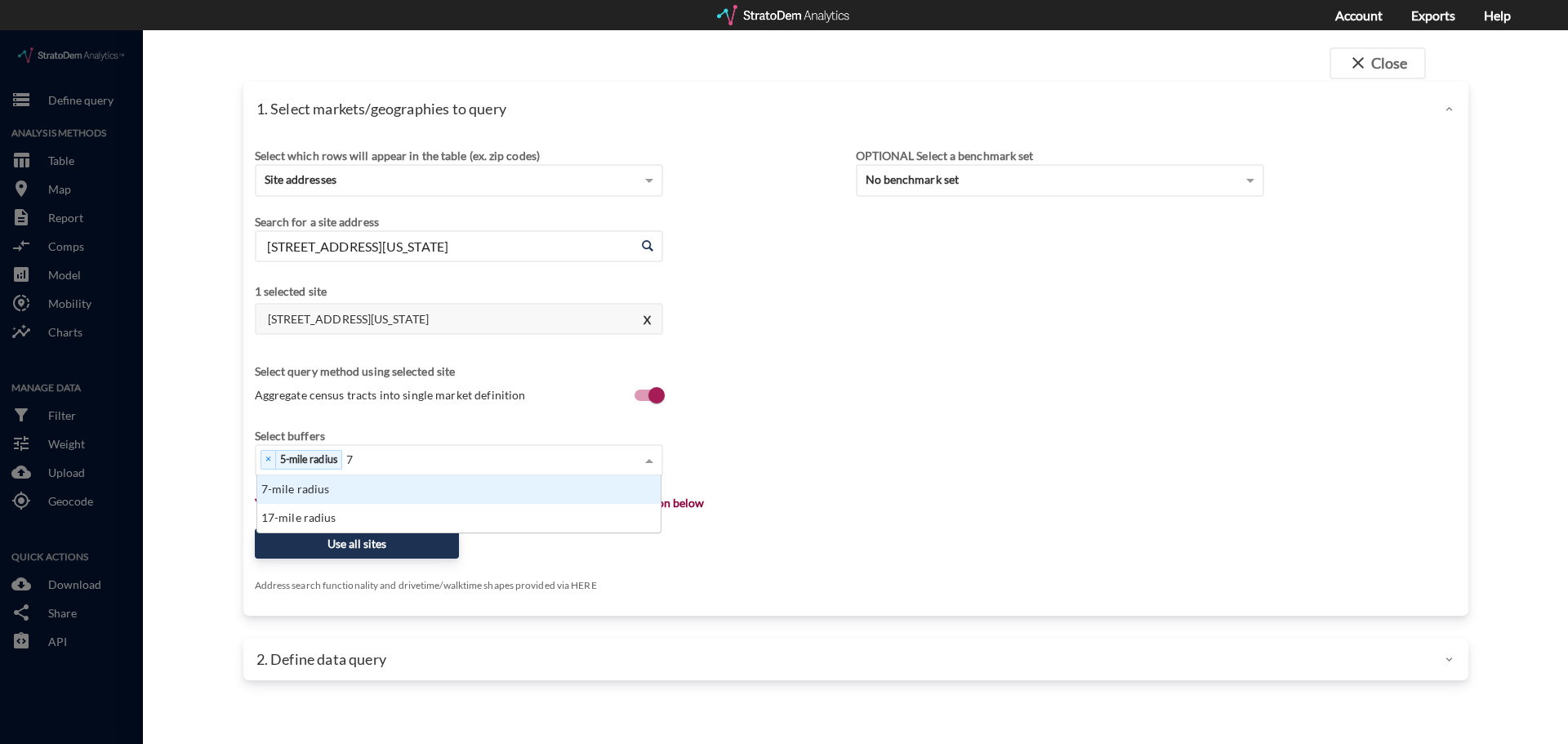
scroll to position [45, 393]
click div "7-mile radius"
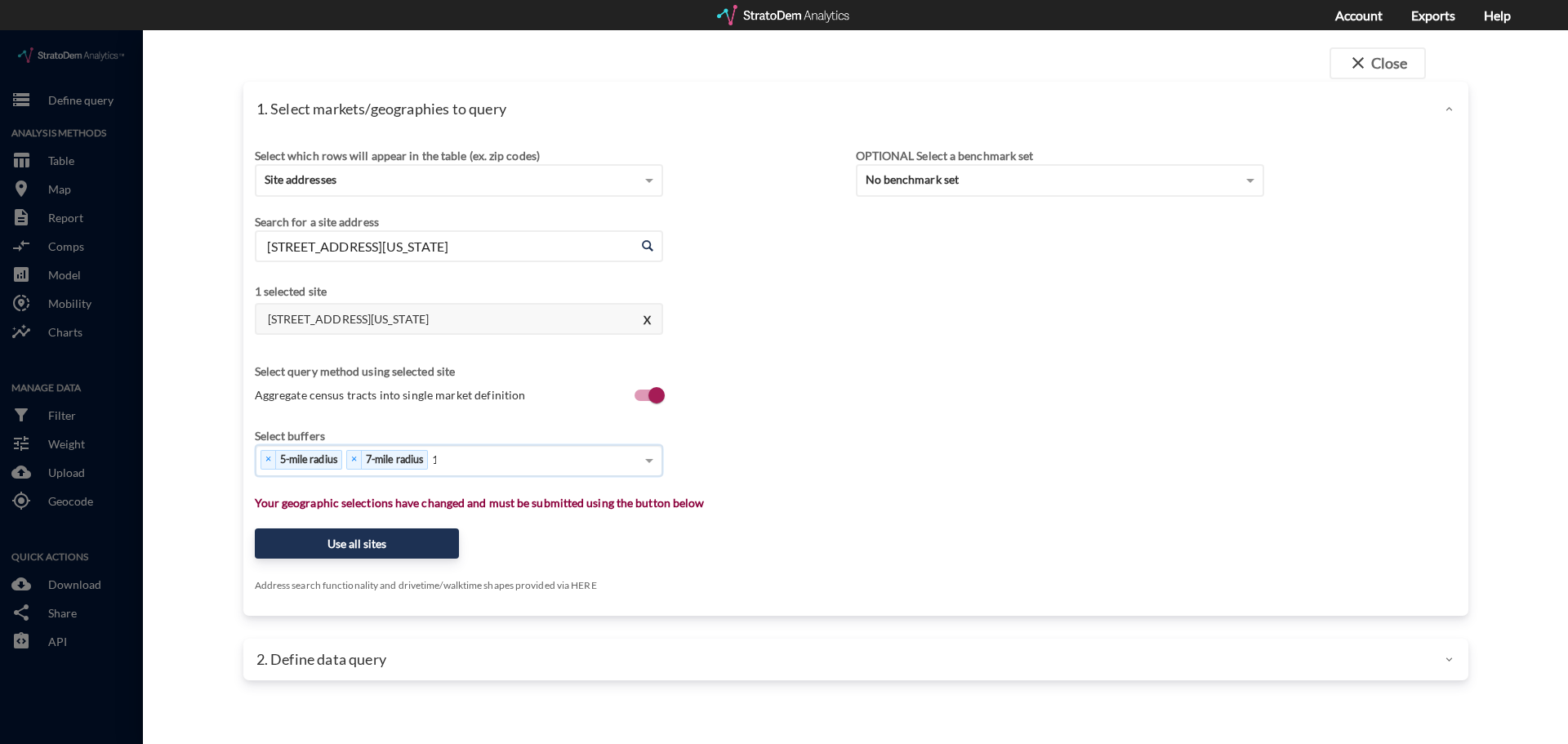
type input "15"
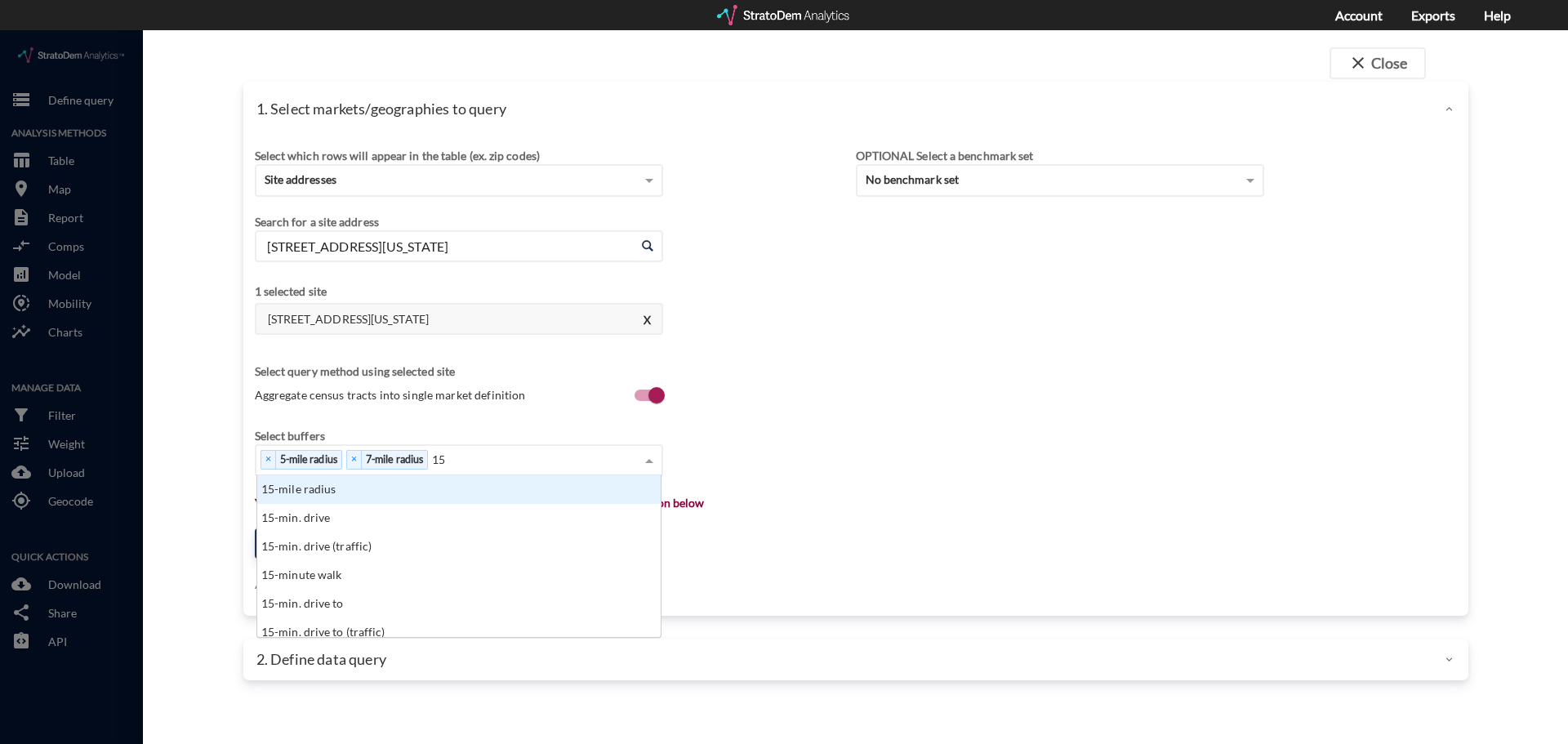
scroll to position [149, 393]
click div "15-mile radius"
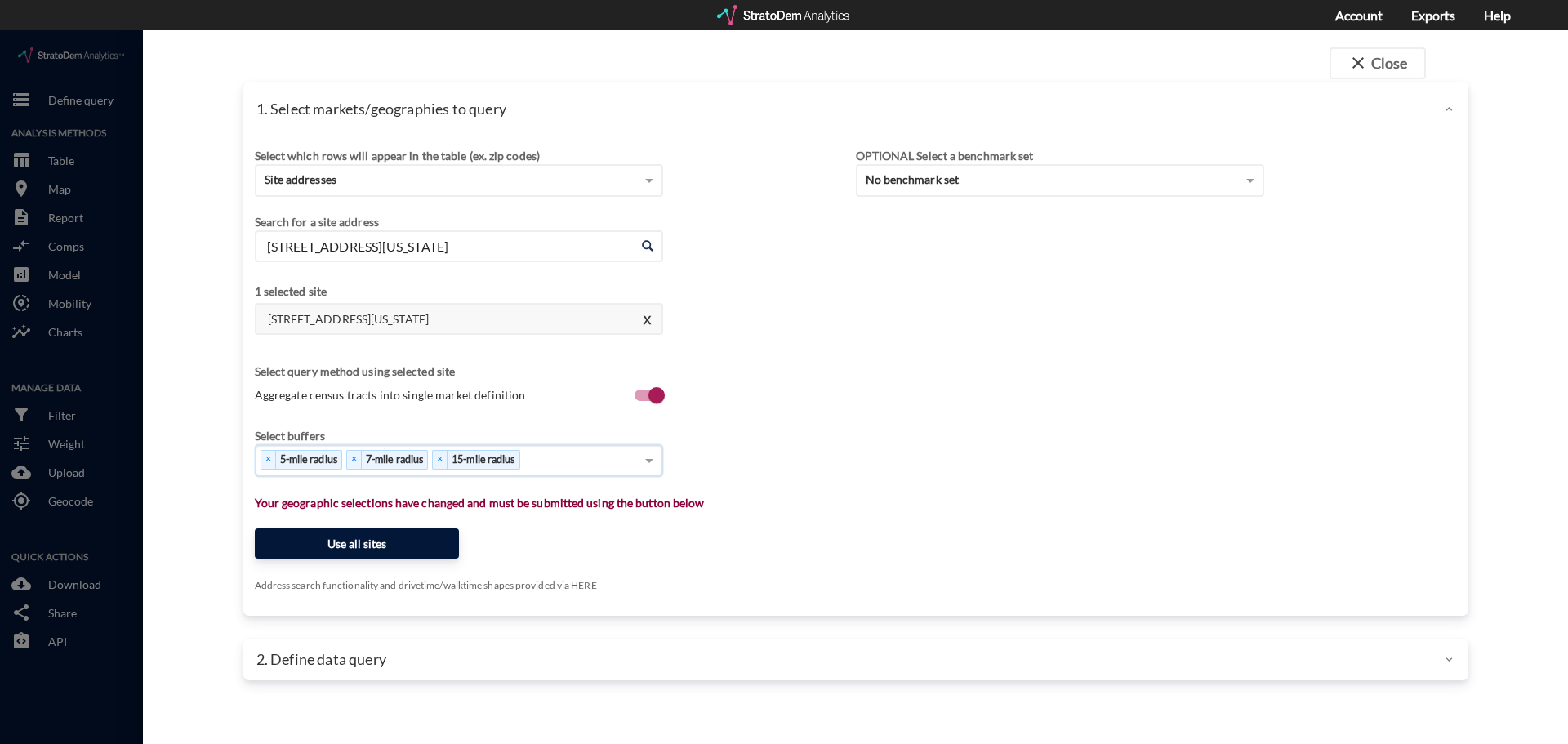
click button "Use all sites"
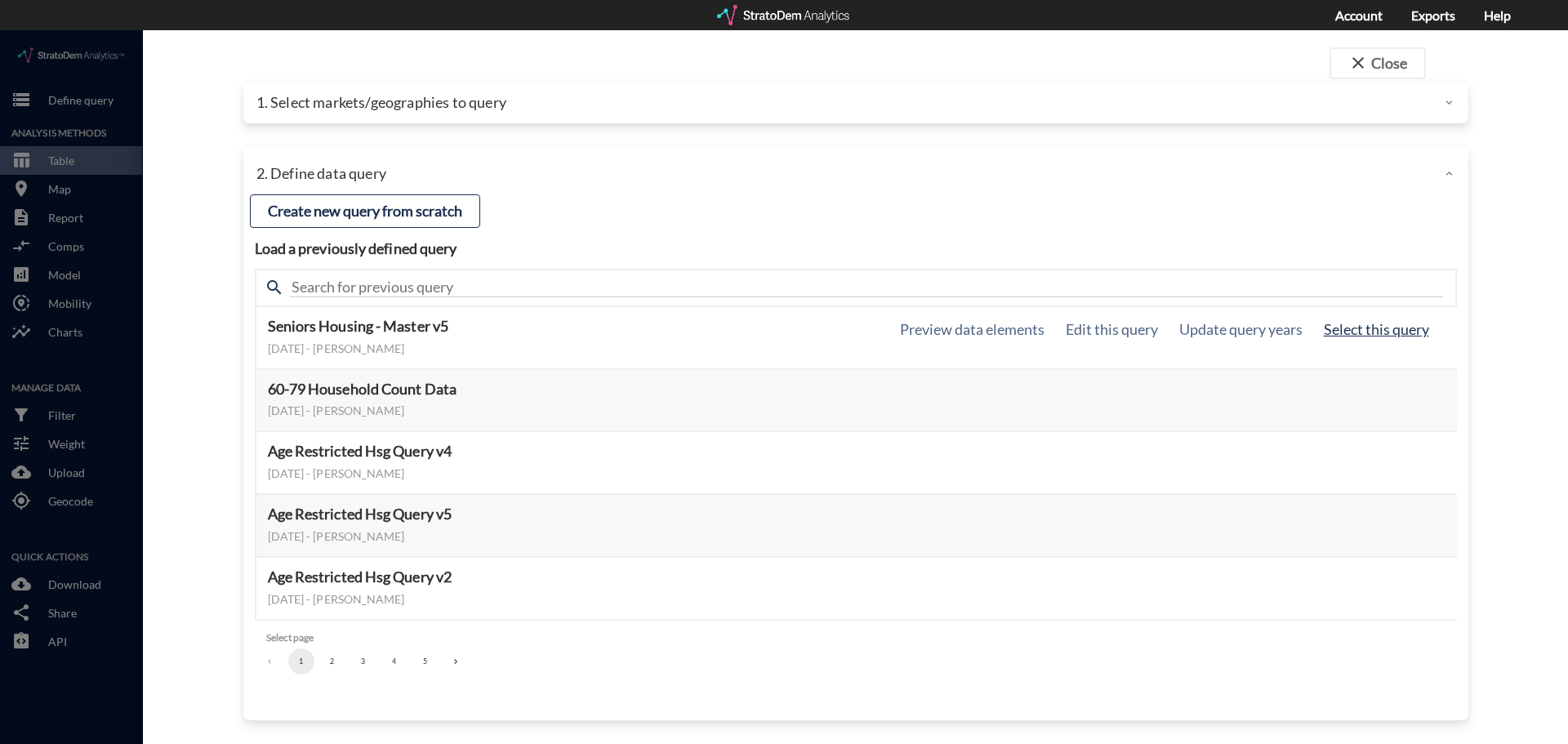
click button "Select this query"
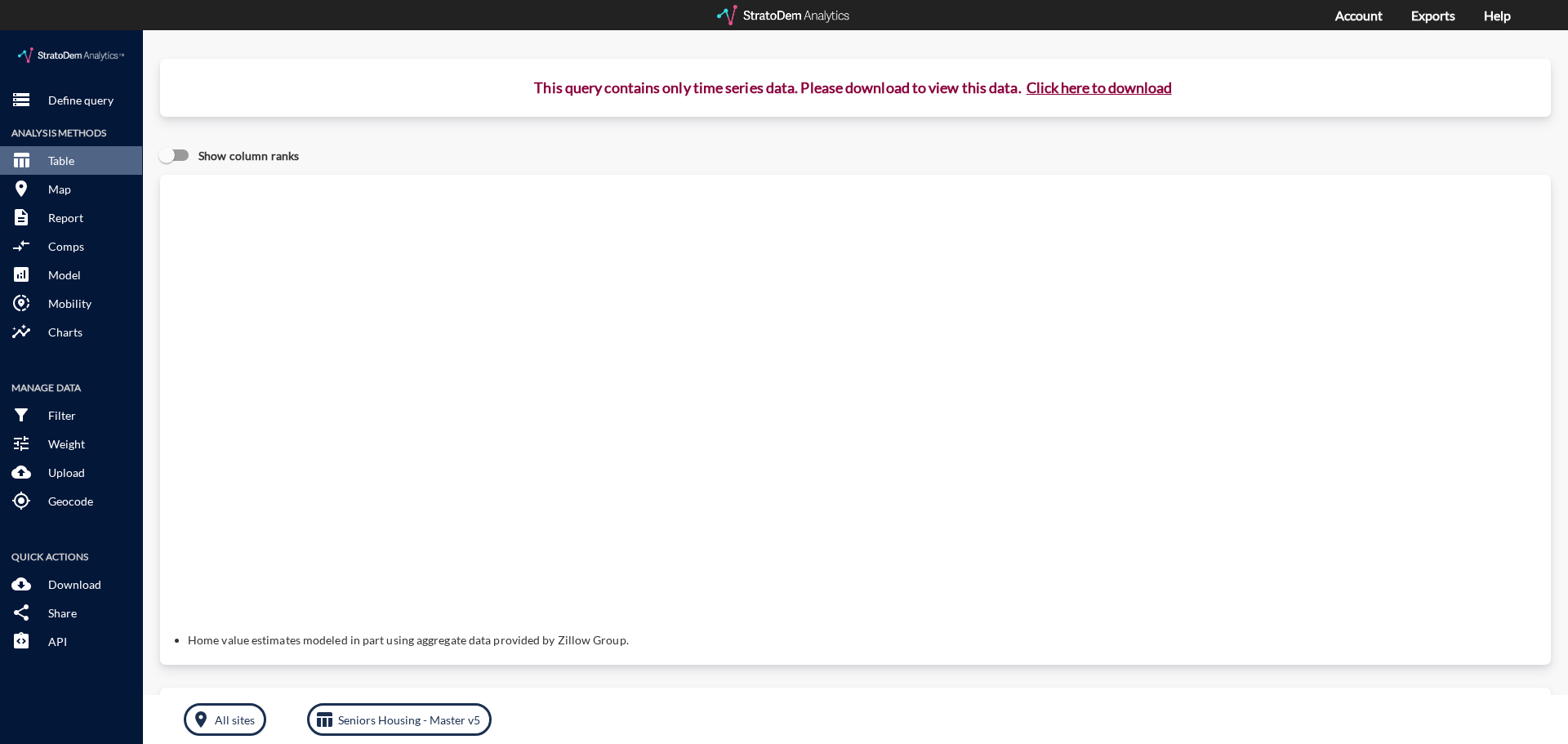
click button "Click here to download"
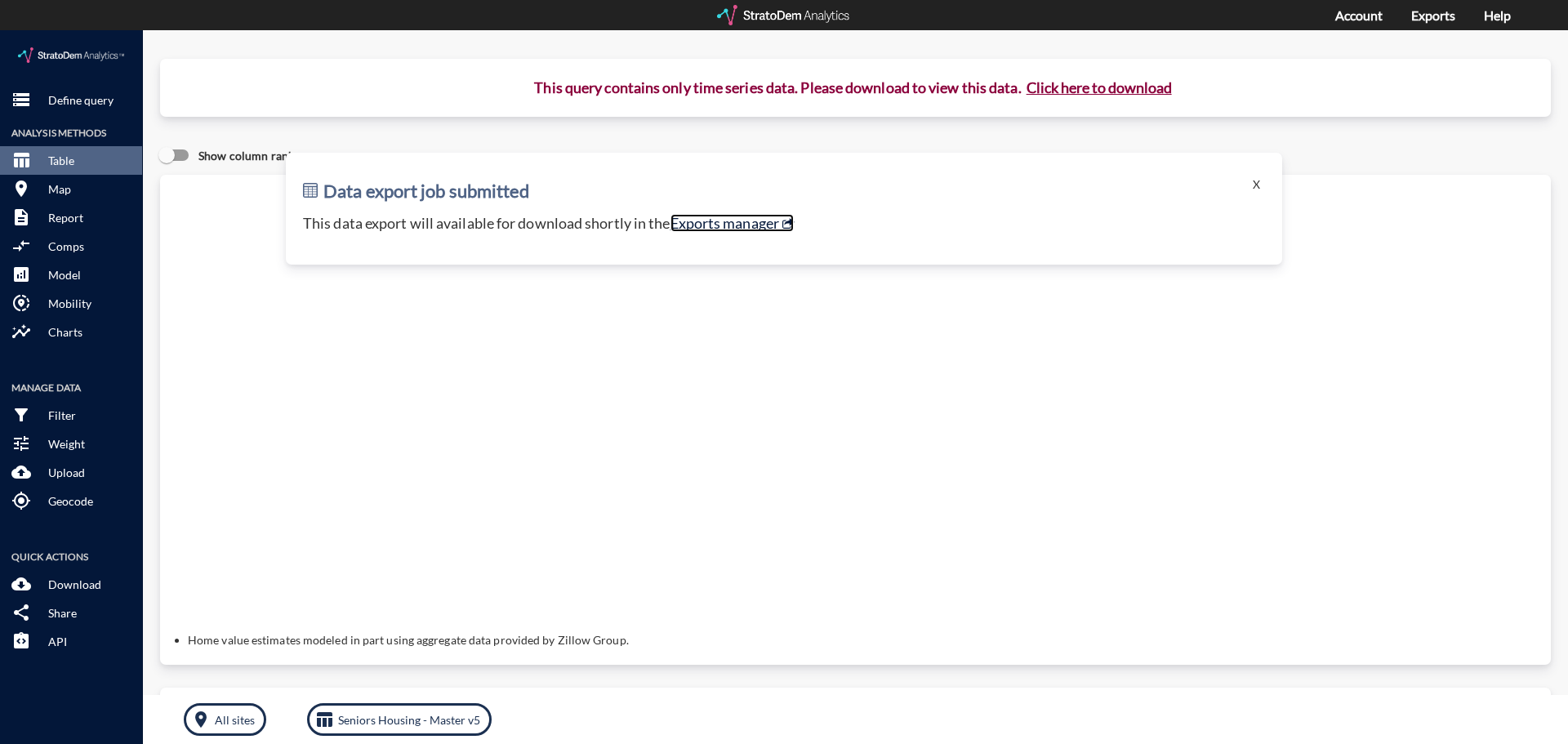
click link "Exports manager"
click button "storage Define query"
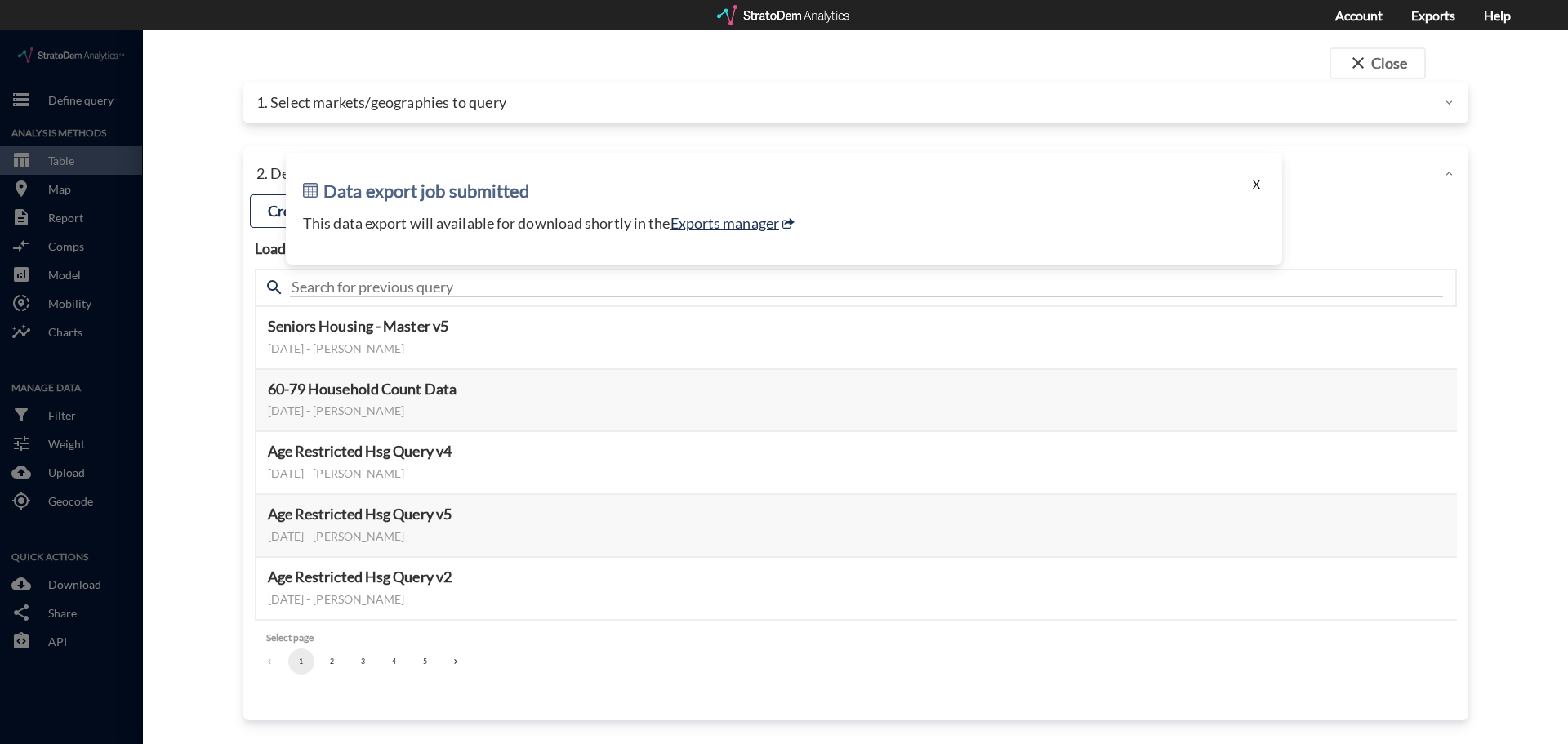
click button "X"
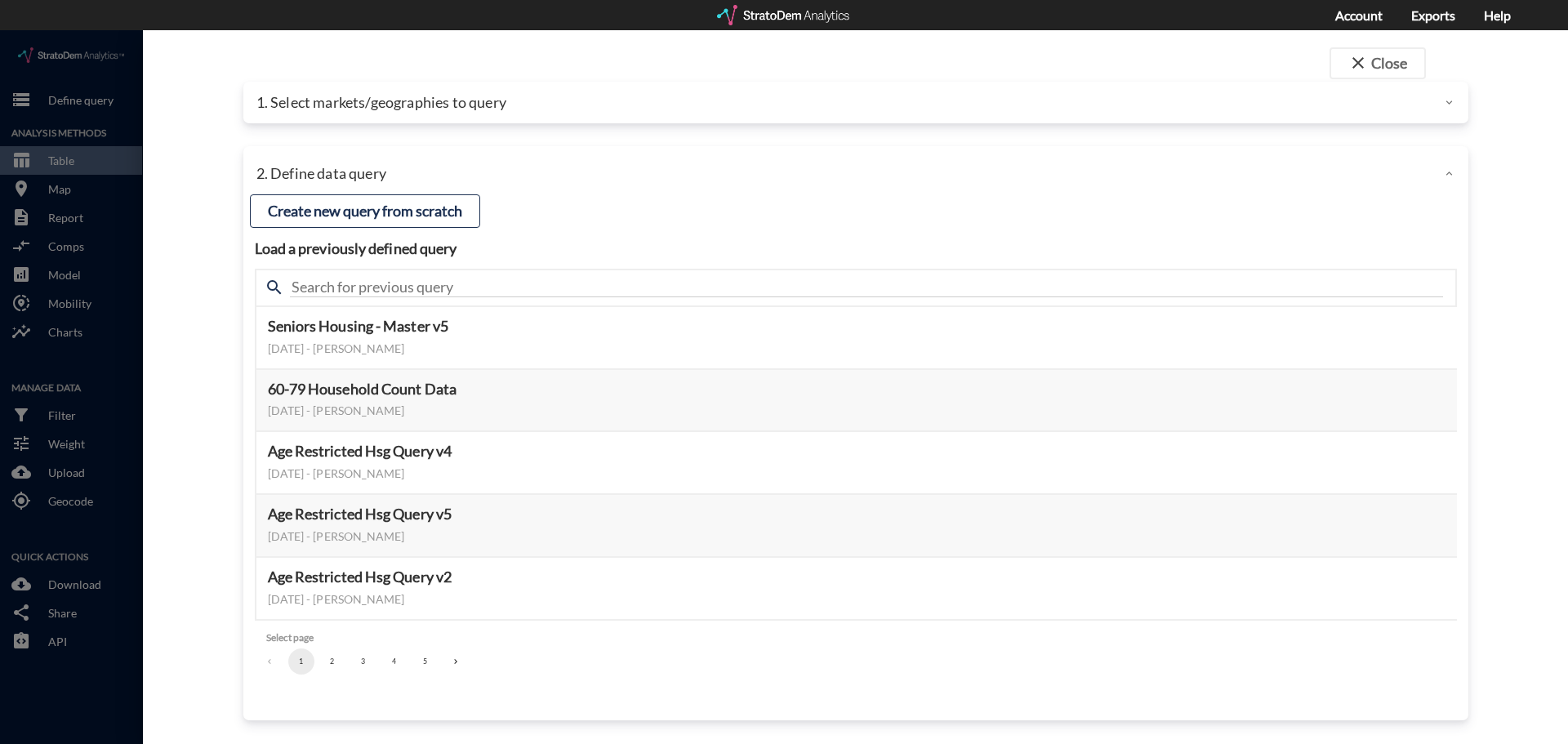
click div "1. Select markets/geographies to query"
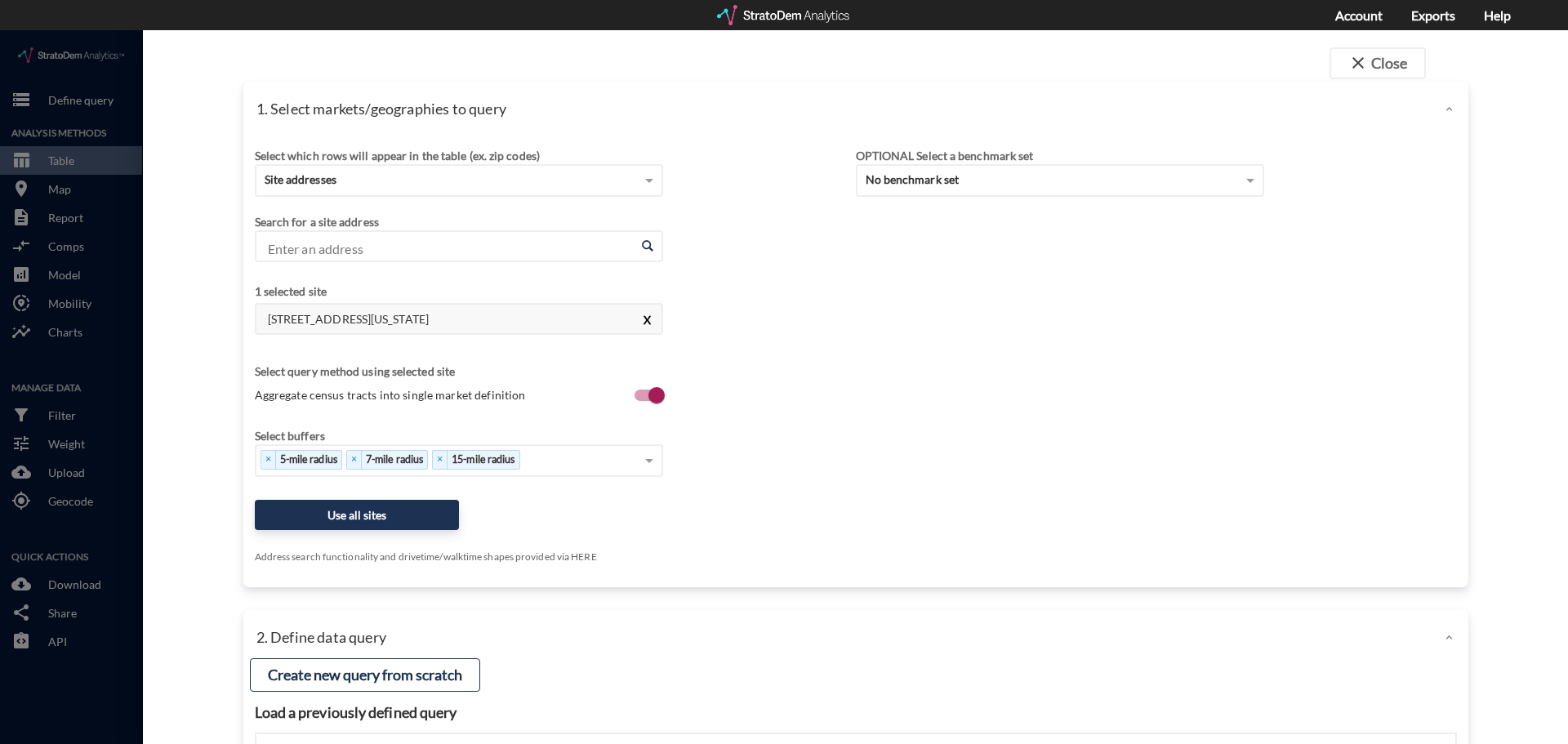
click button "X"
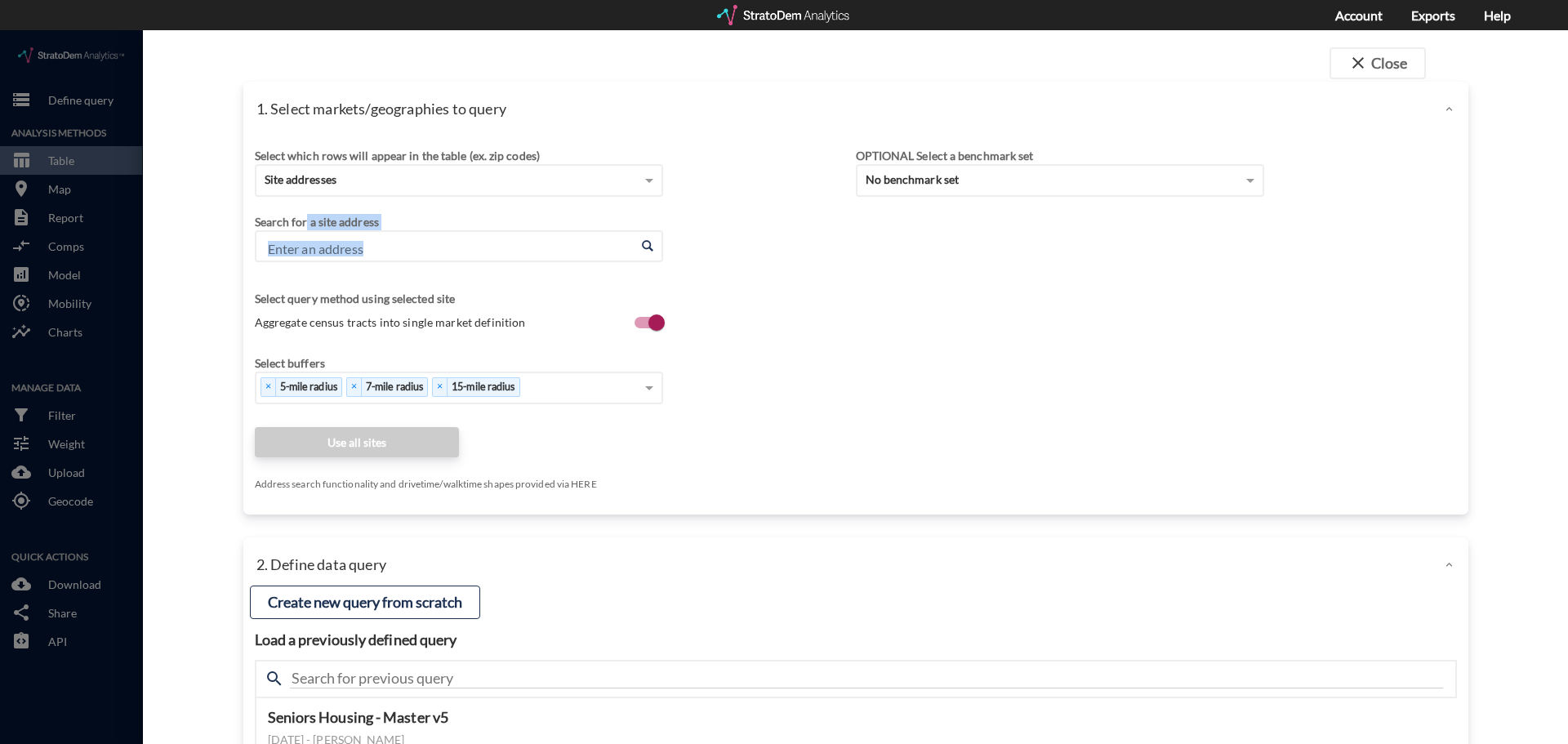
drag, startPoint x: 300, startPoint y: 194, endPoint x: 299, endPoint y: 209, distance: 15.0
click div "Search for a site address Enter an address Enter an address"
click input "Enter an address"
paste input "13750 Pardee Rd, Taylor, MI 48180"
click li "1909 Edinburgh Pkwy, Chesapeake, Virginia"
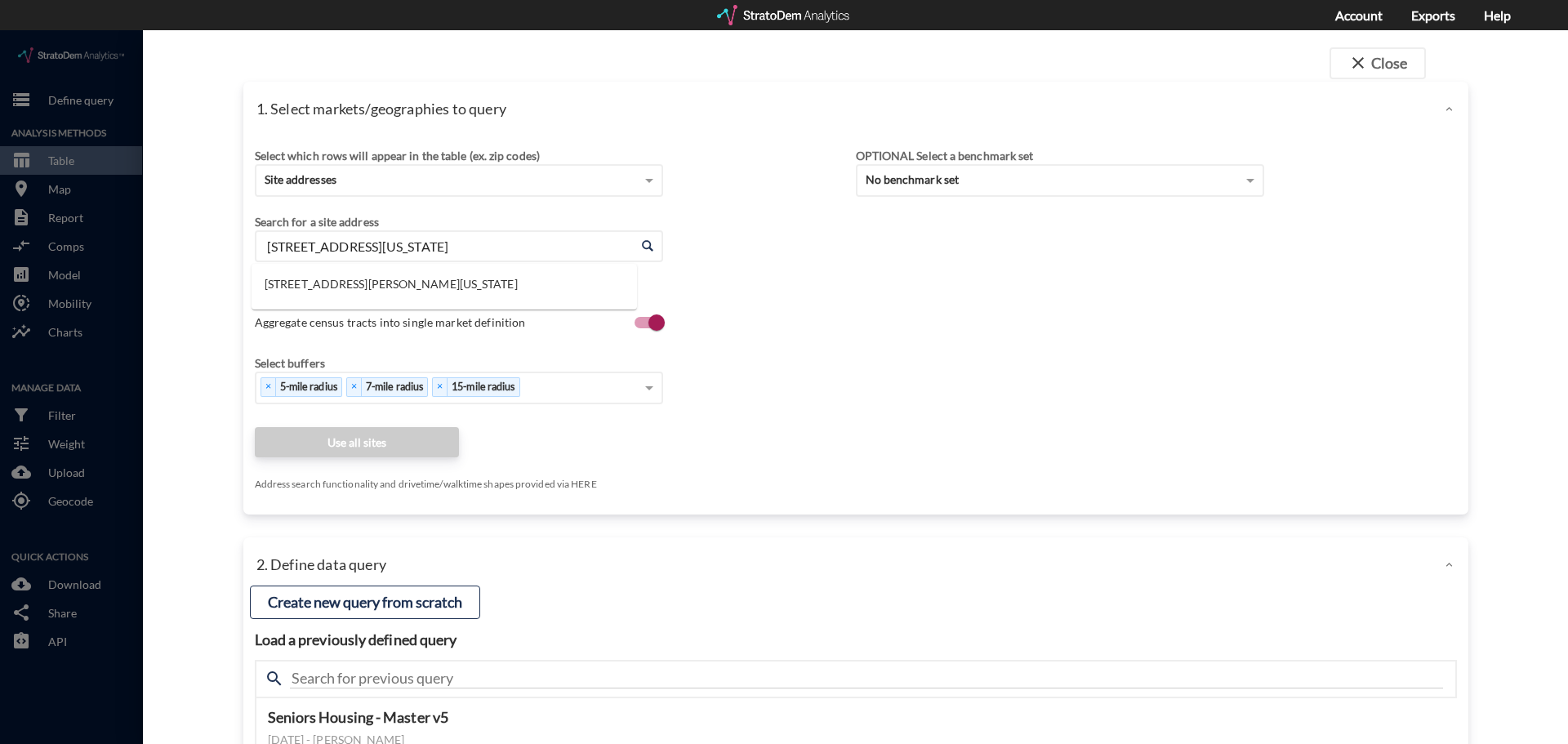
click input "1909 Edinburgh Pkwy, Chesapeake, Virginia"
paste input "3750 Pardee Rd, Taylor, MI 48180"
click li "13750 Pardee Rd, Taylor, Michigan"
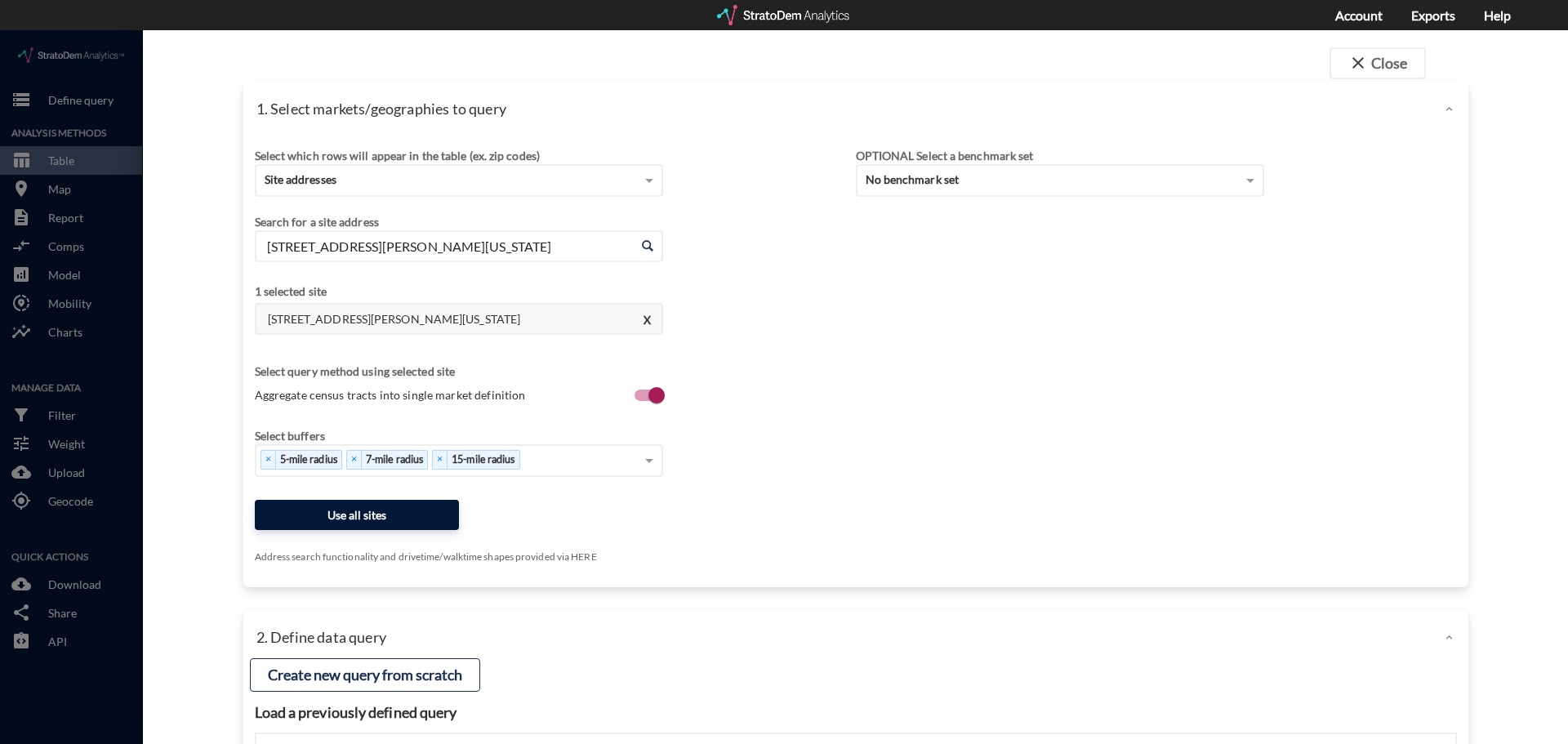
type input "13750 Pardee Rd, Taylor, Michigan"
click button "Use all sites"
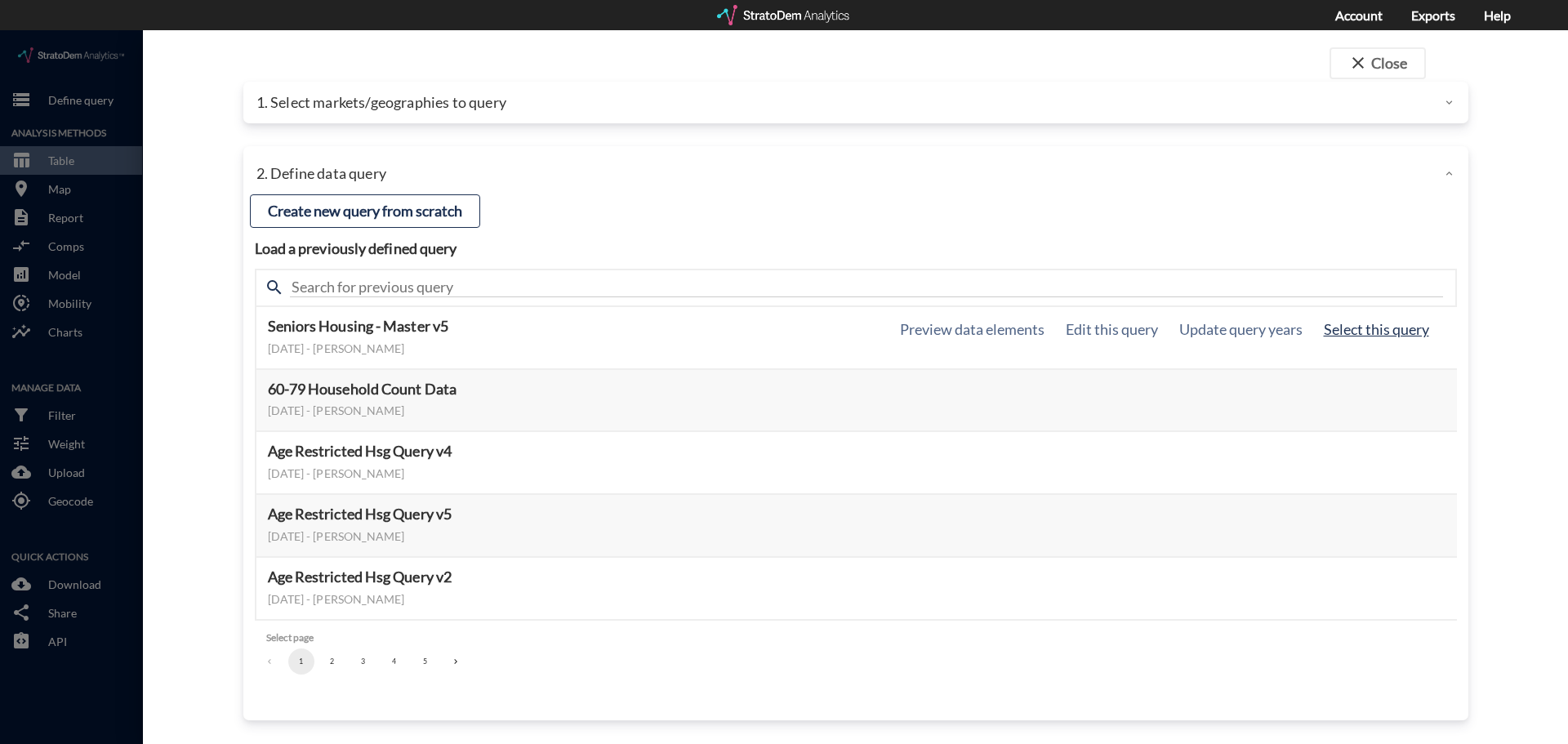
click button "Select this query"
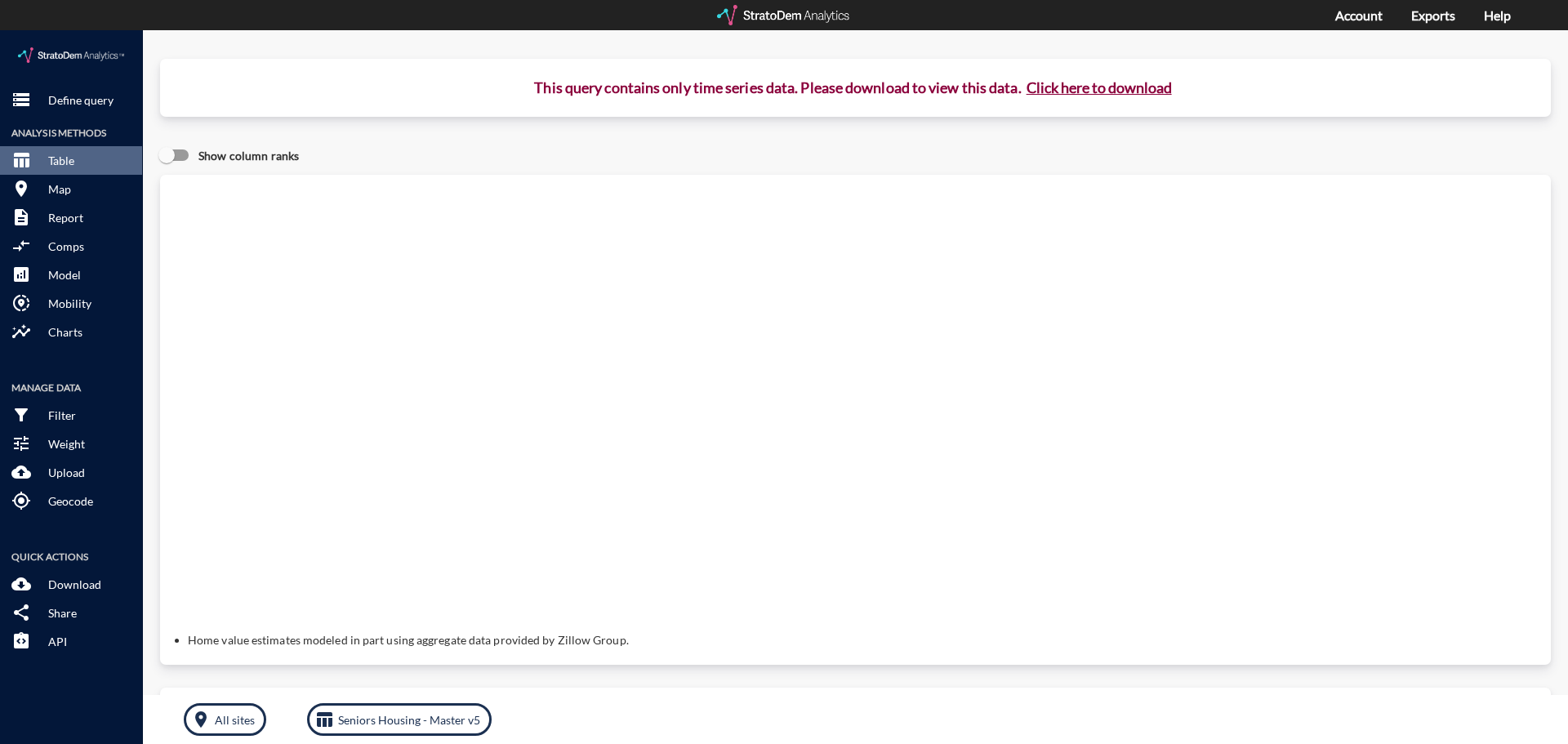
click button "Click here to download"
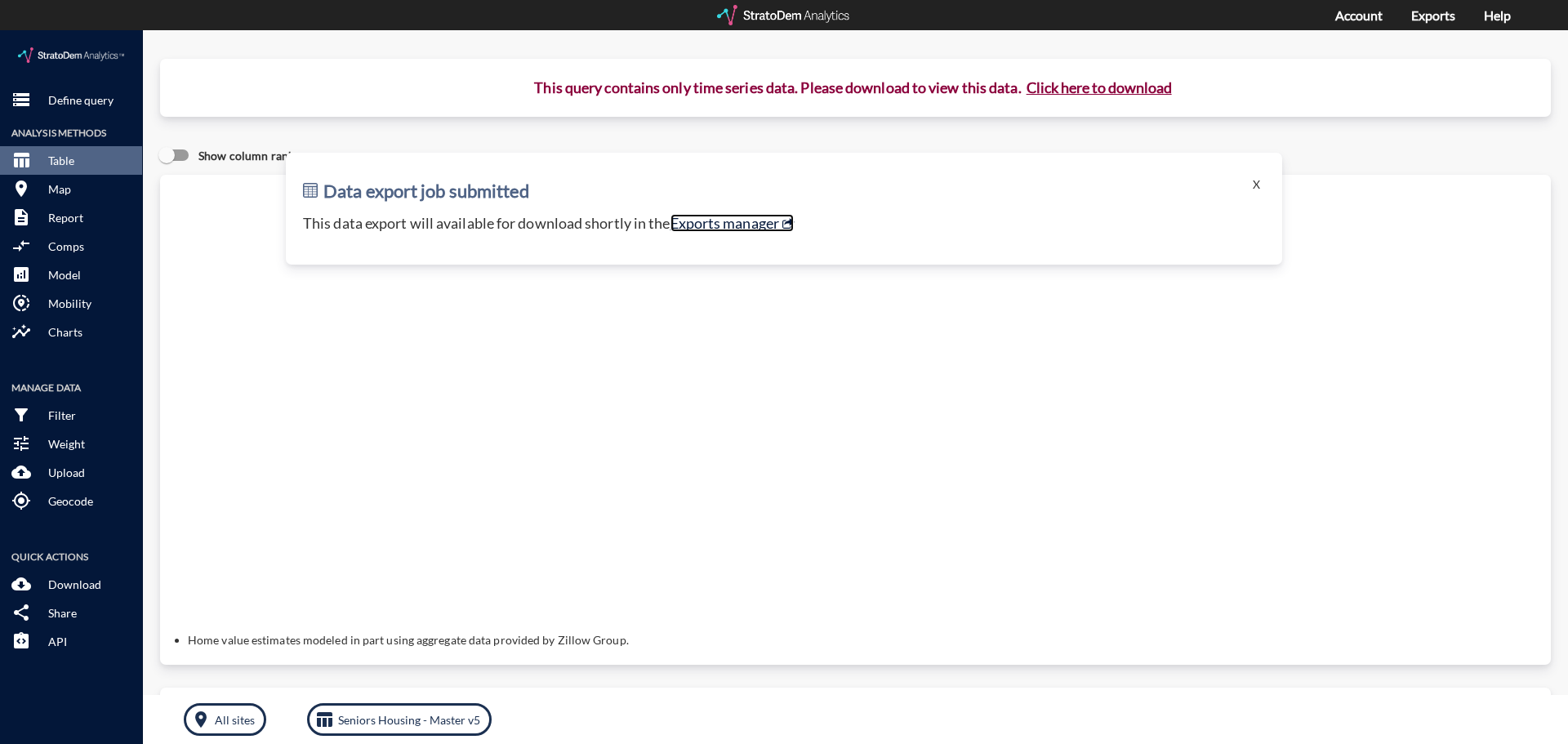
click link "Exports manager"
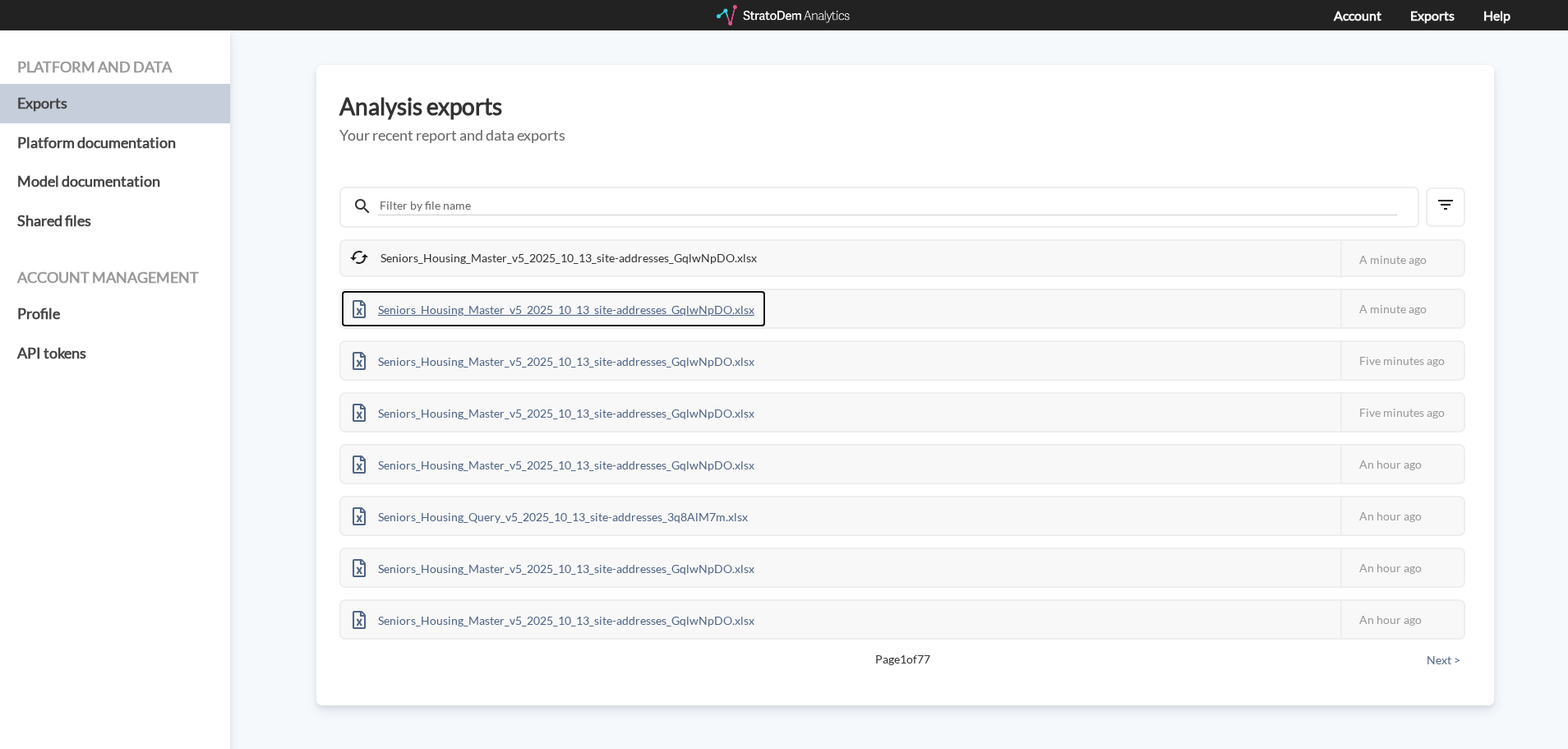
click at [656, 312] on div "Seniors_Housing_Master_v5_2025_10_13_site-addresses_GqlwNpDO.xlsx" at bounding box center [553, 309] width 425 height 37
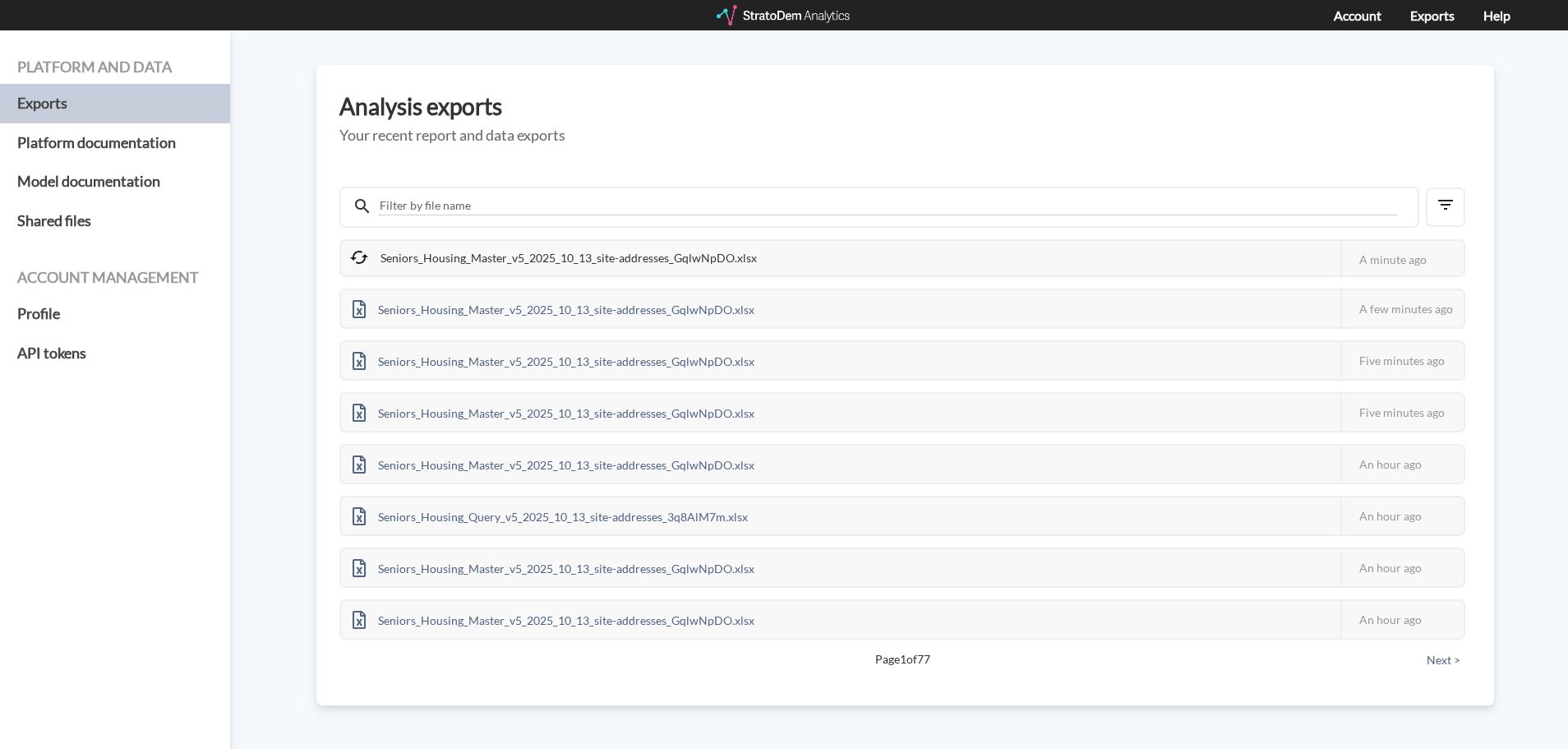
click at [1051, 153] on div "Seniors_Housing_Master_v5_2025_10_13_site-addresses_GqlwNpDO.xlsx This job fail…" at bounding box center [905, 414] width 1131 height 525
drag, startPoint x: 970, startPoint y: 181, endPoint x: 1208, endPoint y: 97, distance: 252.4
click at [971, 179] on div "Seniors_Housing_Master_v5_2025_10_13_site-addresses_GqlwNpDO.xlsx This job fail…" at bounding box center [905, 426] width 1131 height 502
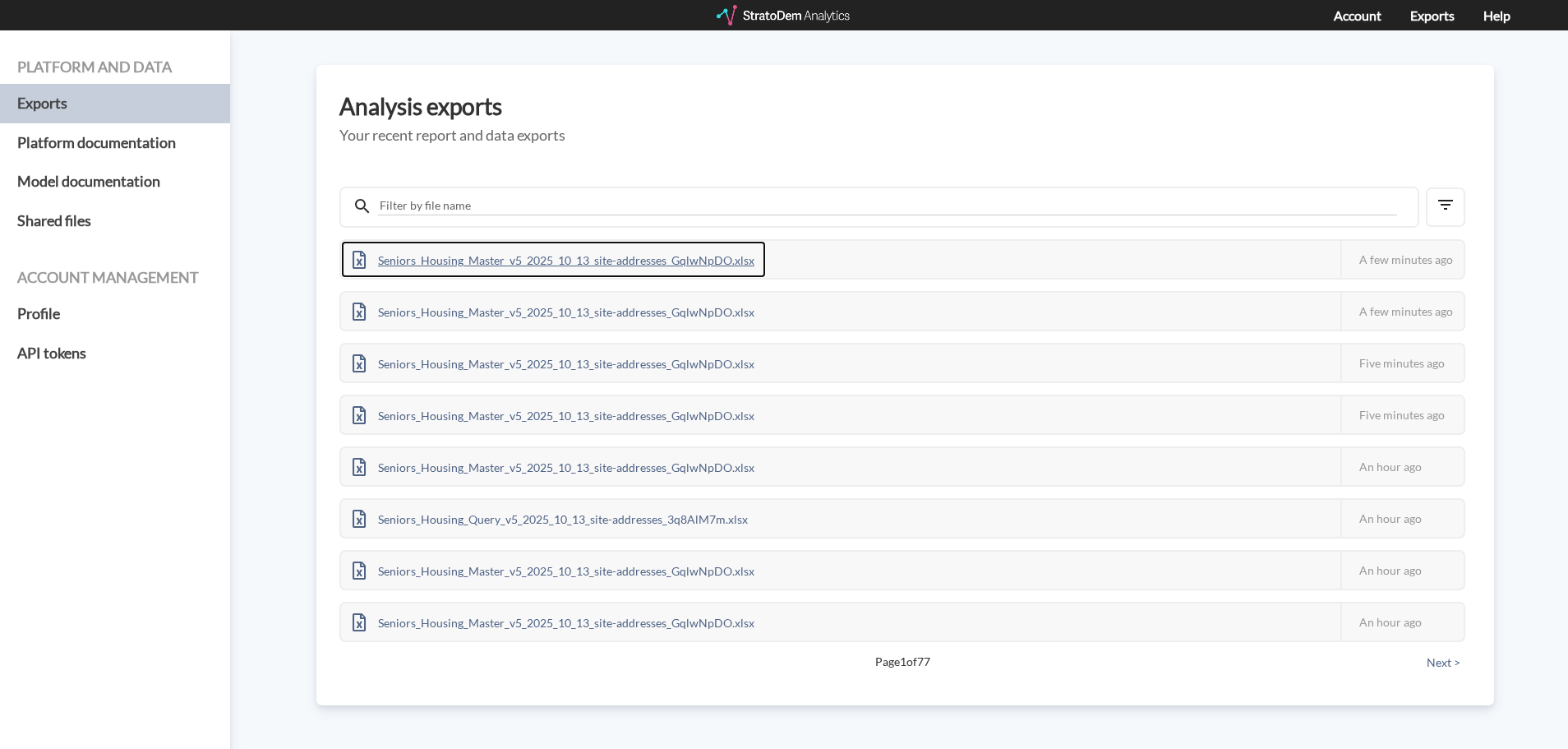
click at [666, 257] on div "Seniors_Housing_Master_v5_2025_10_13_site-addresses_GqlwNpDO.xlsx" at bounding box center [553, 259] width 425 height 37
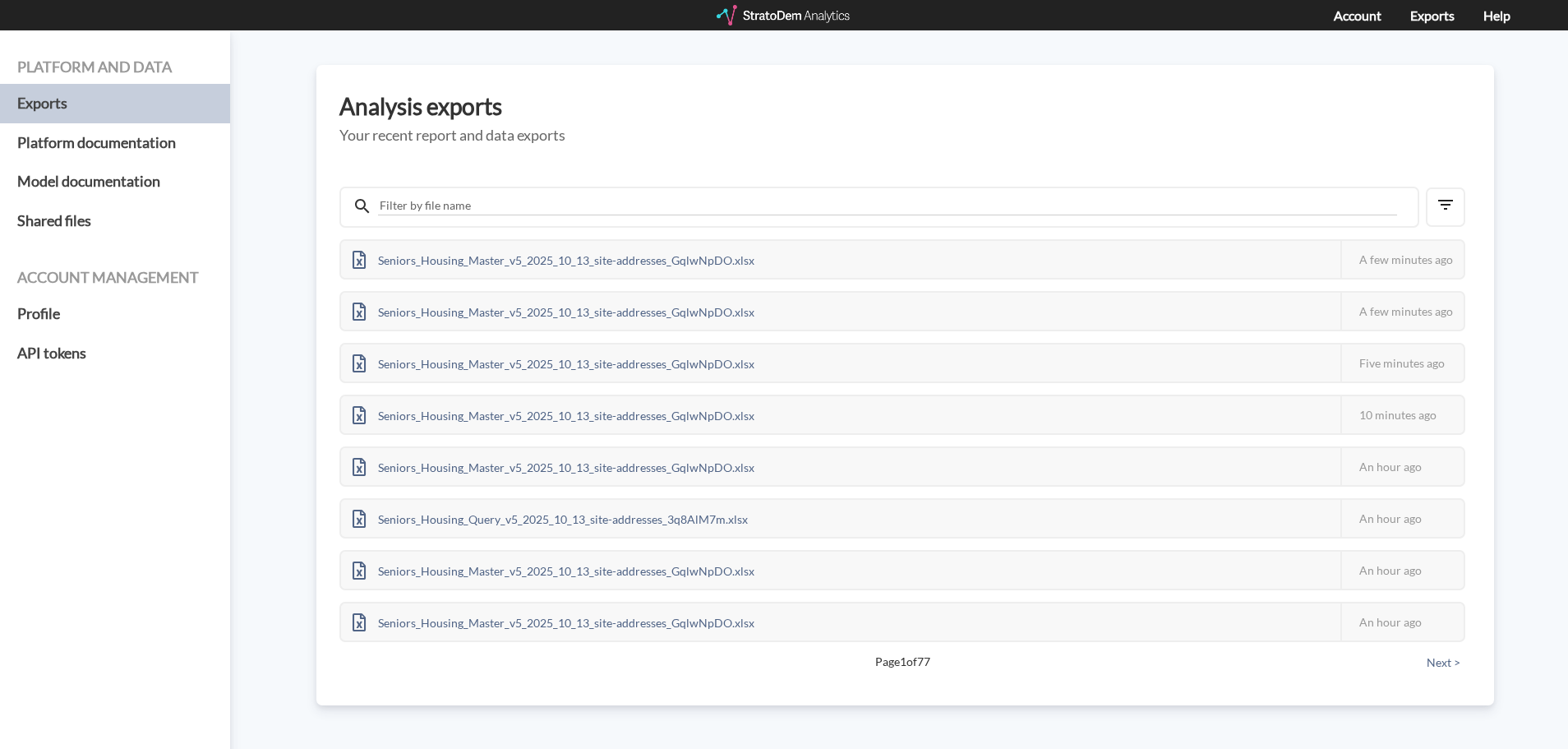
drag, startPoint x: 1117, startPoint y: 118, endPoint x: 1138, endPoint y: 112, distance: 21.8
click at [1117, 117] on h3 "Analysis exports" at bounding box center [905, 106] width 1131 height 26
